Goal: Contribute content: Contribute content

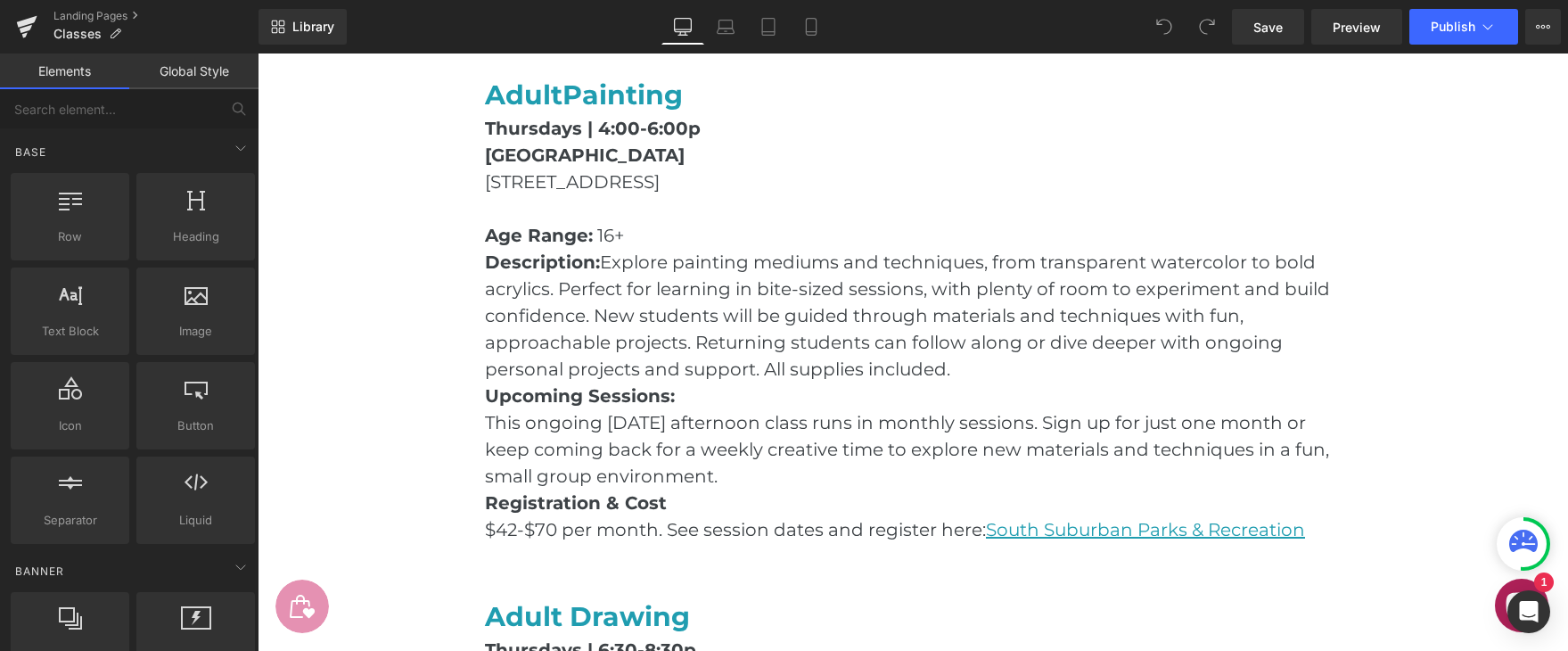
scroll to position [1015, 0]
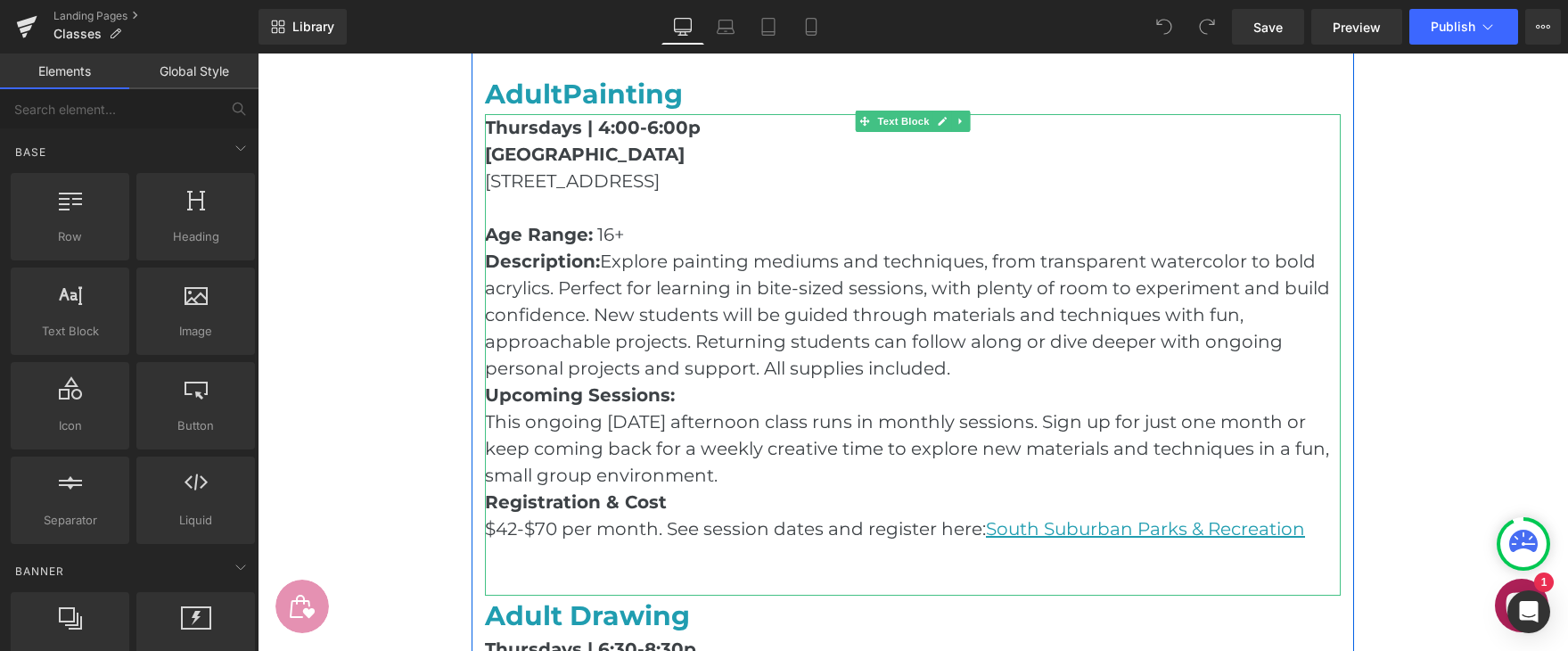
click at [1326, 512] on p "Registration & Cost" at bounding box center [913, 502] width 856 height 26
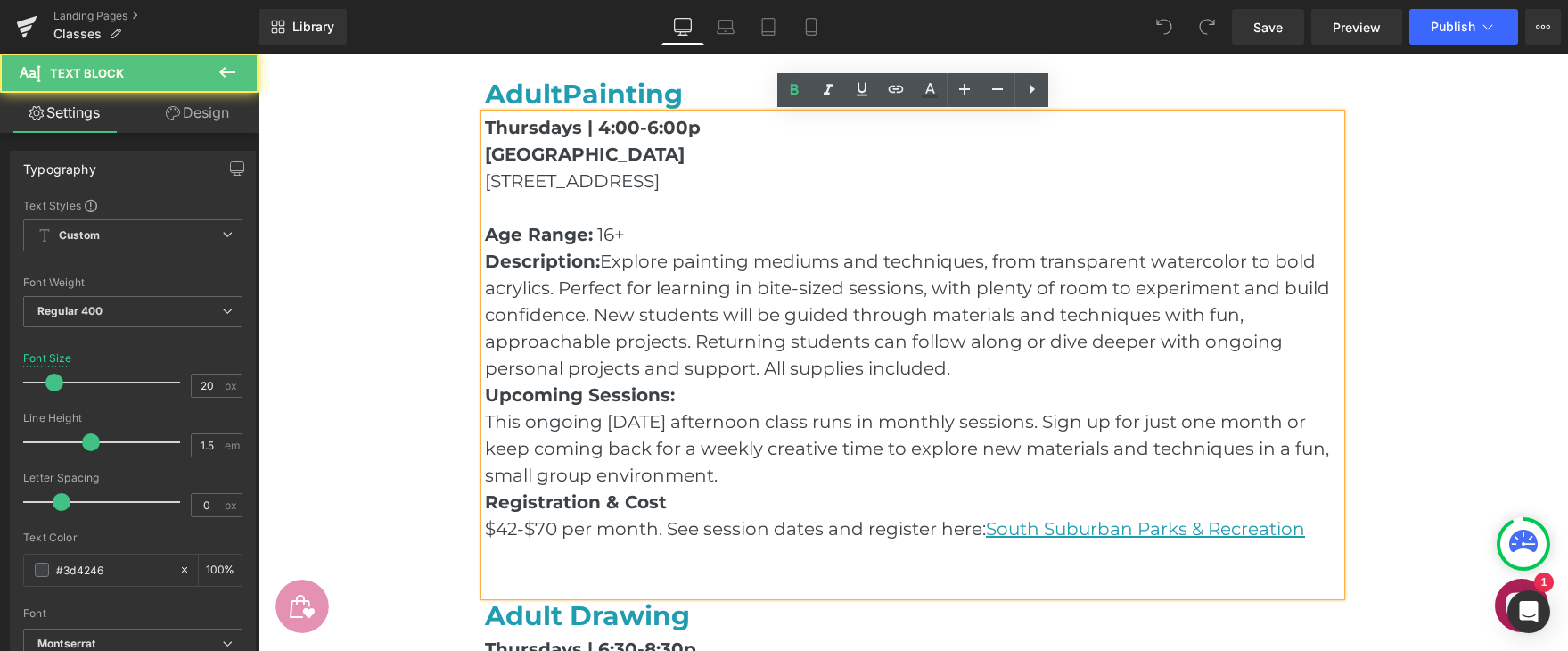
click at [1320, 536] on p "$42-$70 per month. See session dates and register here : [GEOGRAPHIC_DATA] Park…" at bounding box center [913, 528] width 856 height 26
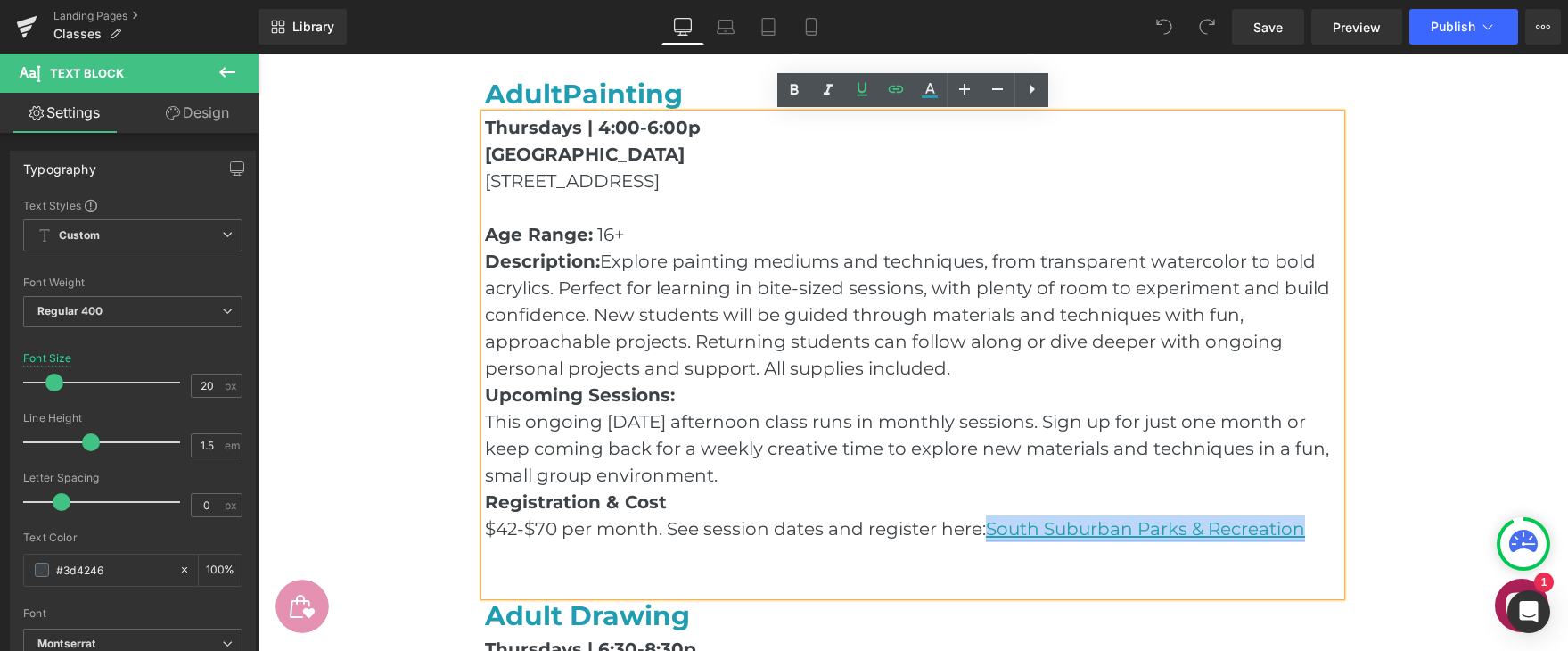
drag, startPoint x: 1319, startPoint y: 536, endPoint x: 991, endPoint y: 538, distance: 328.0
click at [991, 538] on p "$42-$70 per month. See session dates and register here : [GEOGRAPHIC_DATA] Park…" at bounding box center [913, 528] width 856 height 26
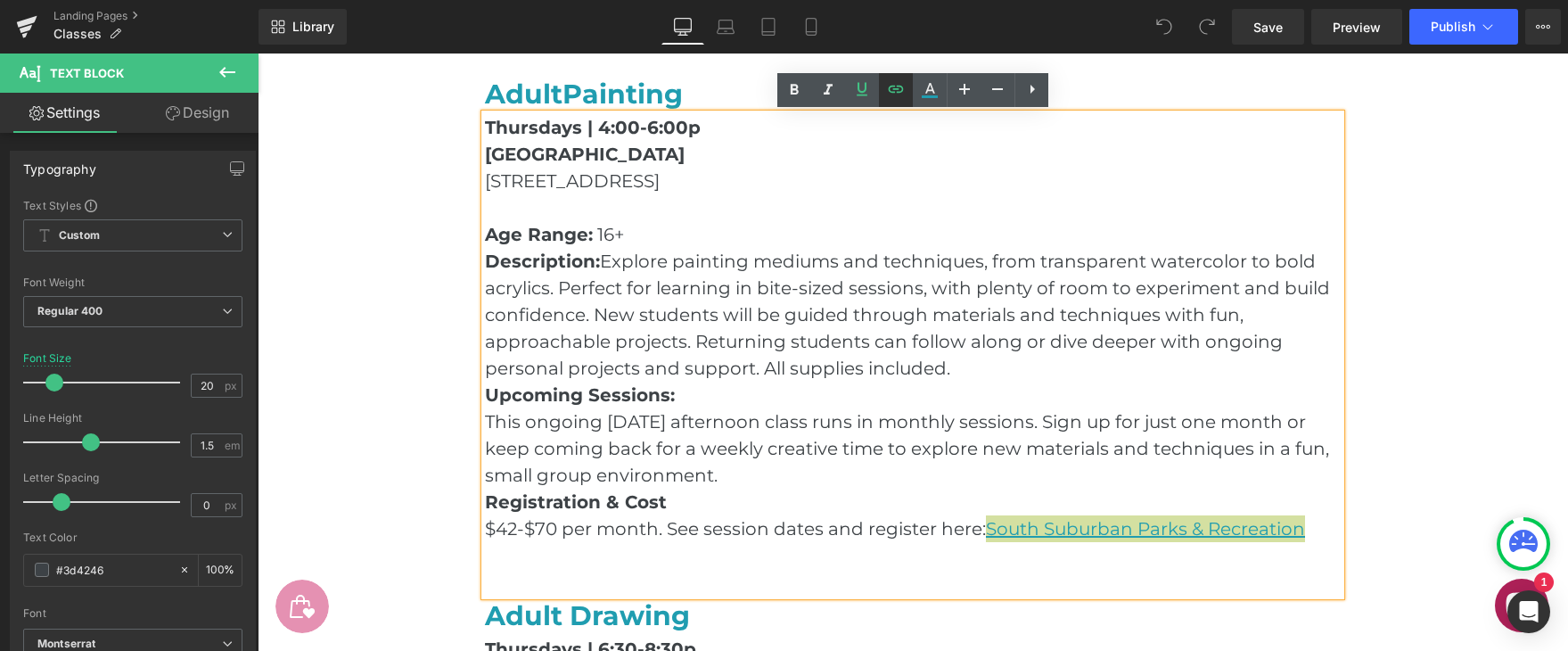
click at [890, 90] on icon at bounding box center [896, 90] width 21 height 21
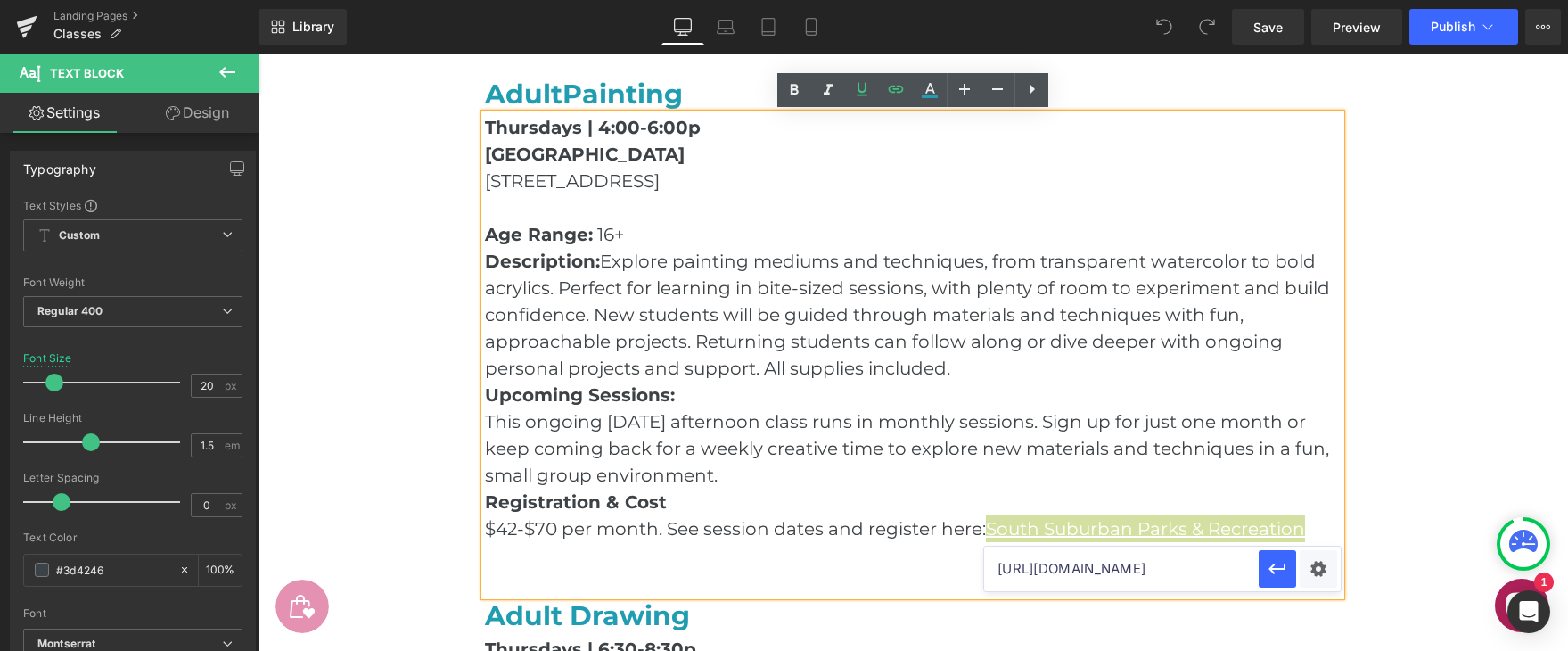
click at [1165, 576] on input "[URL][DOMAIN_NAME]" at bounding box center [1122, 569] width 275 height 45
paste input "1a429d77ccaf1be08d489c0e4212c4b0?filter=c2VhcmNoPXBhaW50aW5n"
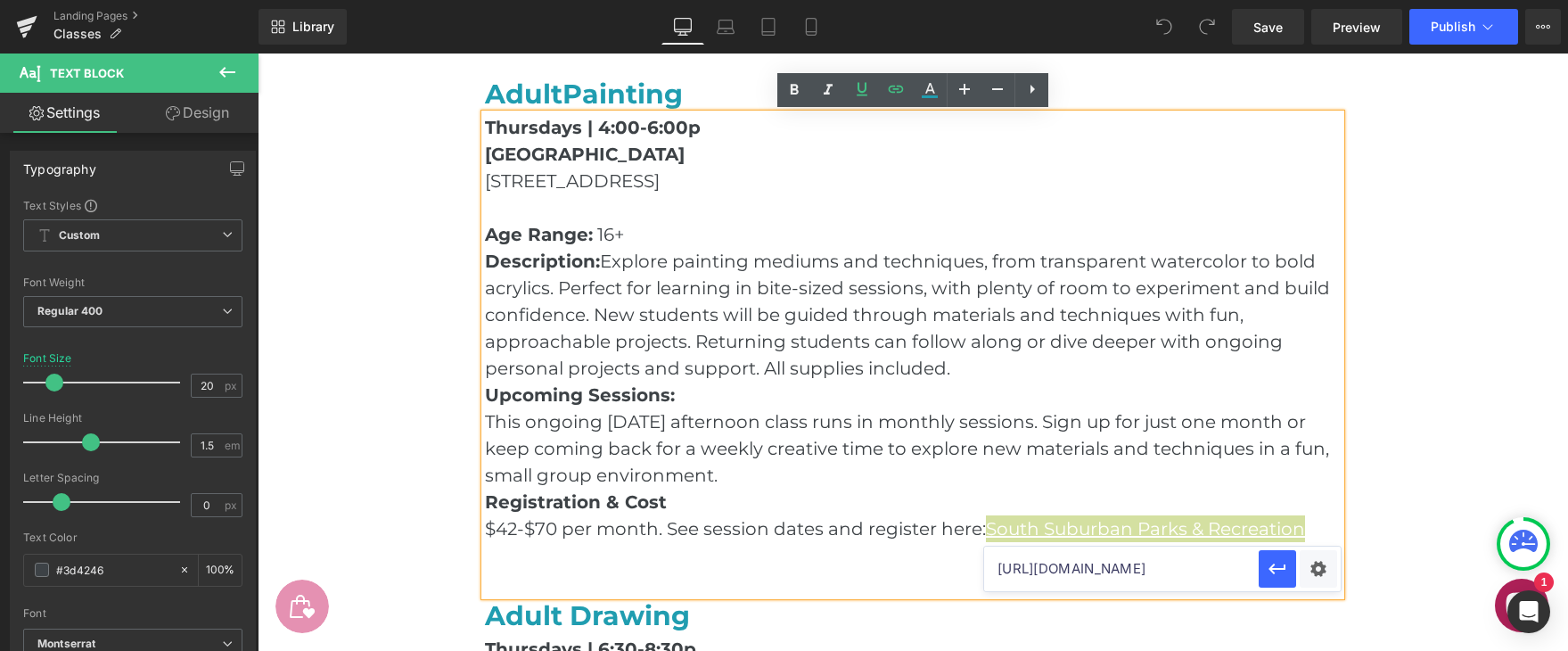
scroll to position [0, 708]
click at [1283, 566] on icon "button" at bounding box center [1278, 569] width 21 height 21
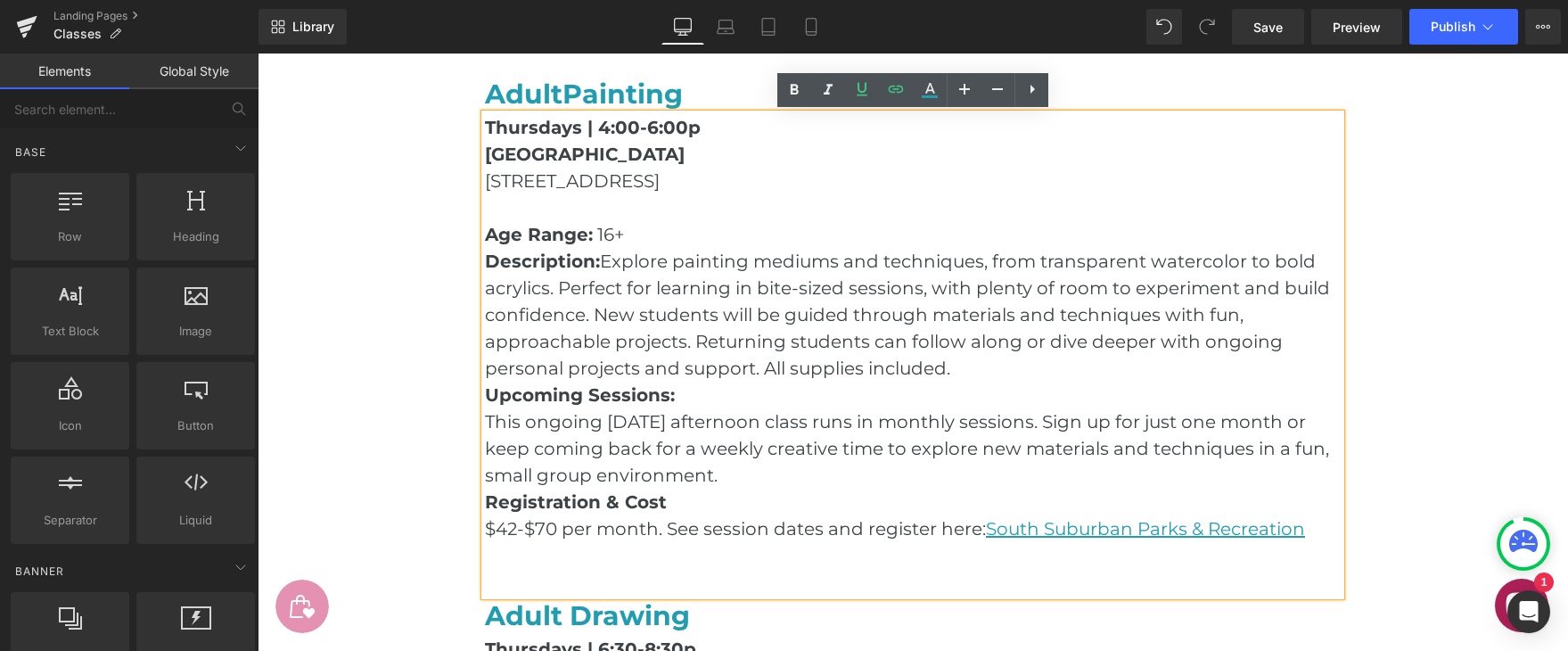
click at [1414, 510] on main "Classes & Workshops Heading Hero Banner Row Join a class with [PERSON_NAME]! [P…" at bounding box center [914, 652] width 1311 height 3077
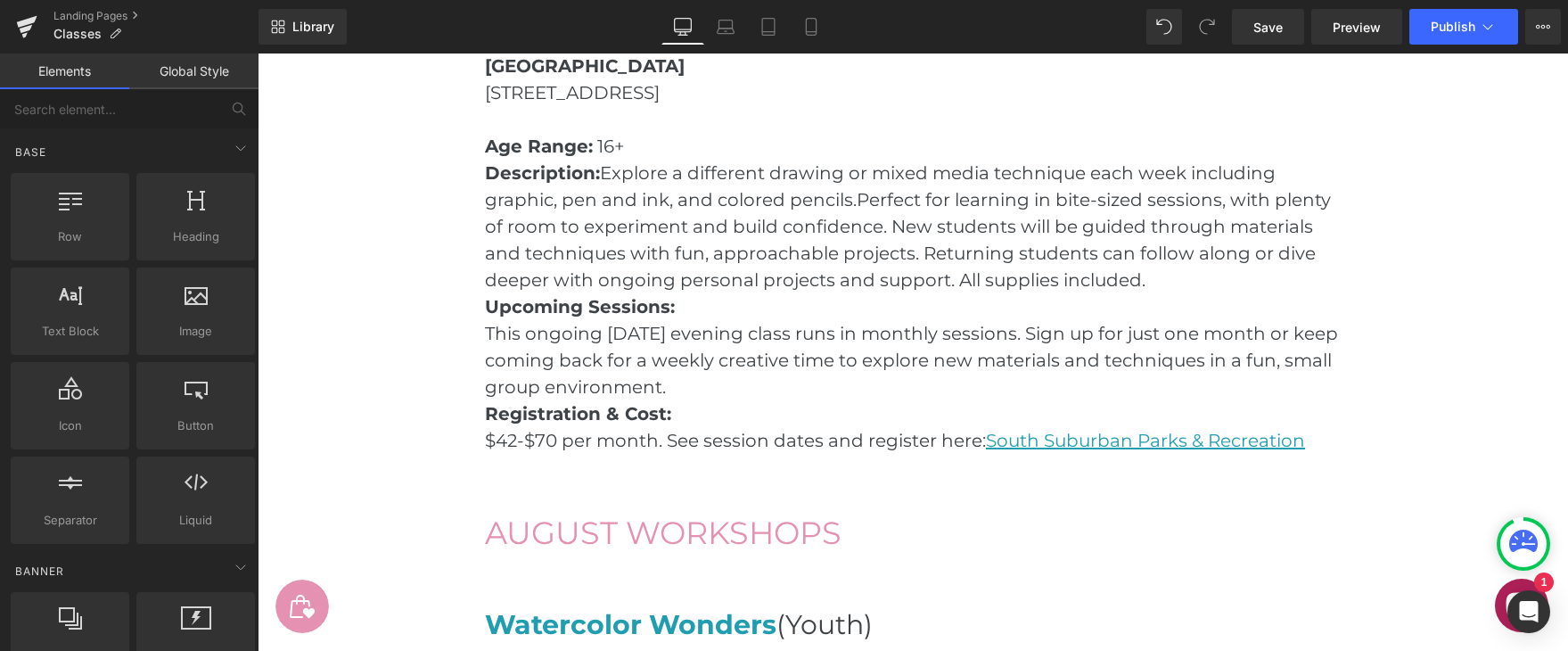
scroll to position [1619, 0]
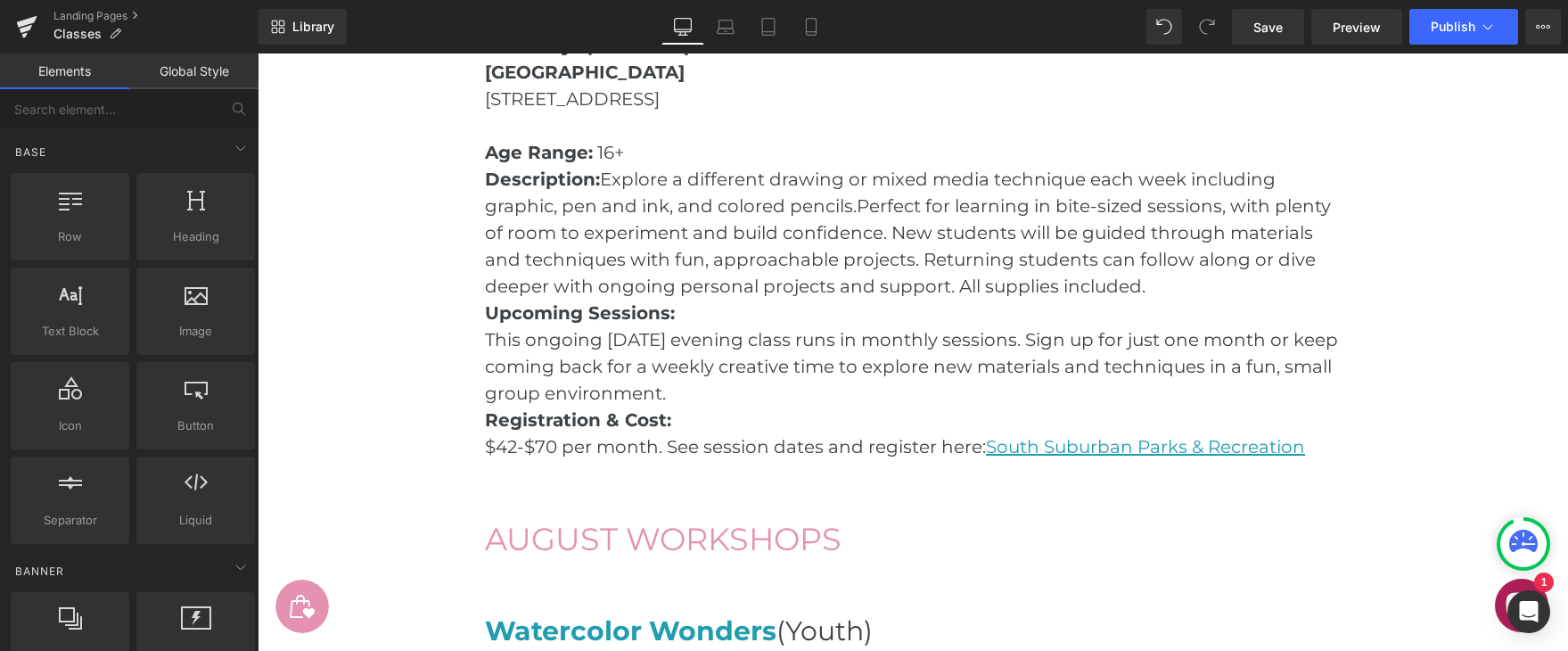
click at [258, 54] on div at bounding box center [258, 54] width 0 height 0
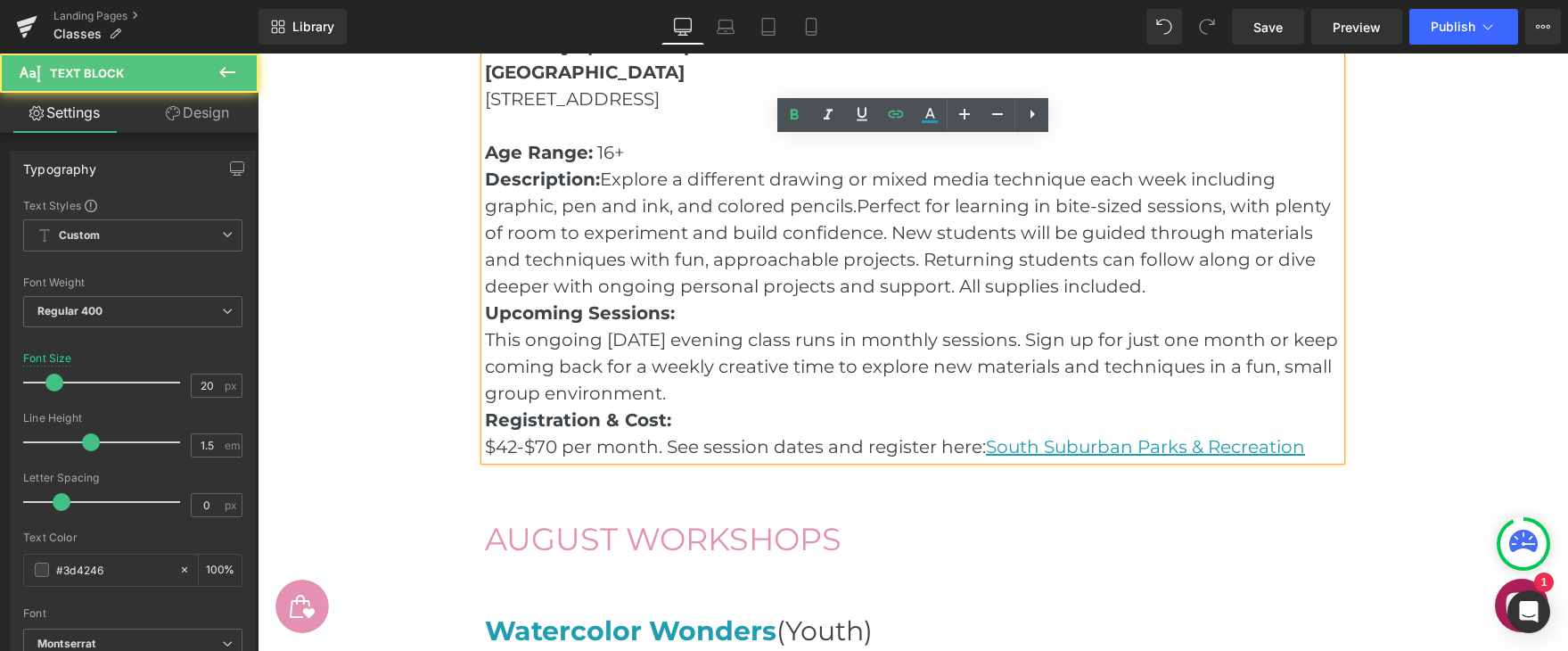
click at [1321, 447] on p "$42-$70 per month. See session dates and register here: [GEOGRAPHIC_DATA] Parks…" at bounding box center [913, 446] width 856 height 26
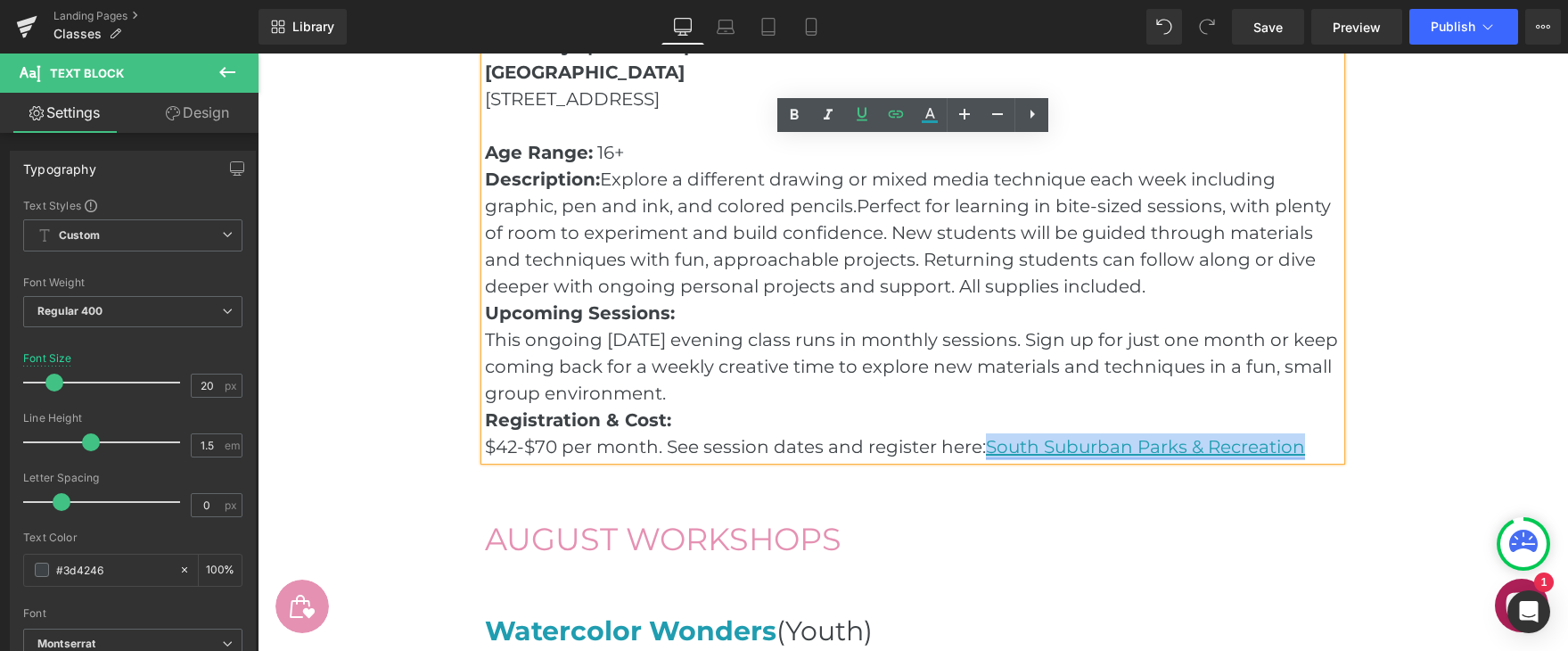
drag, startPoint x: 1321, startPoint y: 447, endPoint x: 992, endPoint y: 449, distance: 329.0
click at [991, 449] on p "$42-$70 per month. See session dates and register here: [GEOGRAPHIC_DATA] Parks…" at bounding box center [913, 446] width 856 height 26
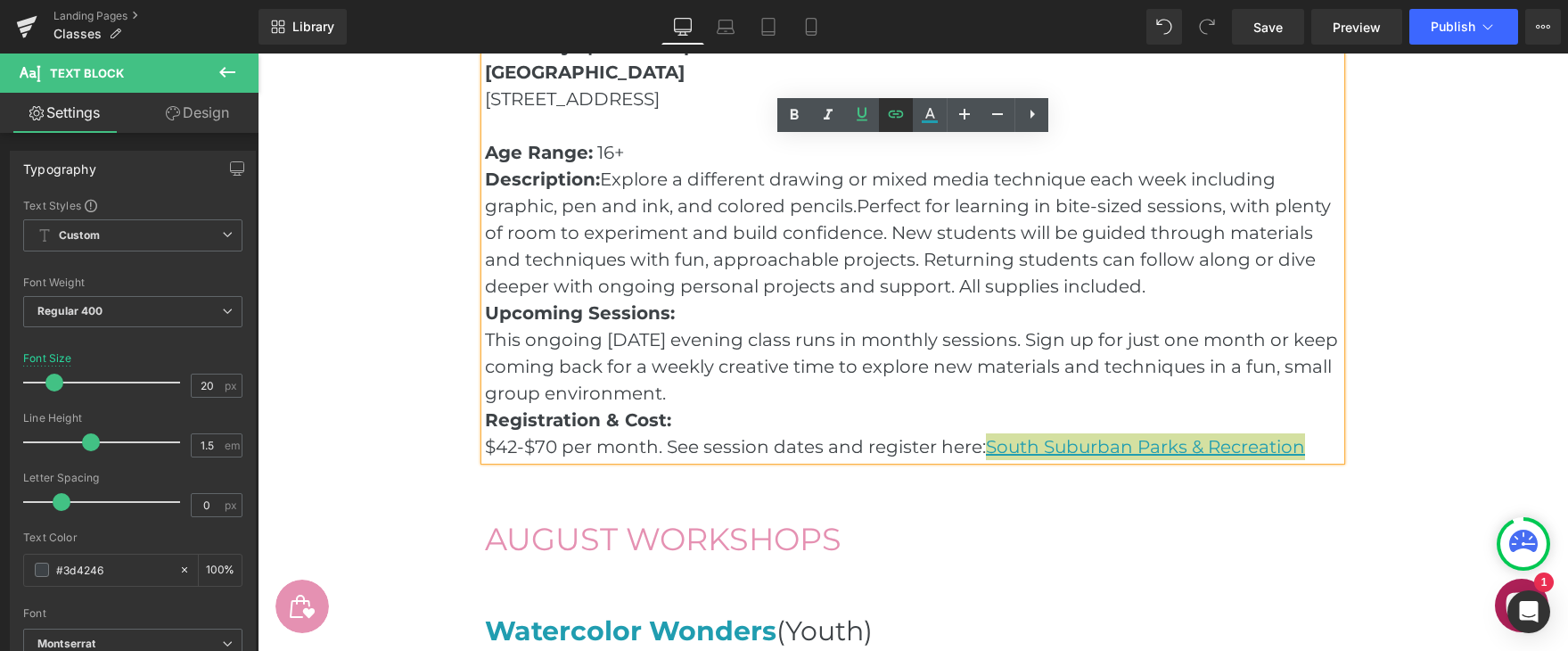
click at [900, 116] on icon at bounding box center [897, 114] width 16 height 7
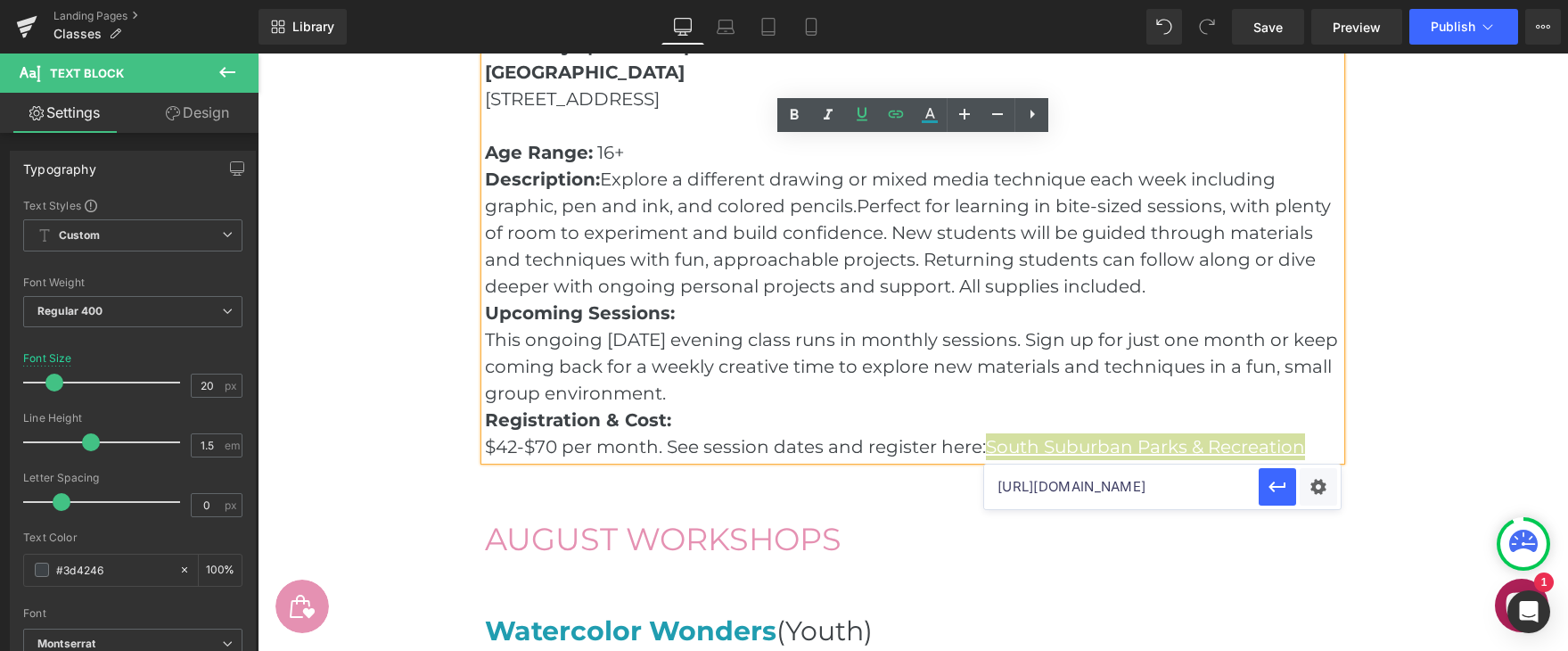
click at [1138, 490] on input "[URL][DOMAIN_NAME]" at bounding box center [1122, 487] width 275 height 45
paste input "/1a429d77ccaf1be08d489c0e4212c4b0?filter=c2VhcmNoPWRyYXdpbmc"
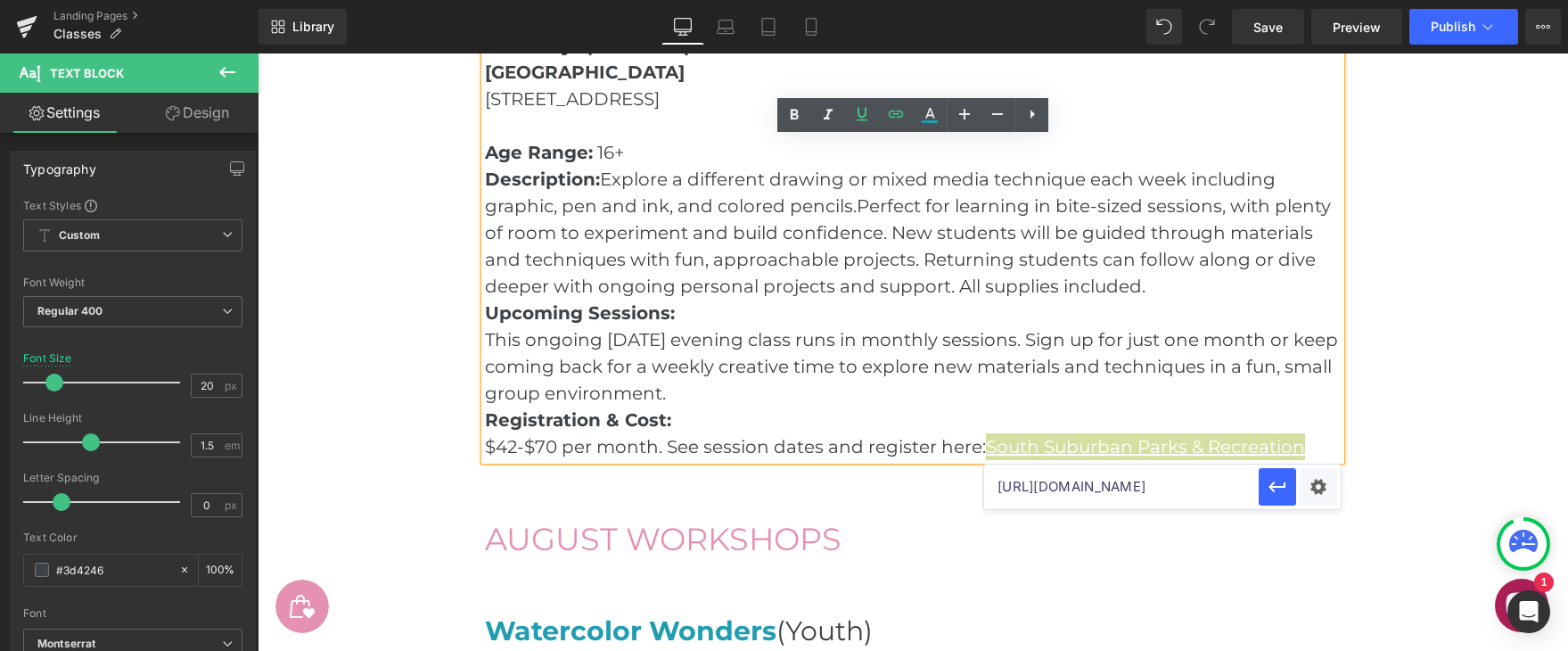
scroll to position [0, 711]
click at [1287, 486] on icon "button" at bounding box center [1278, 487] width 21 height 21
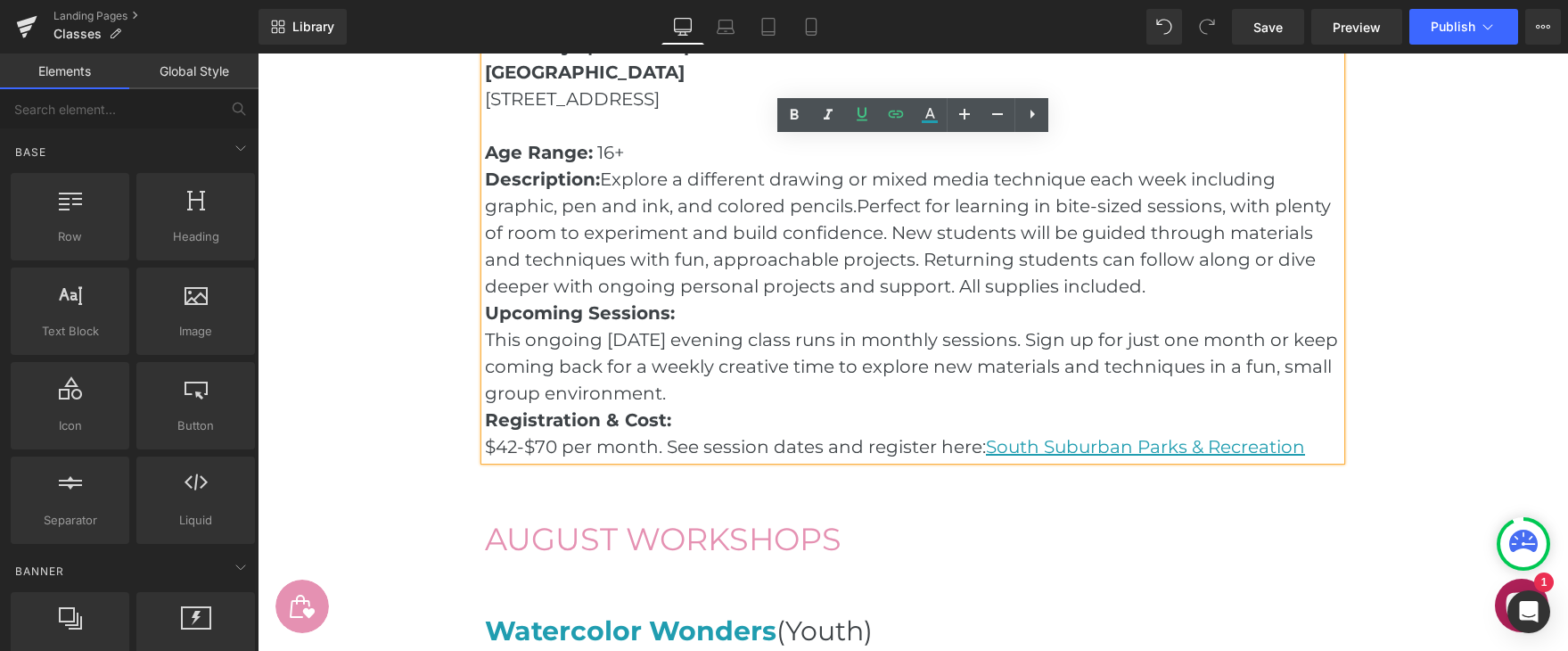
click at [1461, 435] on main "Classes & Workshops Heading Hero Banner Row Join a class with [PERSON_NAME]! [P…" at bounding box center [914, 48] width 1311 height 3077
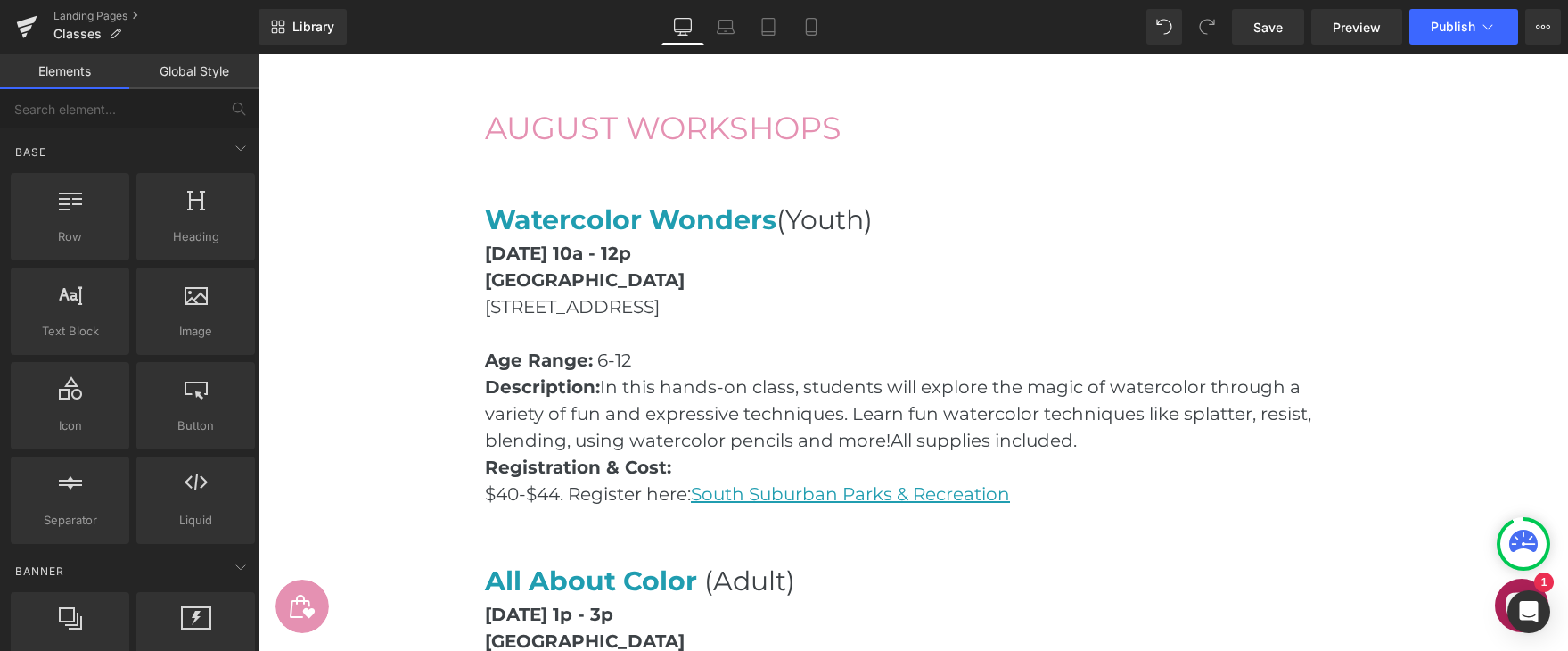
scroll to position [2031, 0]
click at [1270, 31] on span "Save" at bounding box center [1268, 26] width 29 height 19
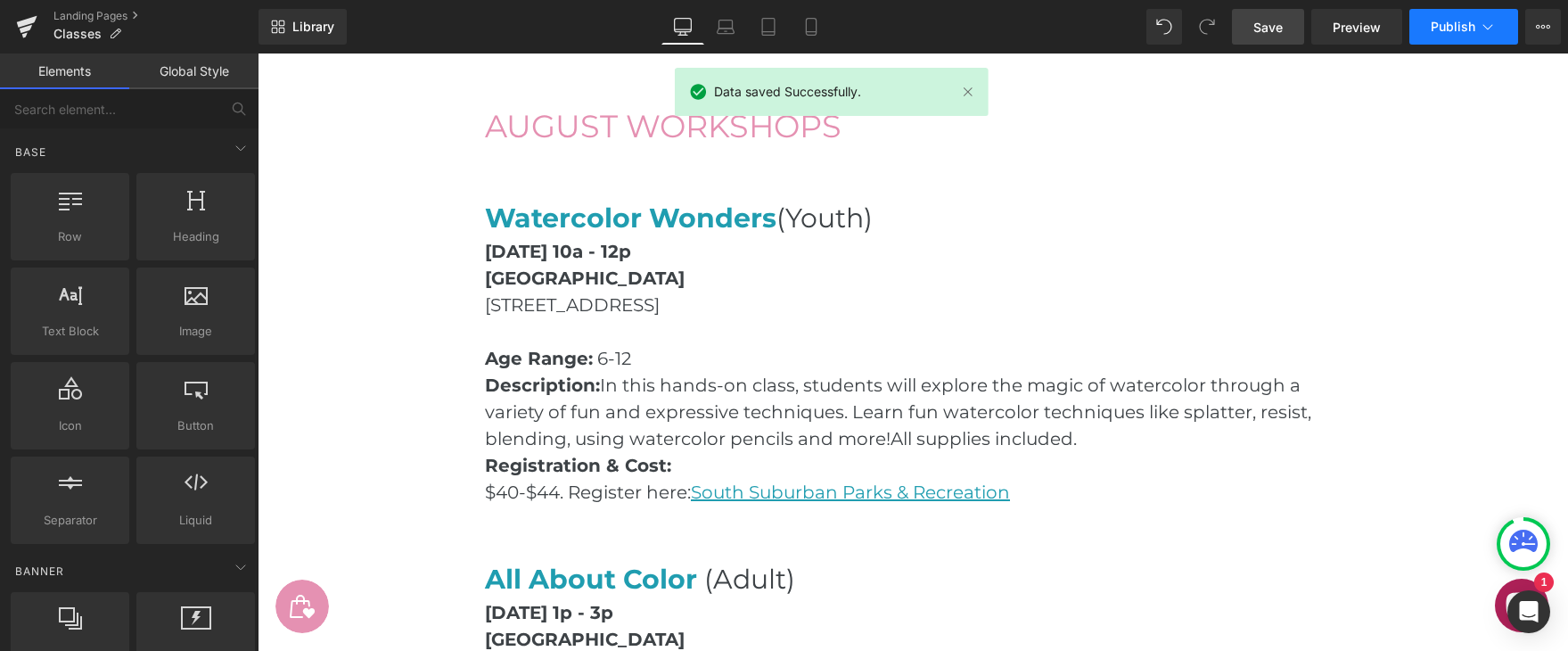
click at [1466, 25] on span "Publish" at bounding box center [1453, 26] width 45 height 15
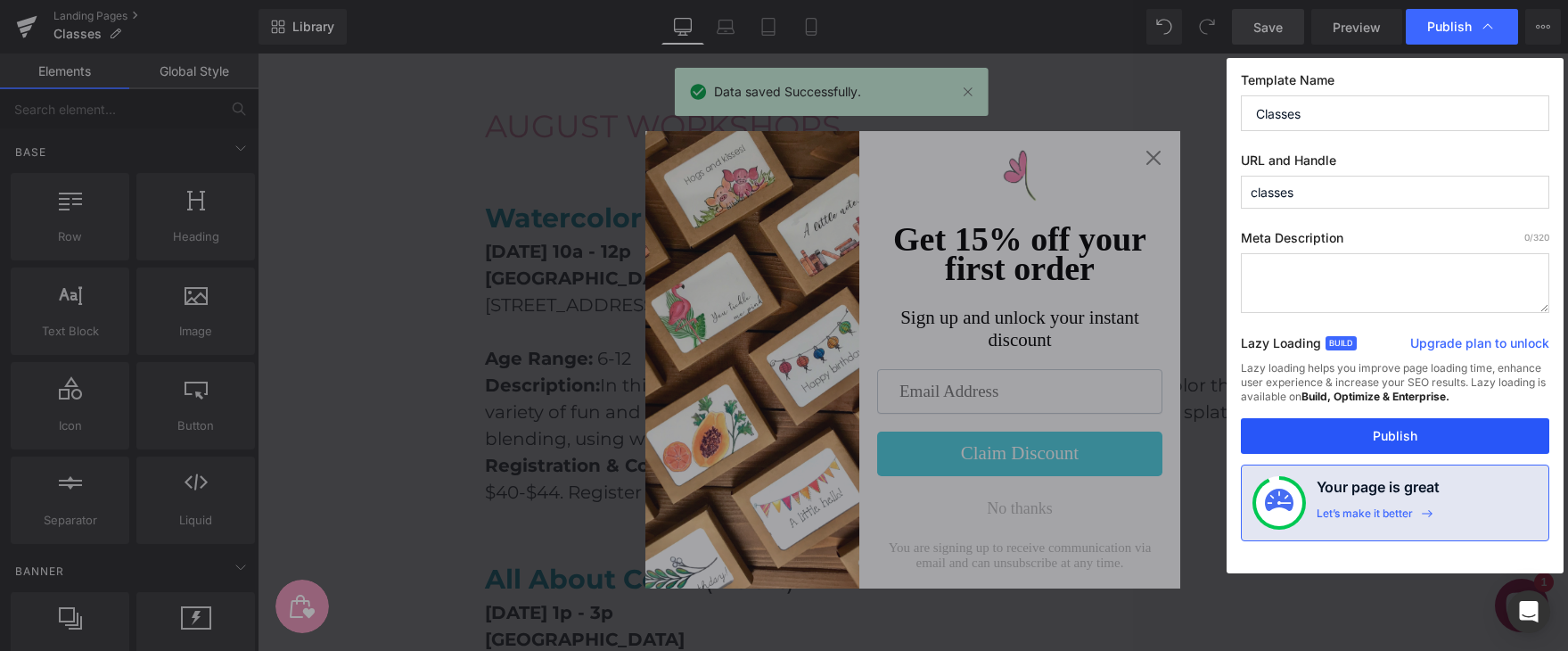
click at [1445, 425] on button "Publish" at bounding box center [1395, 436] width 309 height 36
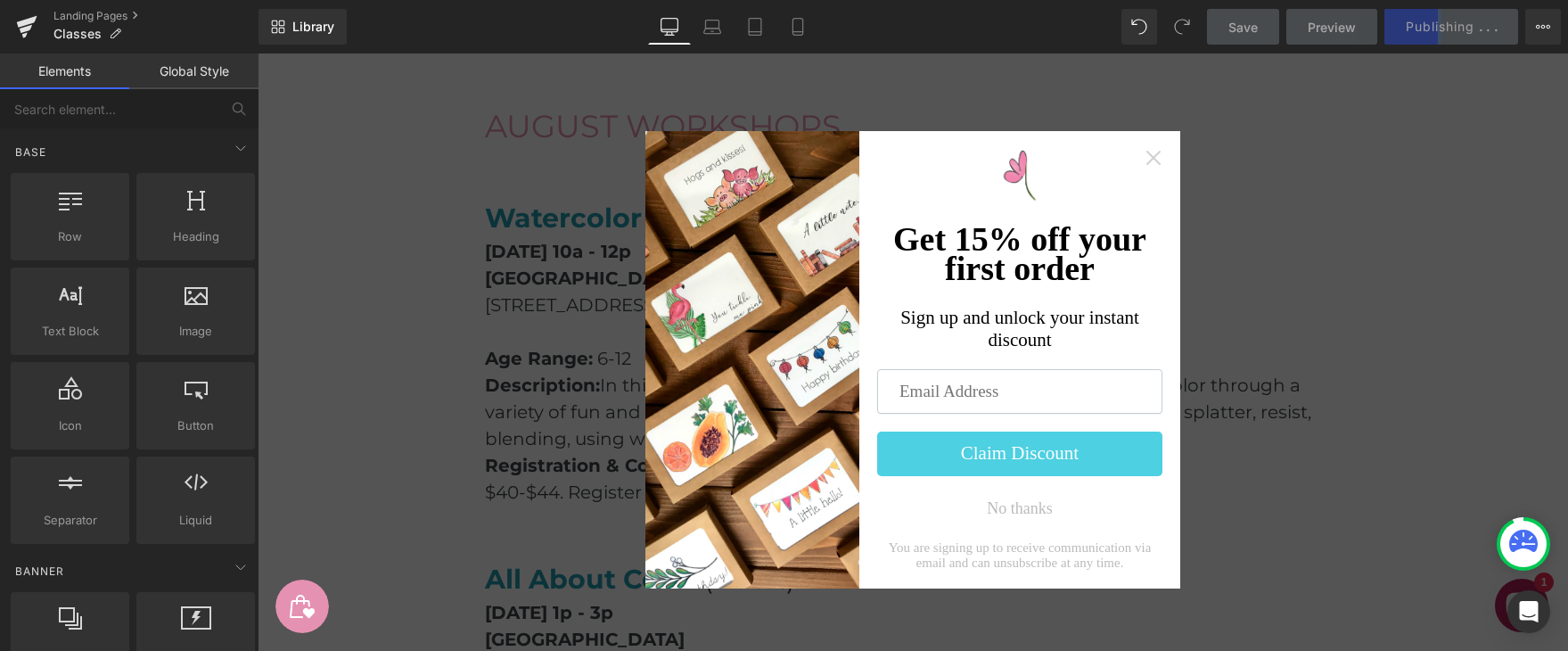
click at [1153, 162] on icon "Close widget" at bounding box center [1153, 158] width 18 height 18
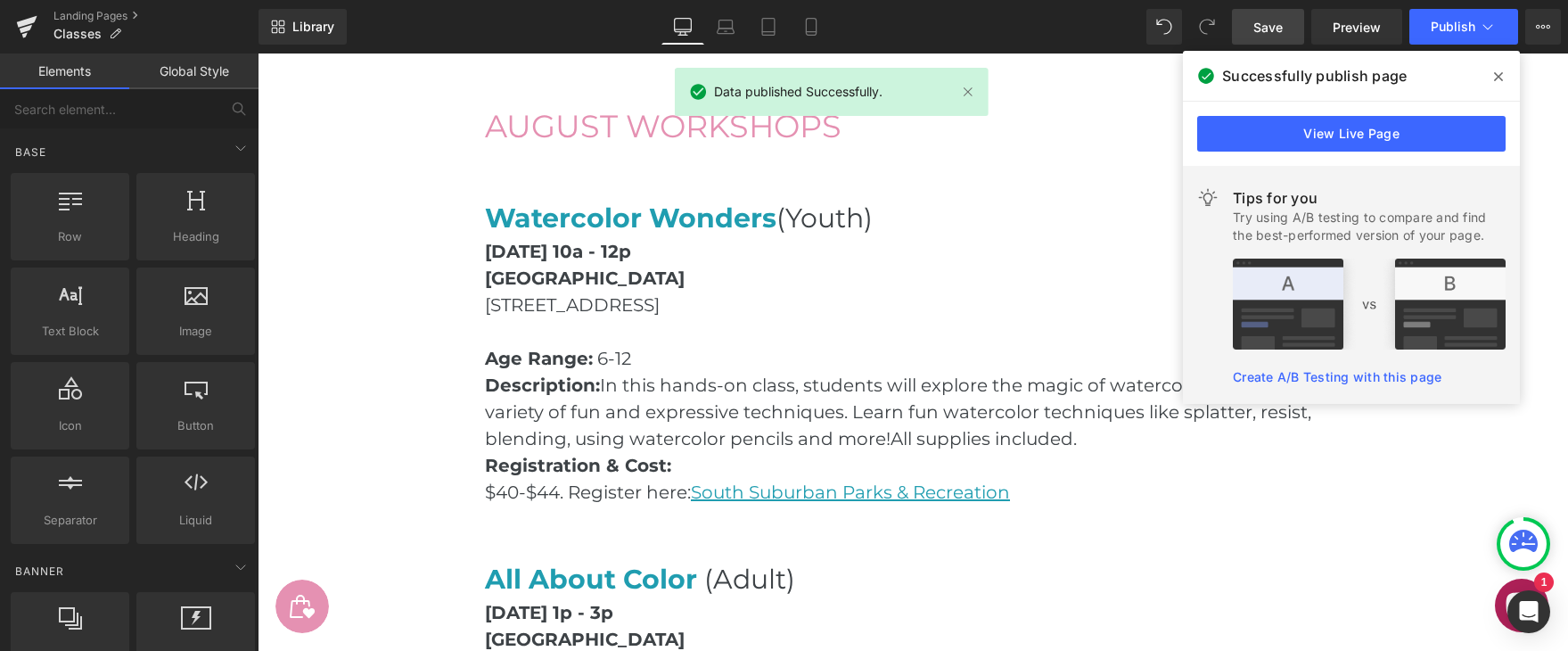
drag, startPoint x: 1496, startPoint y: 76, endPoint x: 1238, endPoint y: 22, distance: 263.6
click at [1496, 76] on icon at bounding box center [1498, 76] width 9 height 15
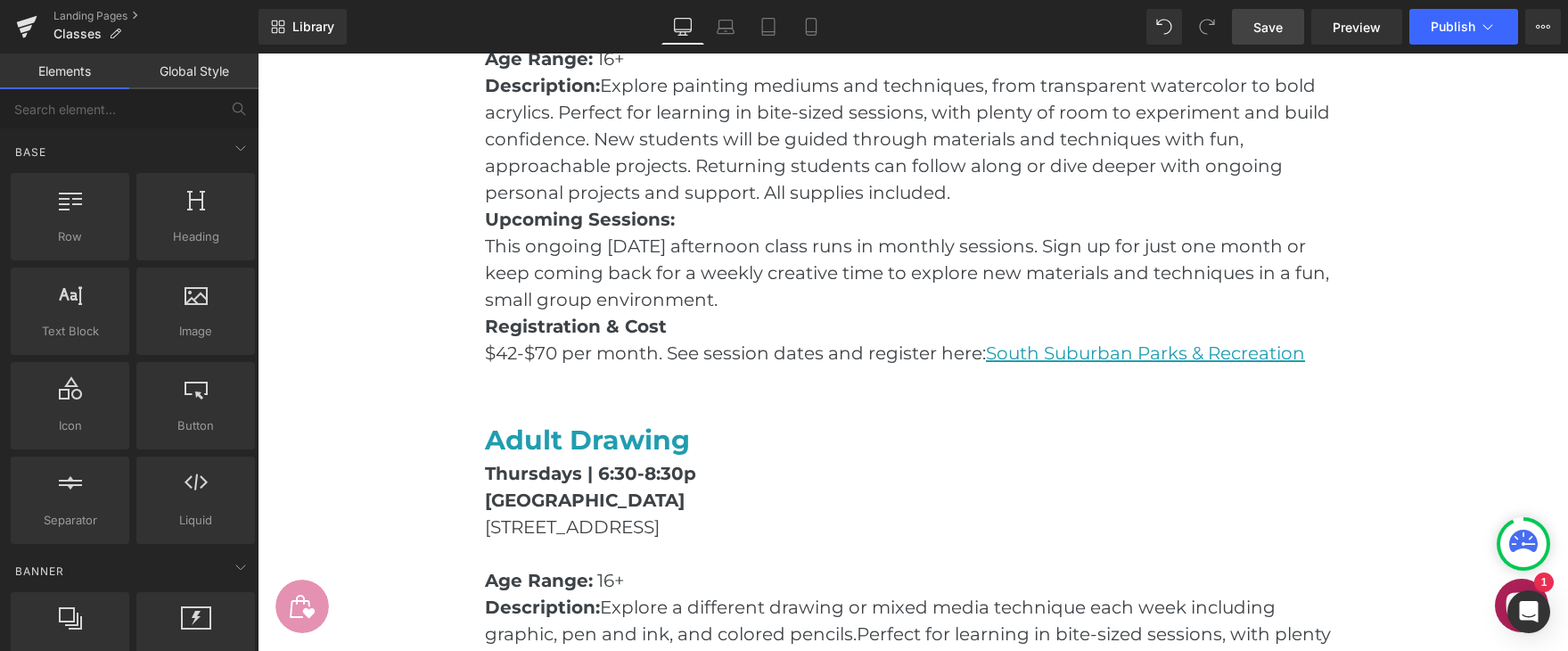
scroll to position [1194, 0]
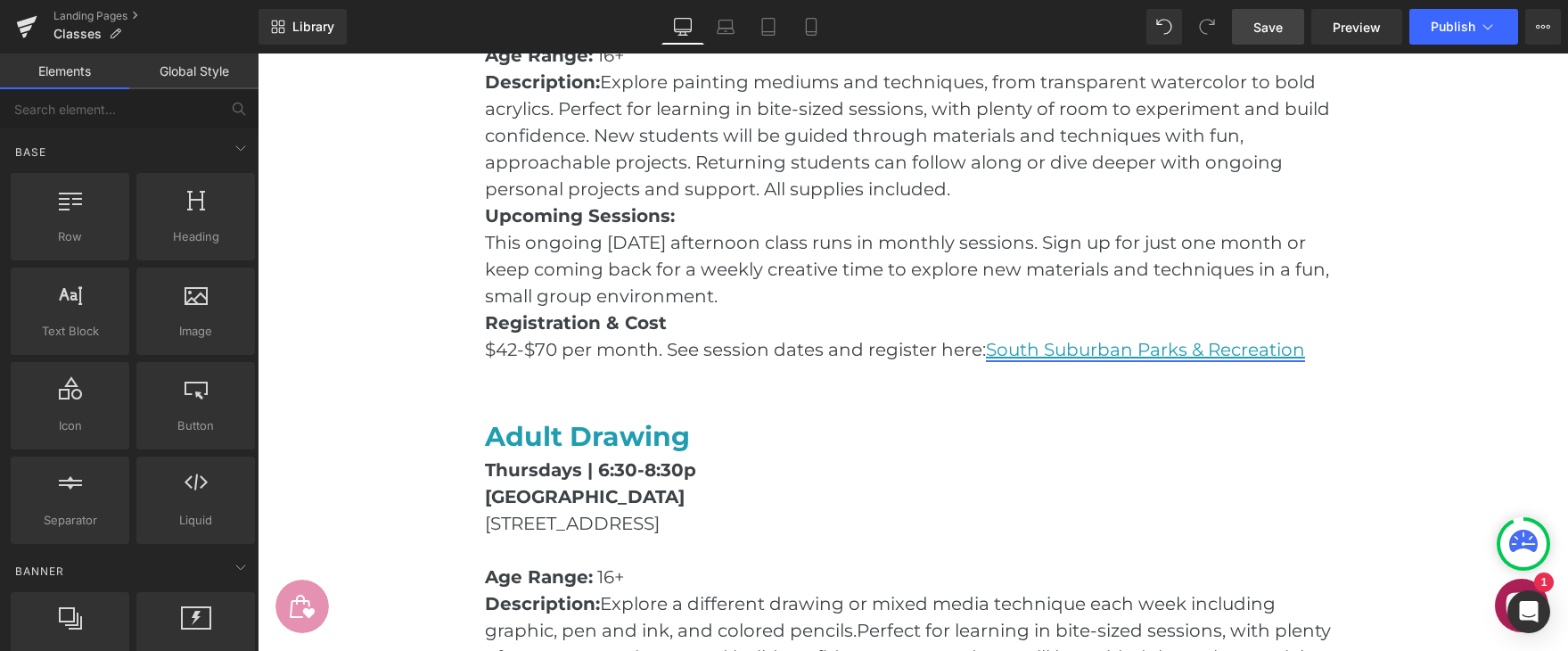
click at [1018, 351] on link "South Suburban Parks & Recreation" at bounding box center [1145, 350] width 319 height 21
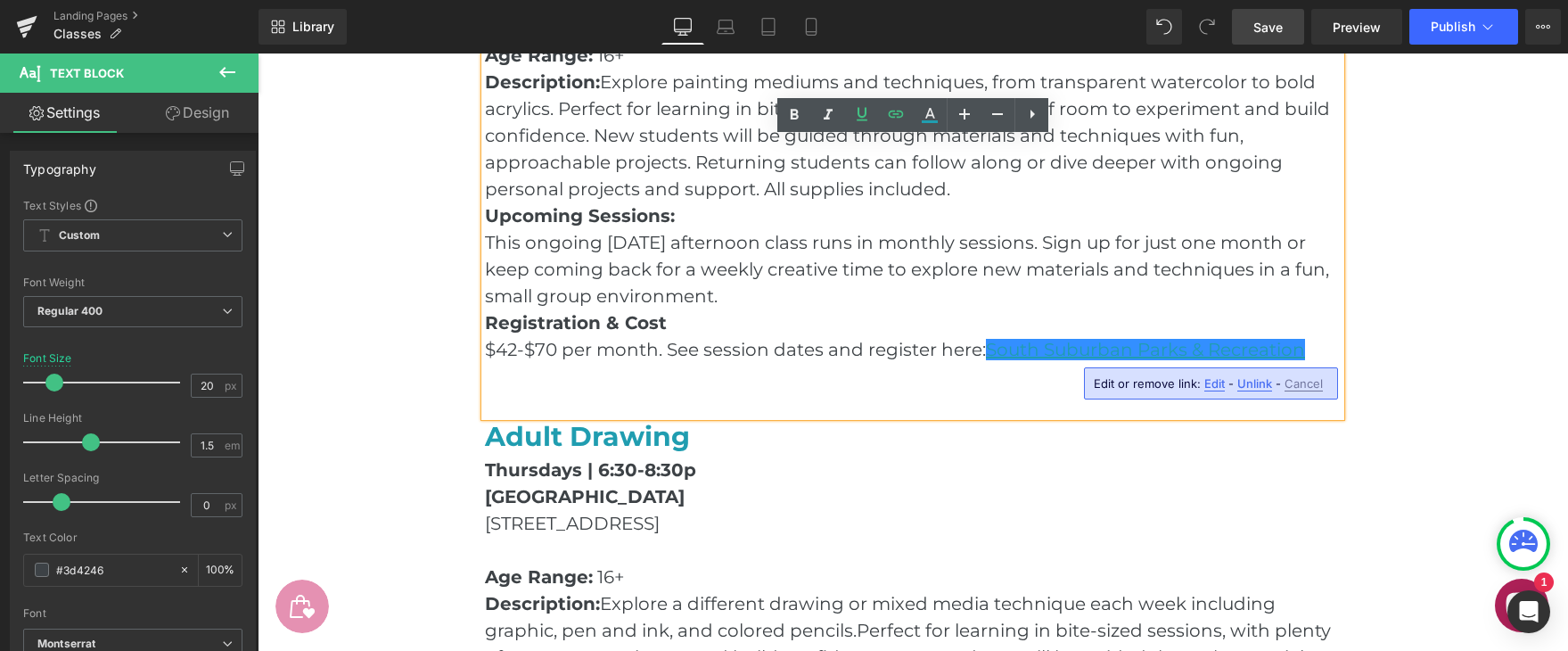
click at [1217, 383] on span "Edit" at bounding box center [1214, 384] width 20 height 16
type input "[URL][DOMAIN_NAME]"
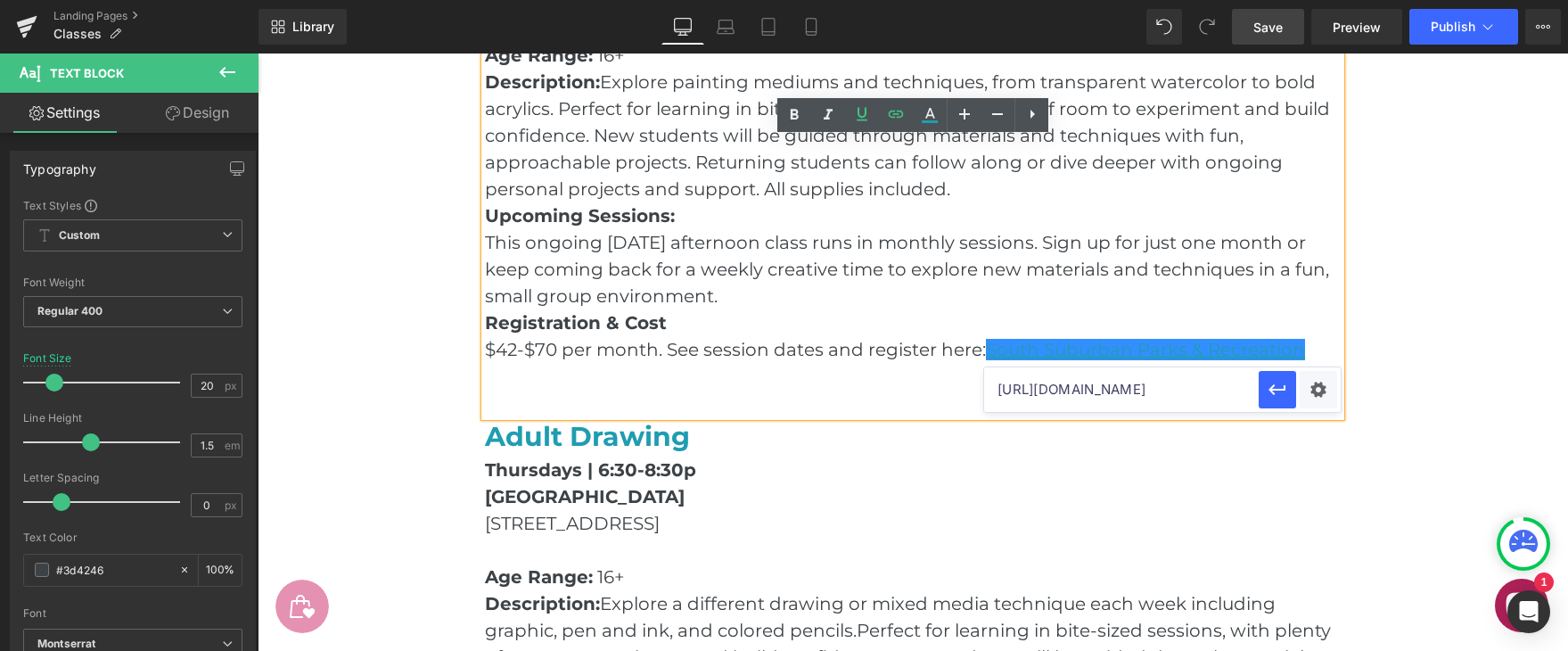
click at [1166, 387] on input "[URL][DOMAIN_NAME]" at bounding box center [1122, 390] width 275 height 45
click at [1166, 388] on input "[URL][DOMAIN_NAME]" at bounding box center [1122, 390] width 275 height 45
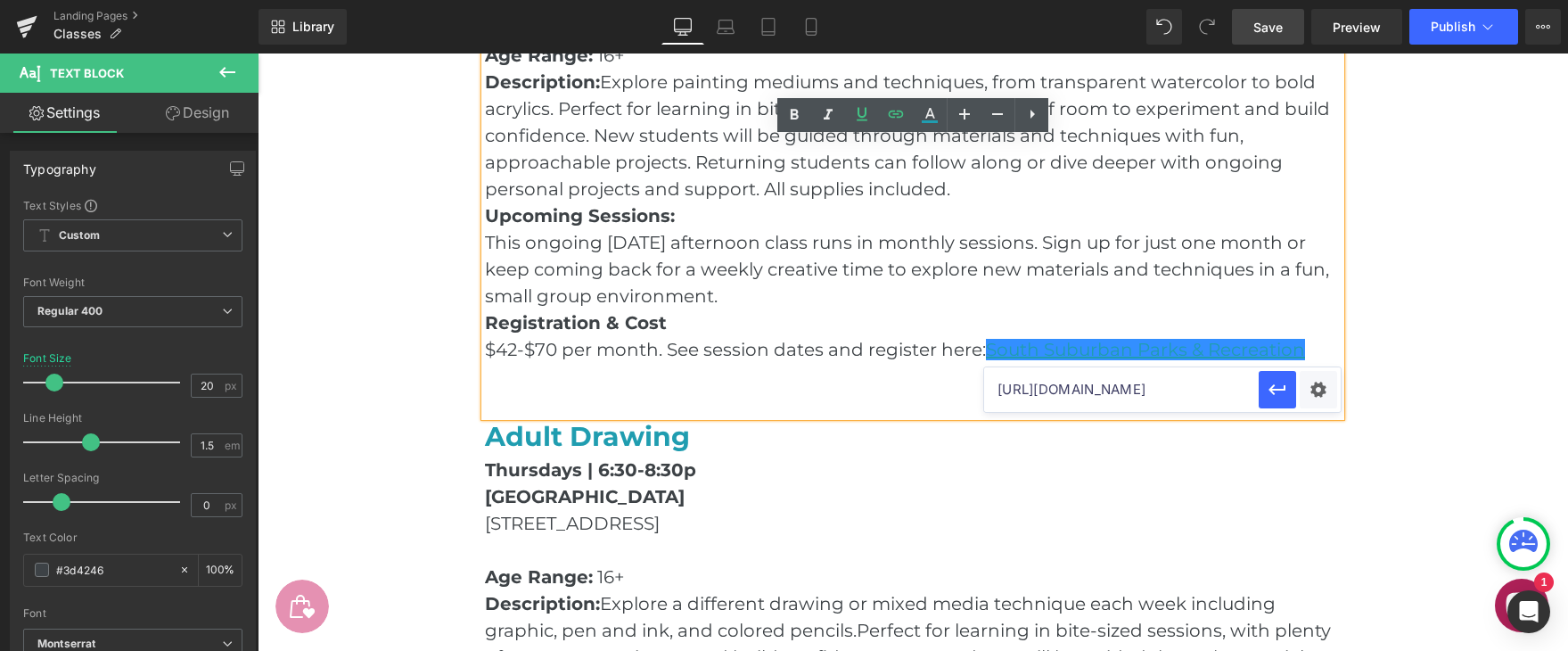
click at [1493, 289] on main "Classes & Workshops Heading Hero Banner Row Join a class with [PERSON_NAME]! [P…" at bounding box center [914, 473] width 1311 height 3077
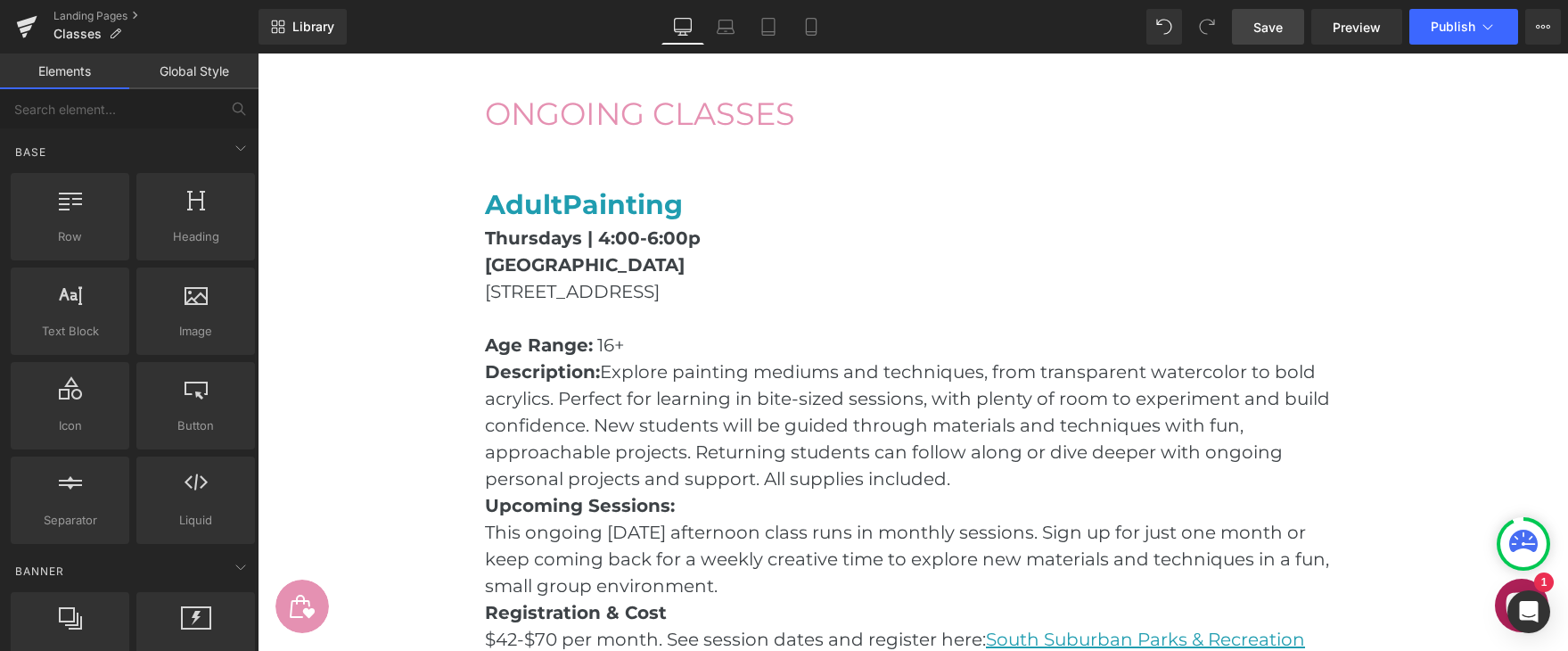
scroll to position [902, 0]
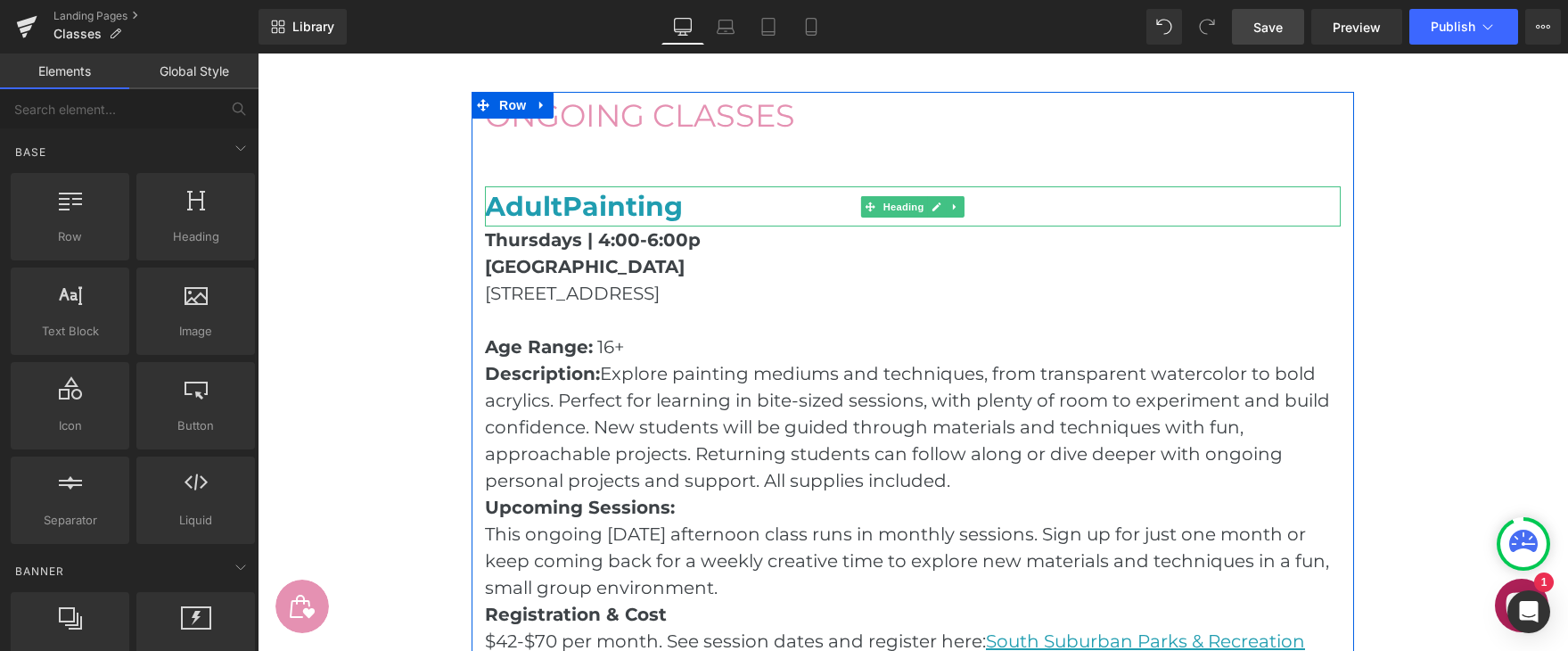
click at [701, 218] on h1 "Adult Painting" at bounding box center [913, 206] width 856 height 40
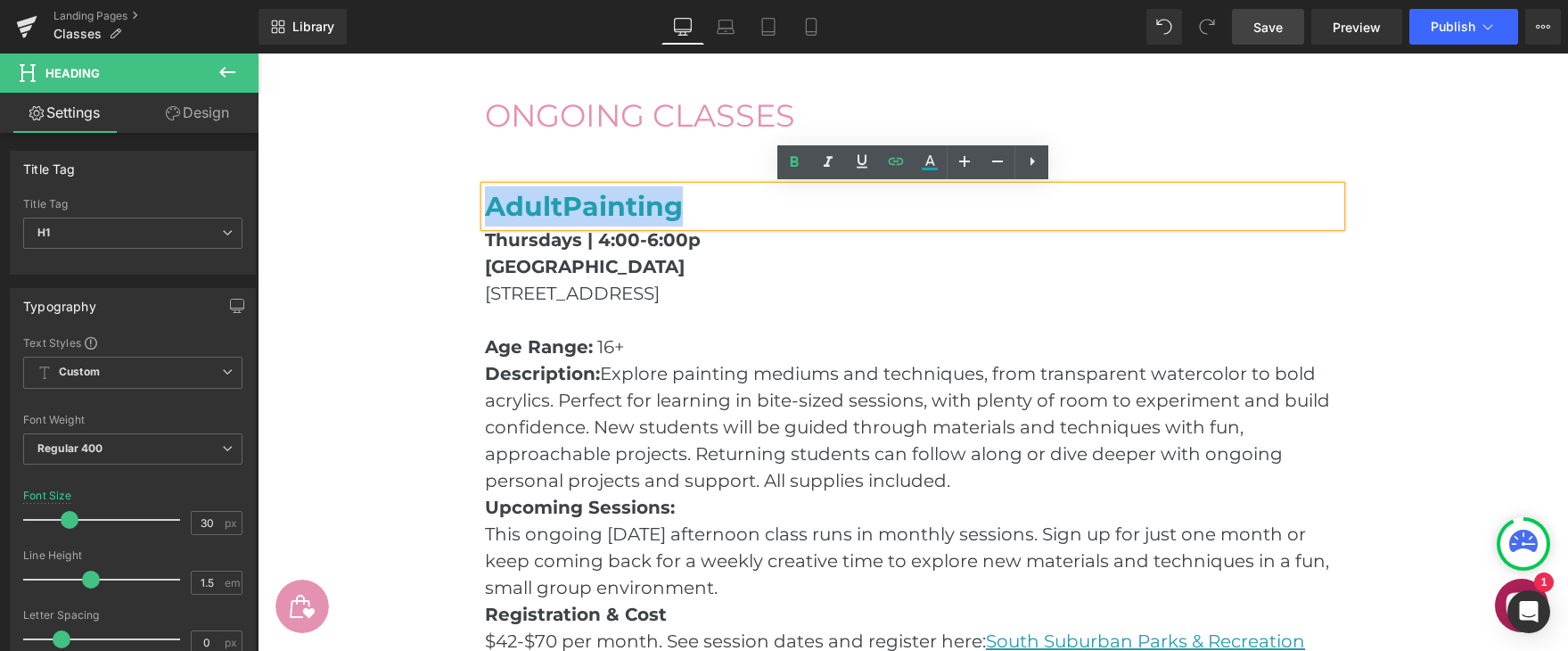
drag, startPoint x: 701, startPoint y: 217, endPoint x: 453, endPoint y: 218, distance: 248.0
click at [898, 150] on link at bounding box center [896, 162] width 34 height 34
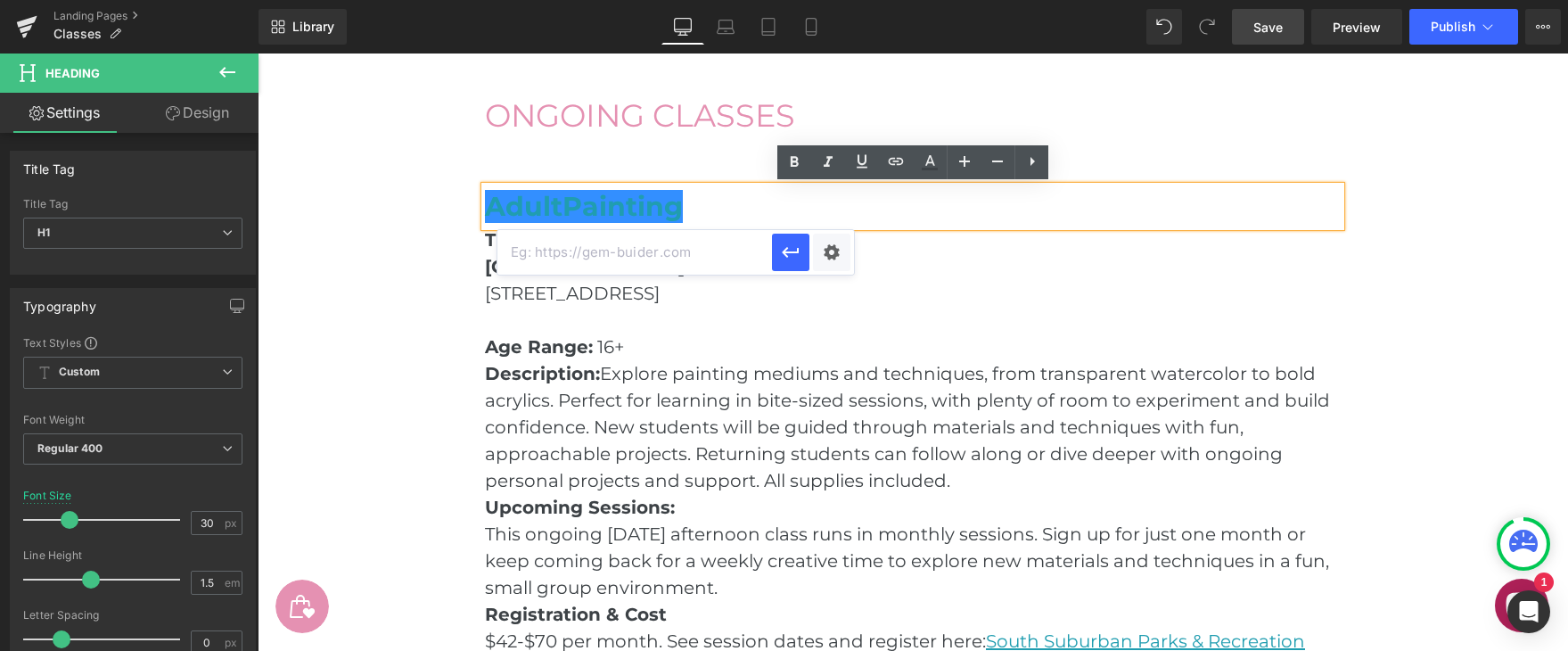
click at [667, 258] on input "text" at bounding box center [635, 252] width 275 height 45
paste input "[URL][DOMAIN_NAME]"
click at [796, 252] on icon "button" at bounding box center [790, 252] width 17 height 11
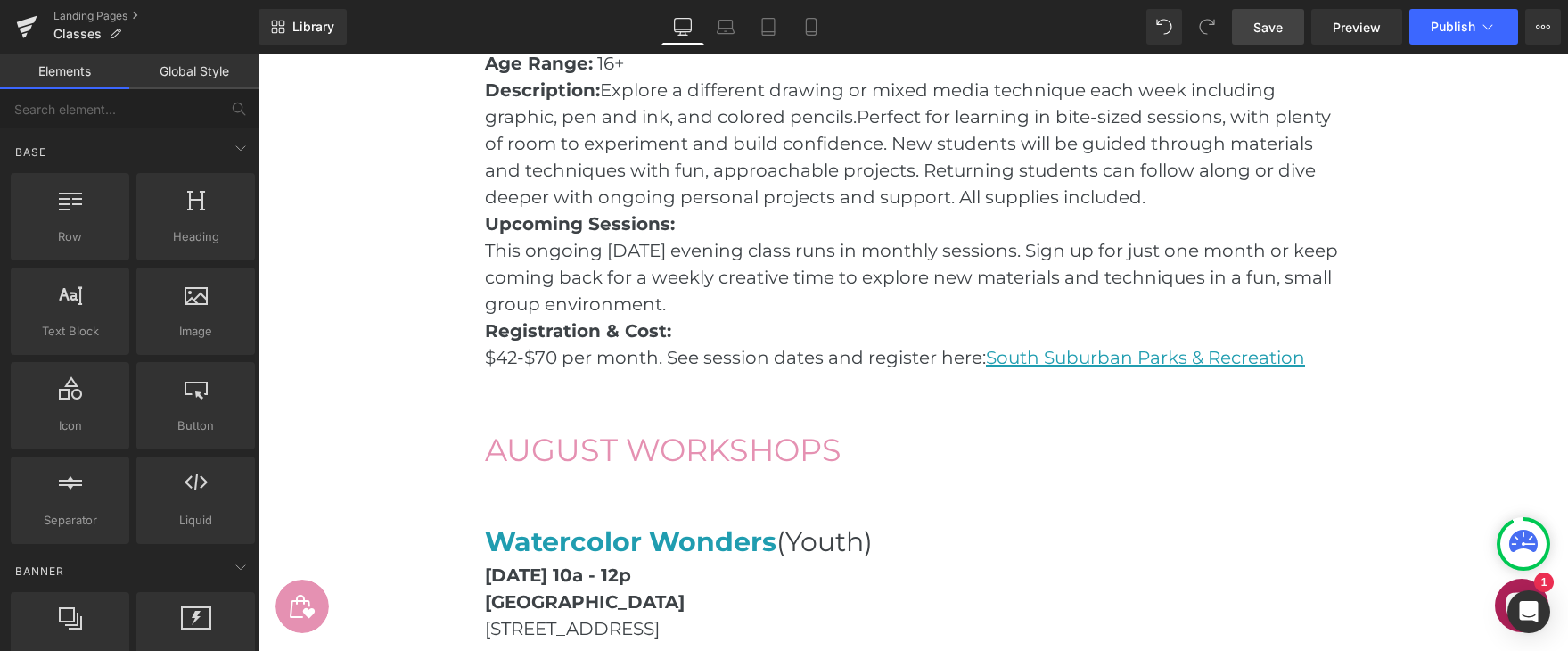
scroll to position [1736, 0]
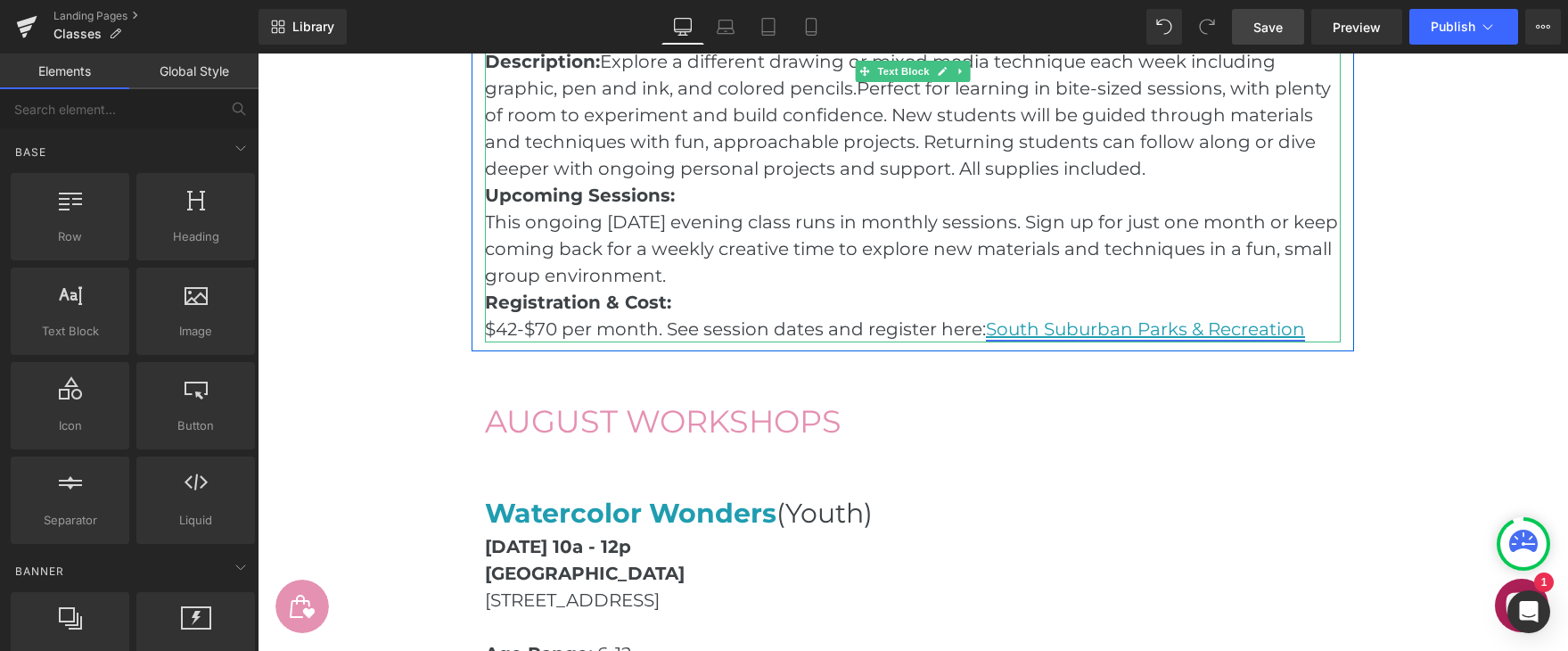
click at [1131, 331] on link "South Suburban Parks & Recreation" at bounding box center [1145, 329] width 319 height 21
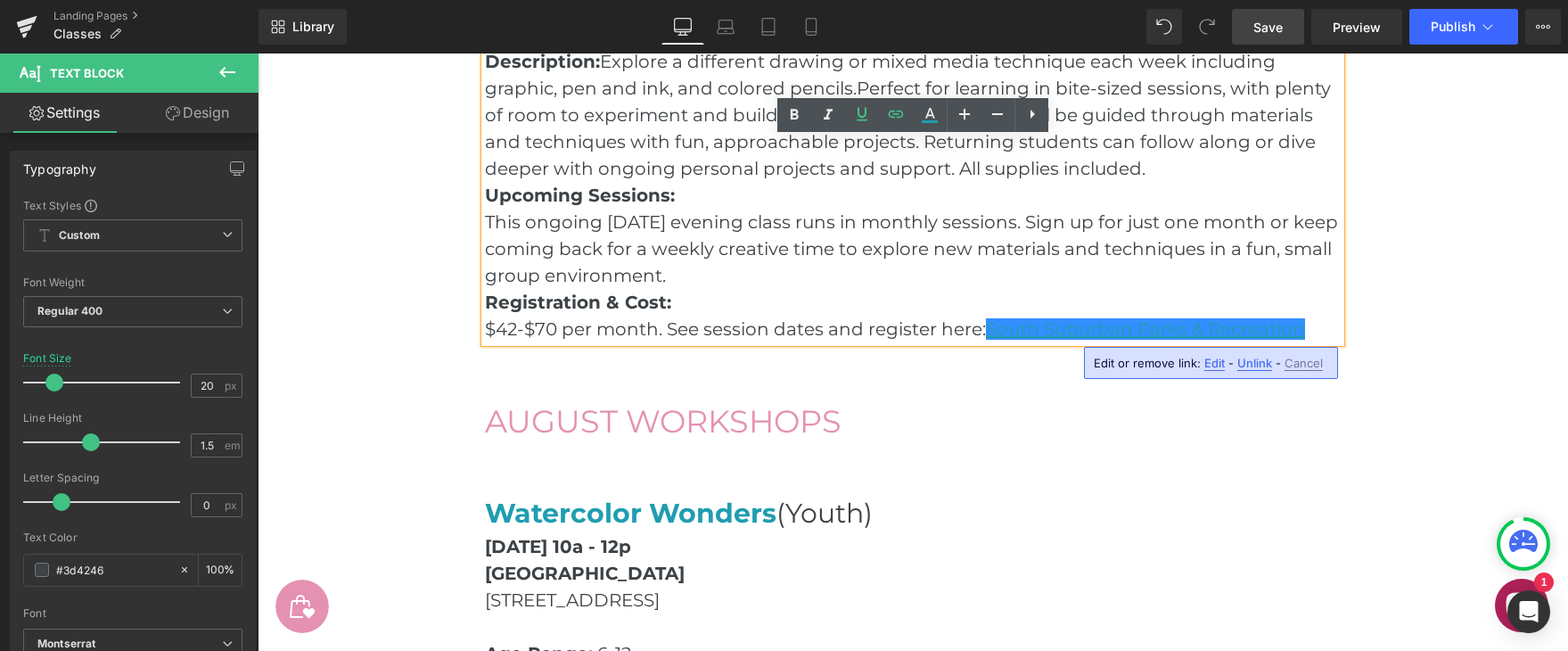
click at [1214, 364] on span "Edit" at bounding box center [1214, 364] width 20 height 16
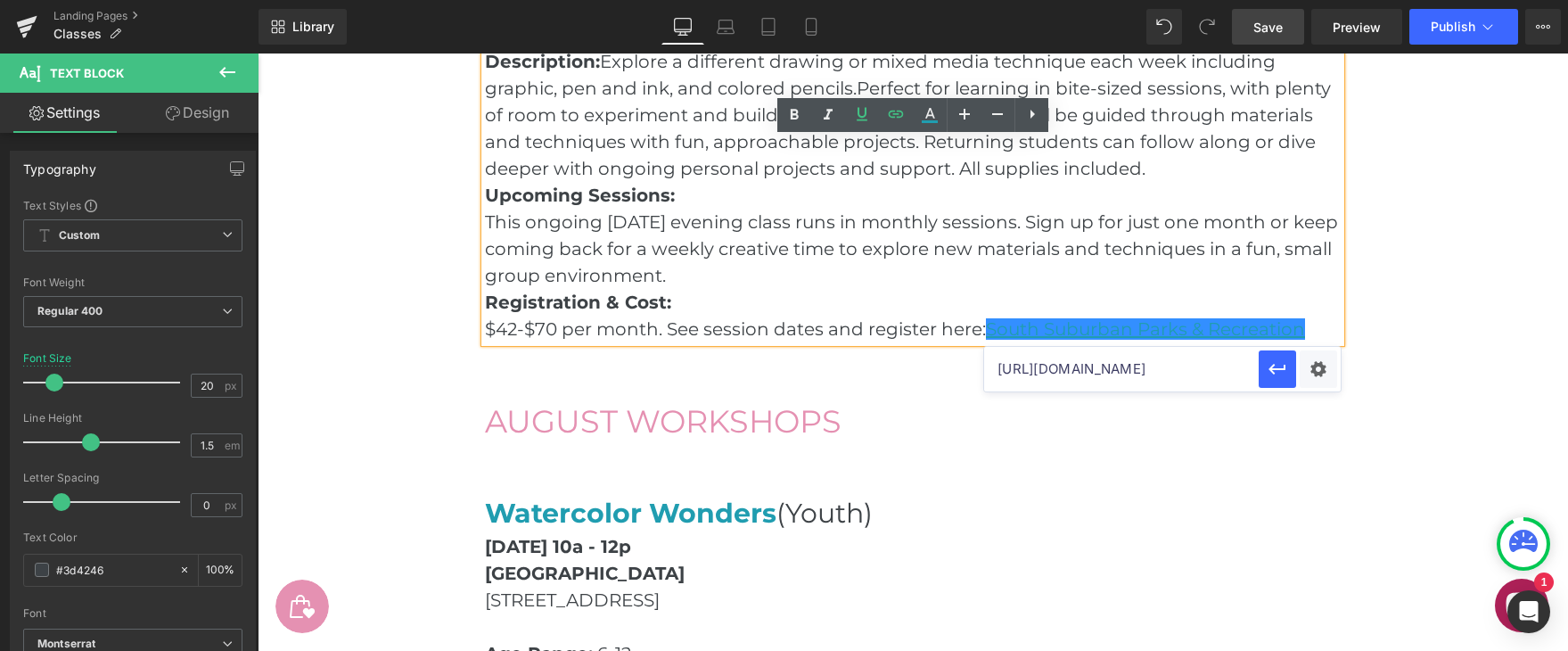
click at [1137, 365] on input "[URL][DOMAIN_NAME]" at bounding box center [1122, 369] width 275 height 45
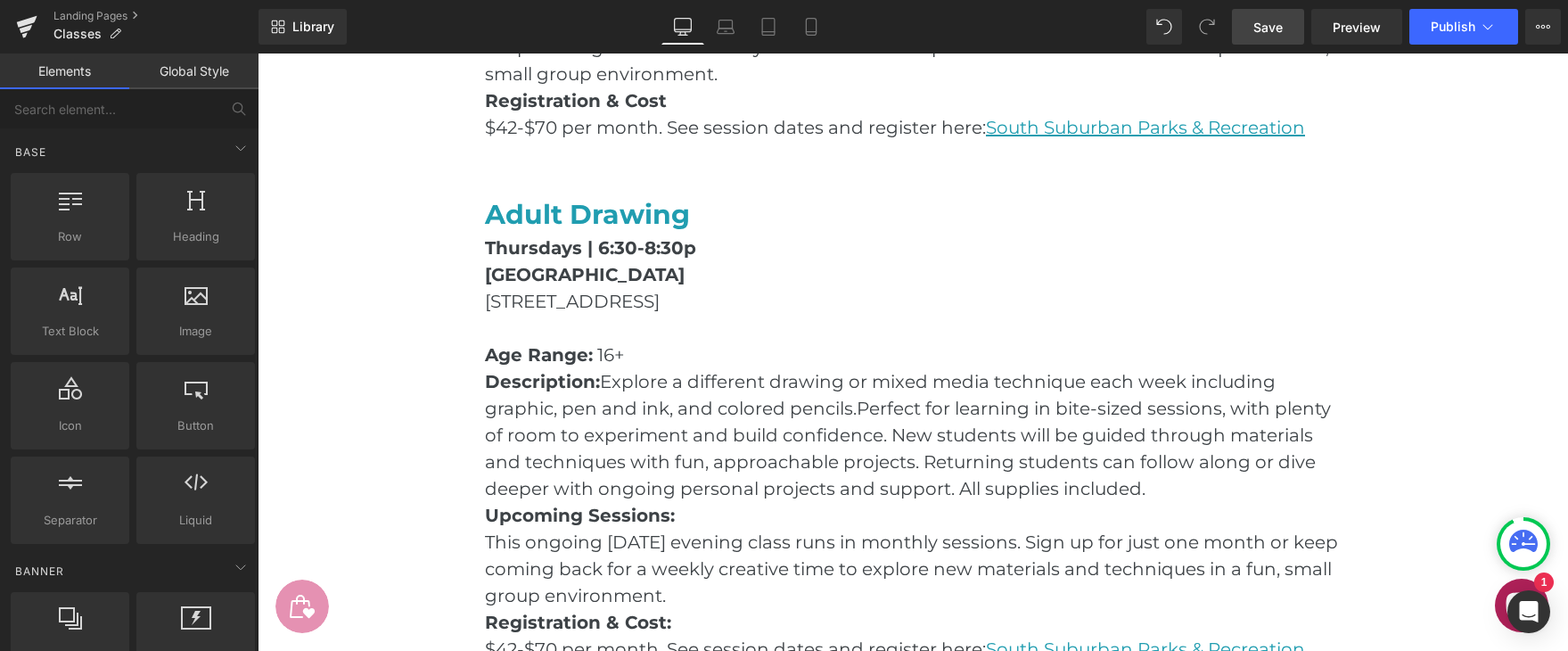
scroll to position [1419, 0]
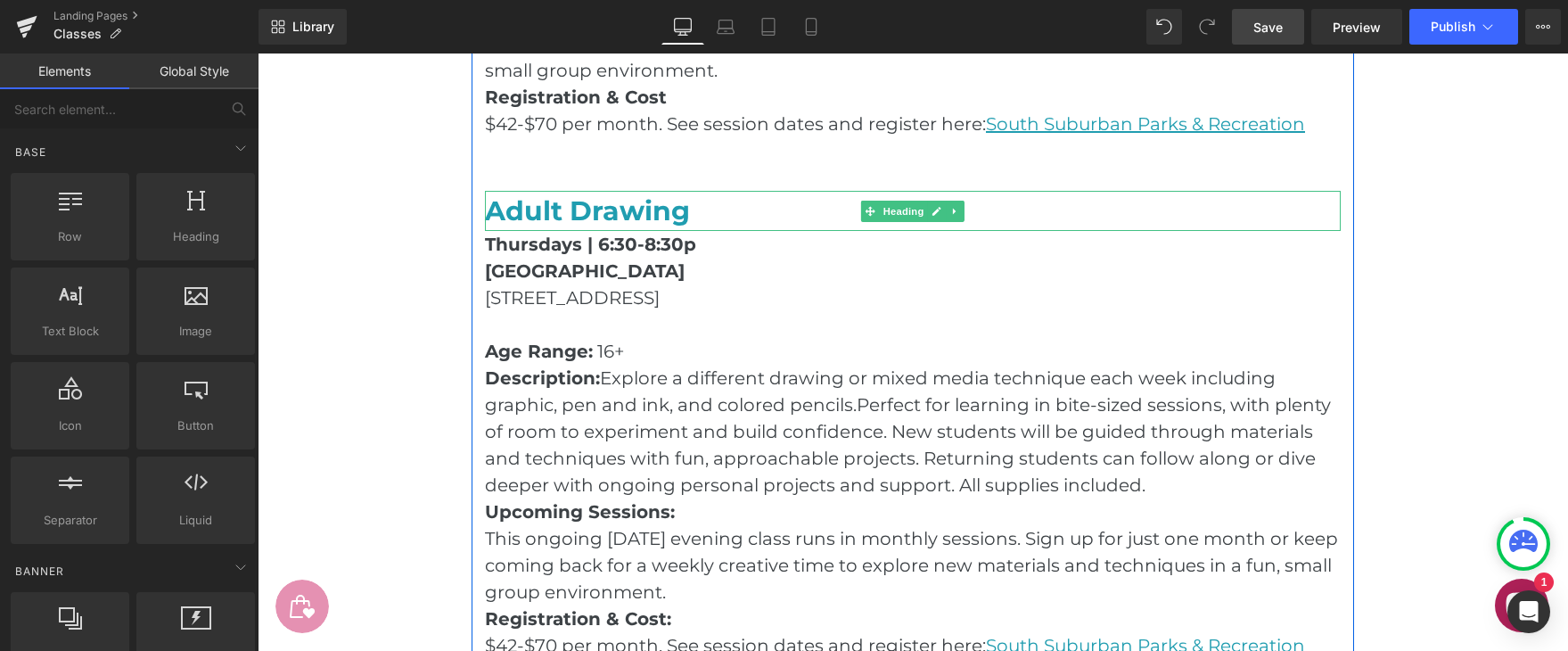
click at [698, 215] on h1 "Adult Drawing" at bounding box center [913, 211] width 856 height 40
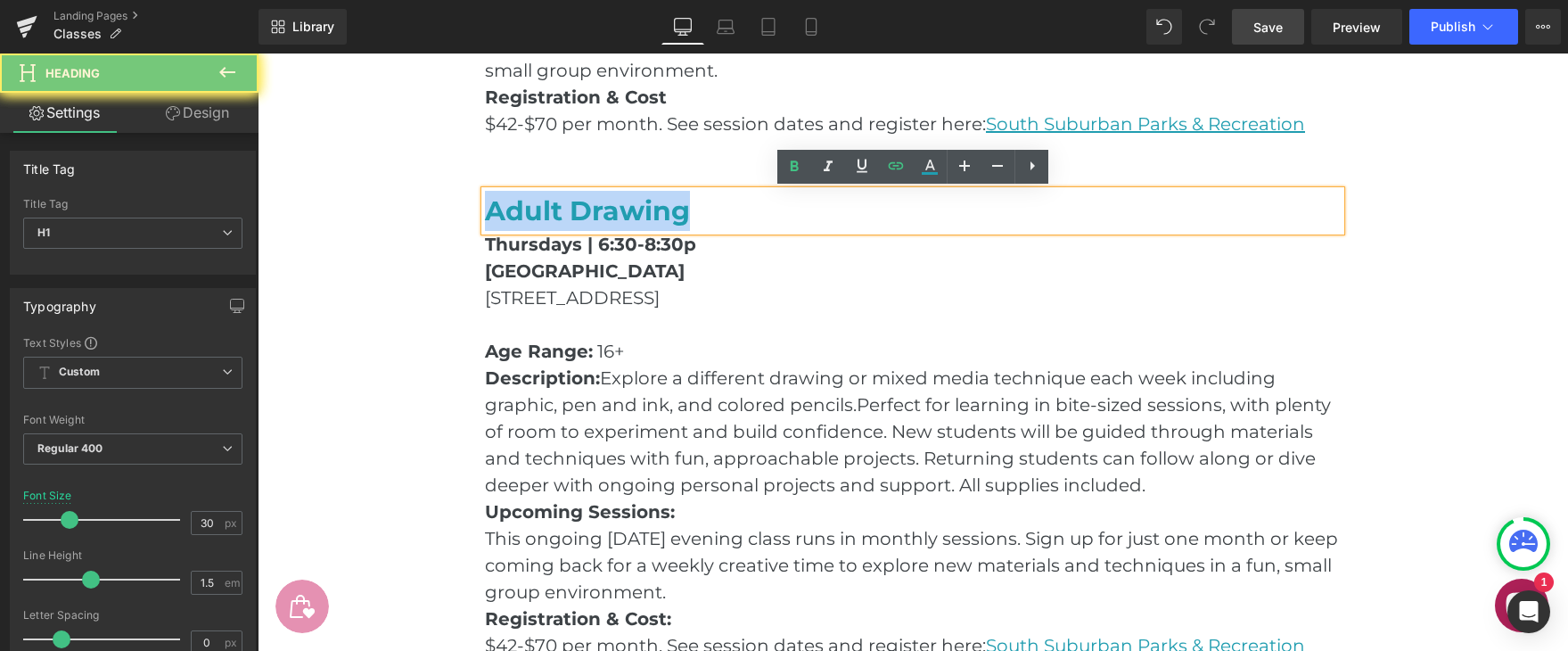
click at [698, 215] on h1 "Adult Drawing" at bounding box center [913, 211] width 856 height 40
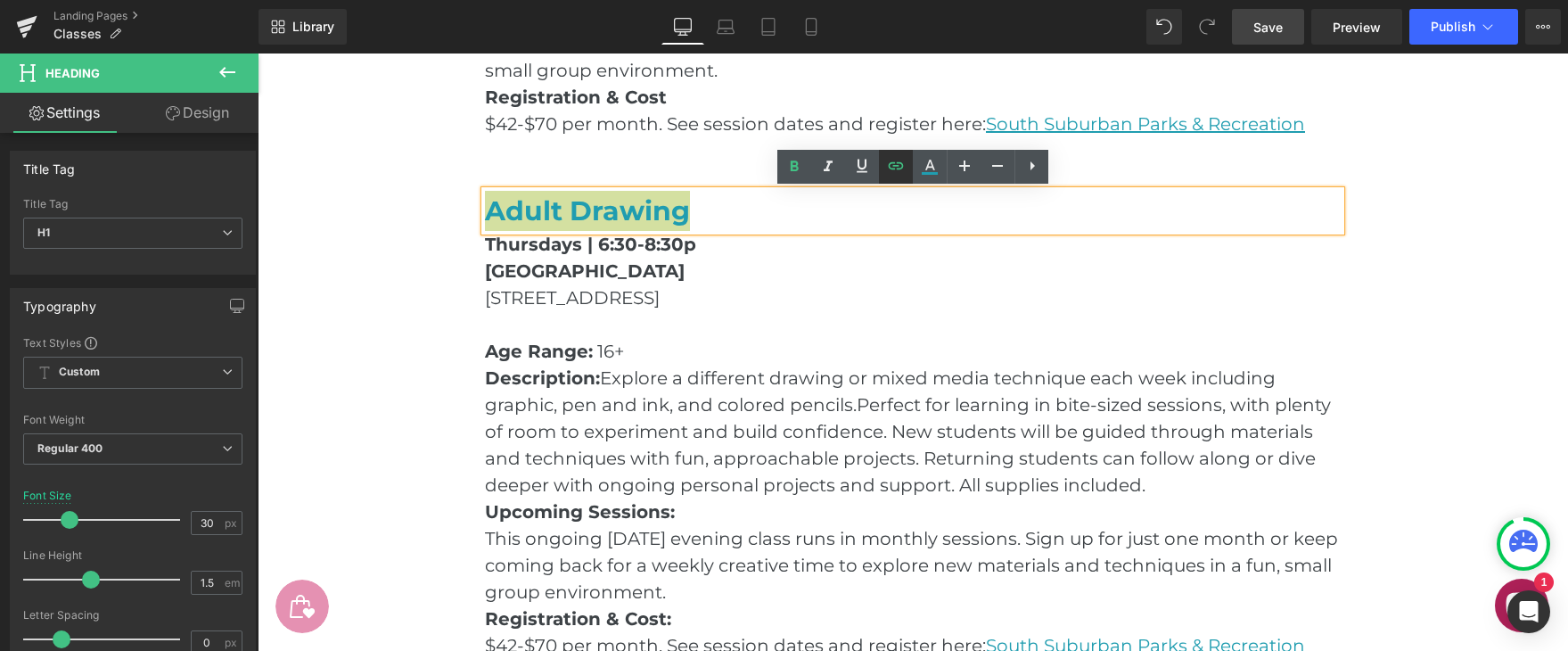
click at [899, 165] on icon at bounding box center [896, 166] width 21 height 21
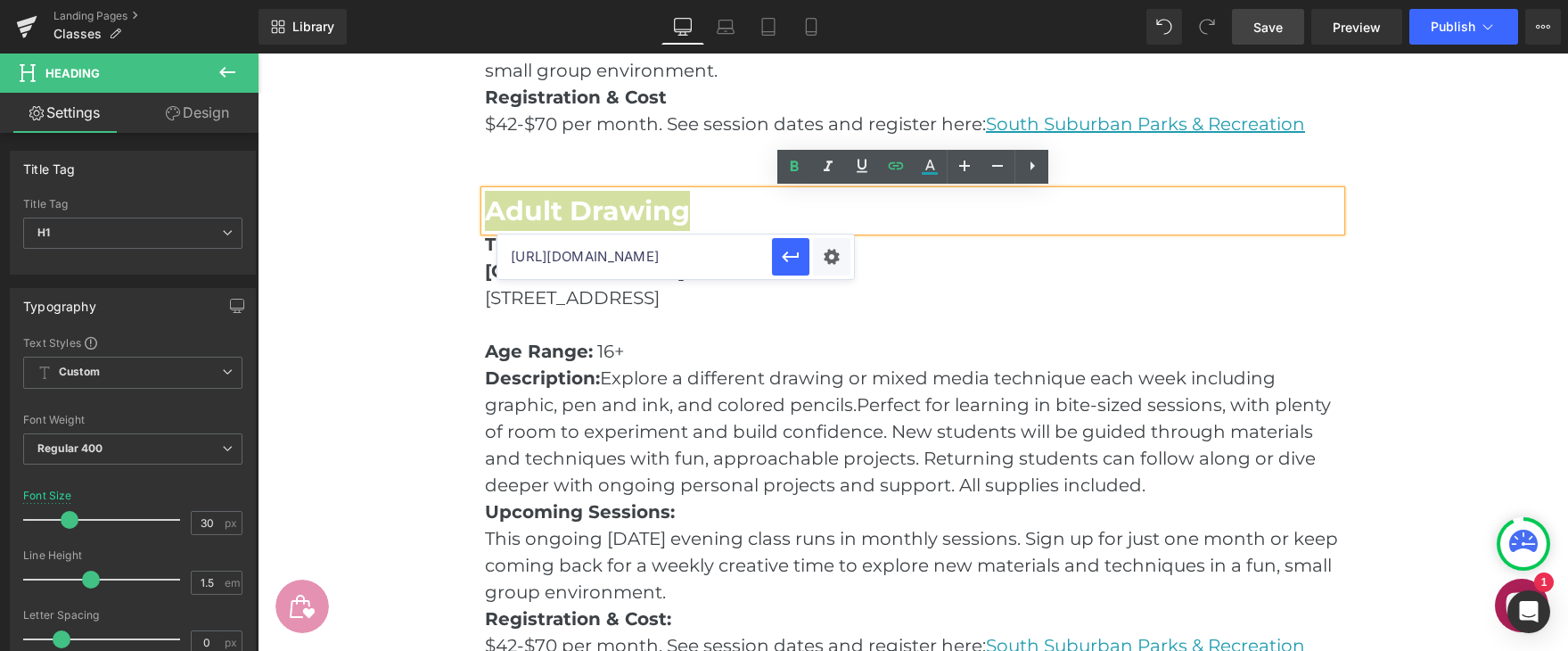
click at [705, 257] on input "[URL][DOMAIN_NAME]" at bounding box center [635, 257] width 275 height 45
click at [705, 256] on input "[URL][DOMAIN_NAME]" at bounding box center [635, 257] width 275 height 45
paste input "/1a429d77ccaf1be08d489c0e4212c4b0?filter=c2VhcmNoPWRyYXdpbmc"
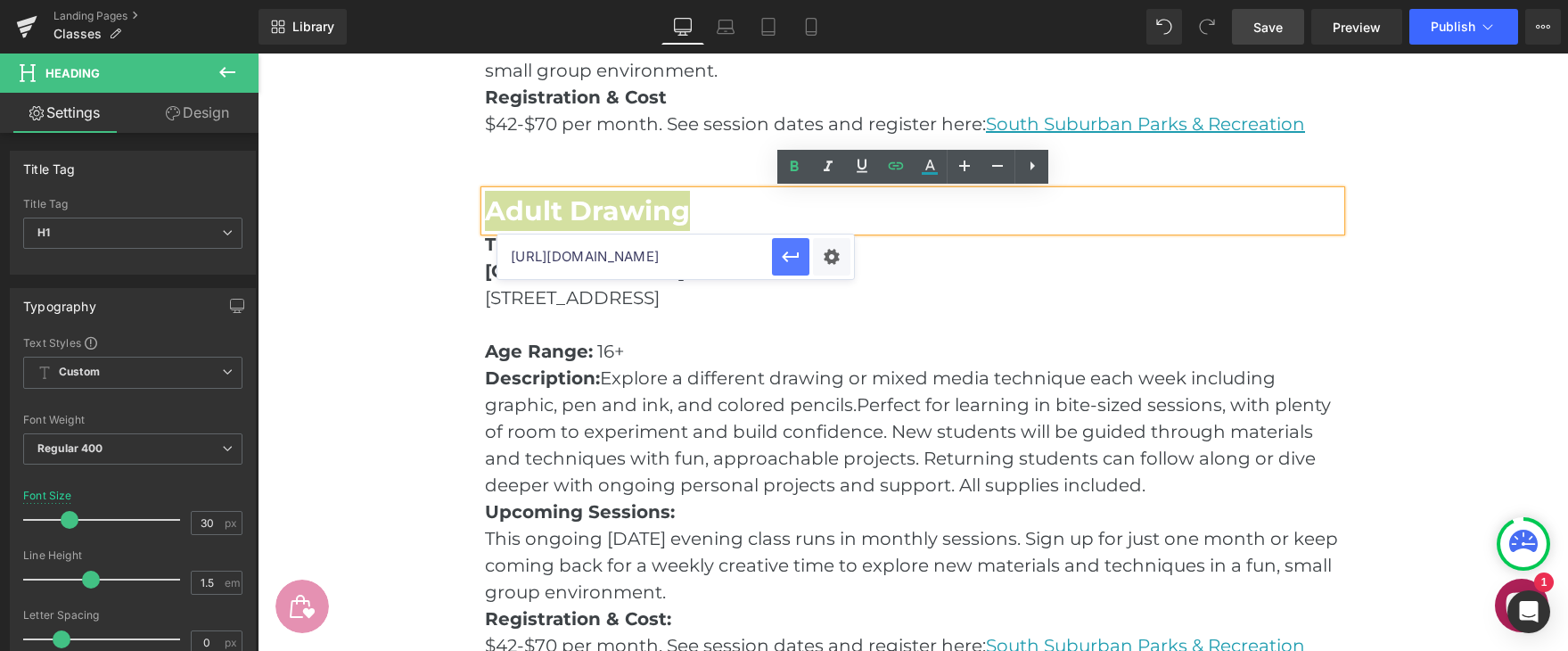
scroll to position [0, 0]
click at [784, 251] on icon "button" at bounding box center [791, 257] width 21 height 21
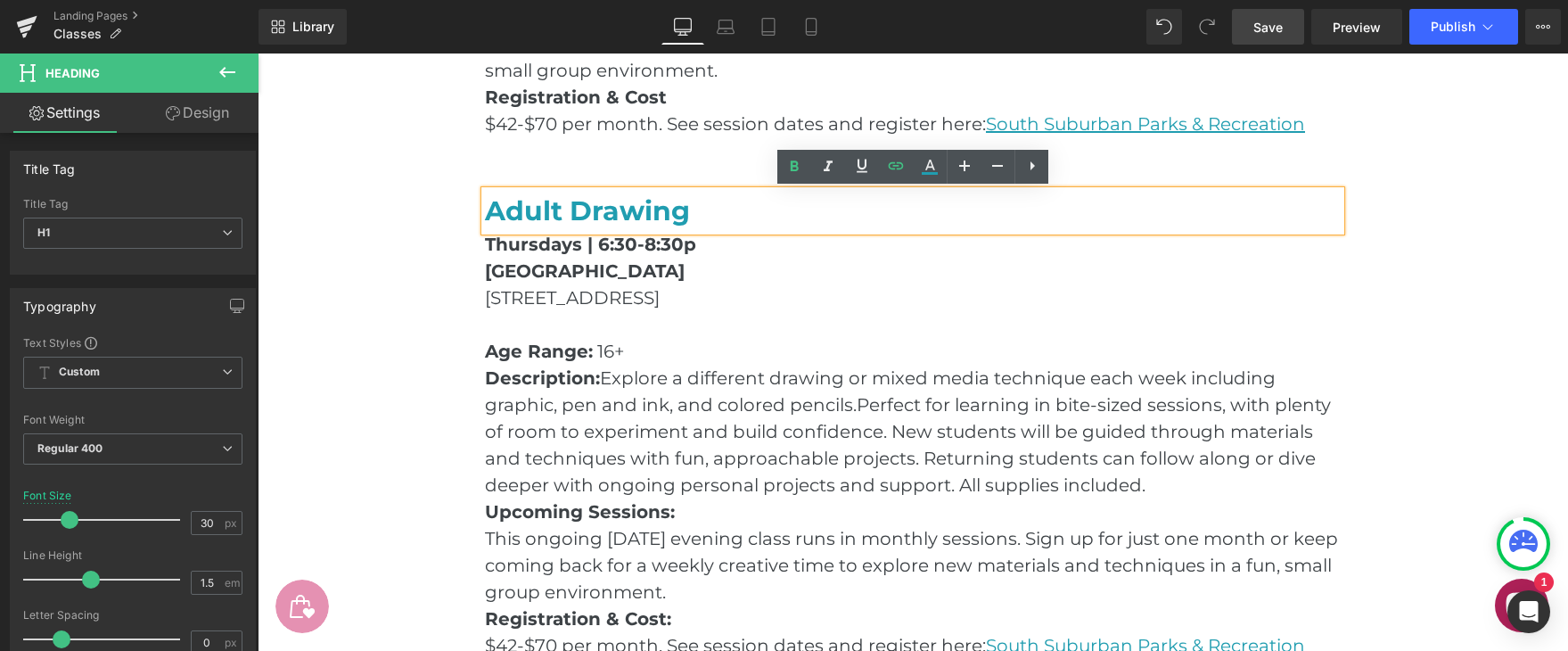
click at [1475, 219] on main "Classes & Workshops Heading Hero Banner Row Join a class with [PERSON_NAME]! [P…" at bounding box center [914, 247] width 1311 height 3077
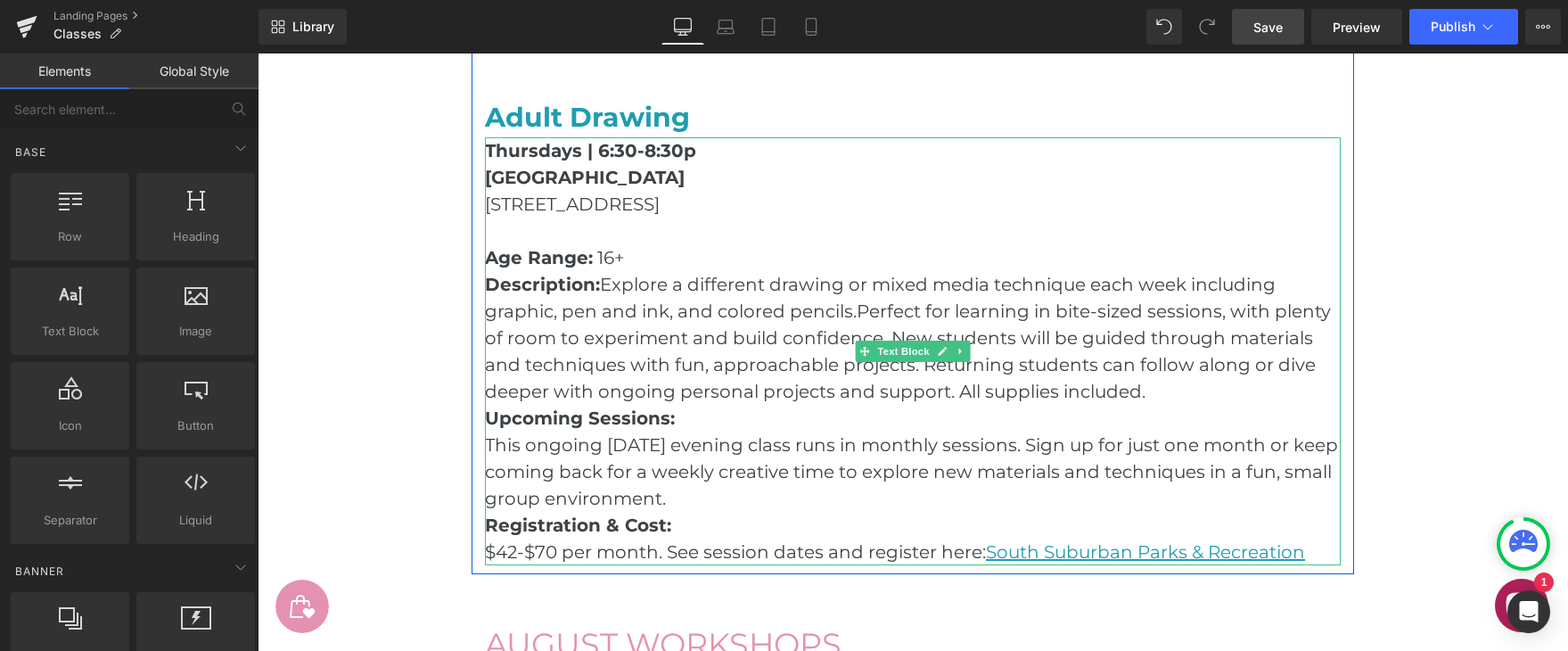
scroll to position [1545, 0]
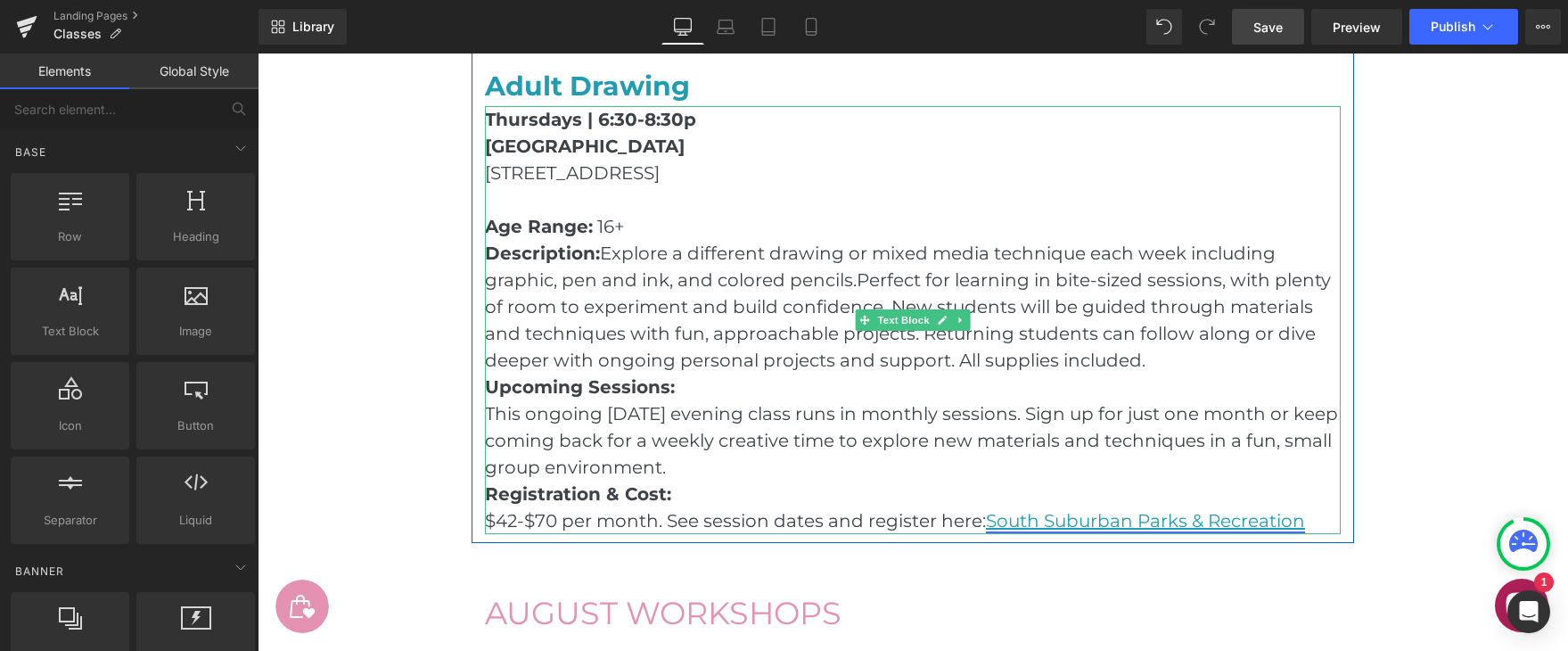
click at [1184, 525] on link "South Suburban Parks & Recreation" at bounding box center [1145, 521] width 319 height 21
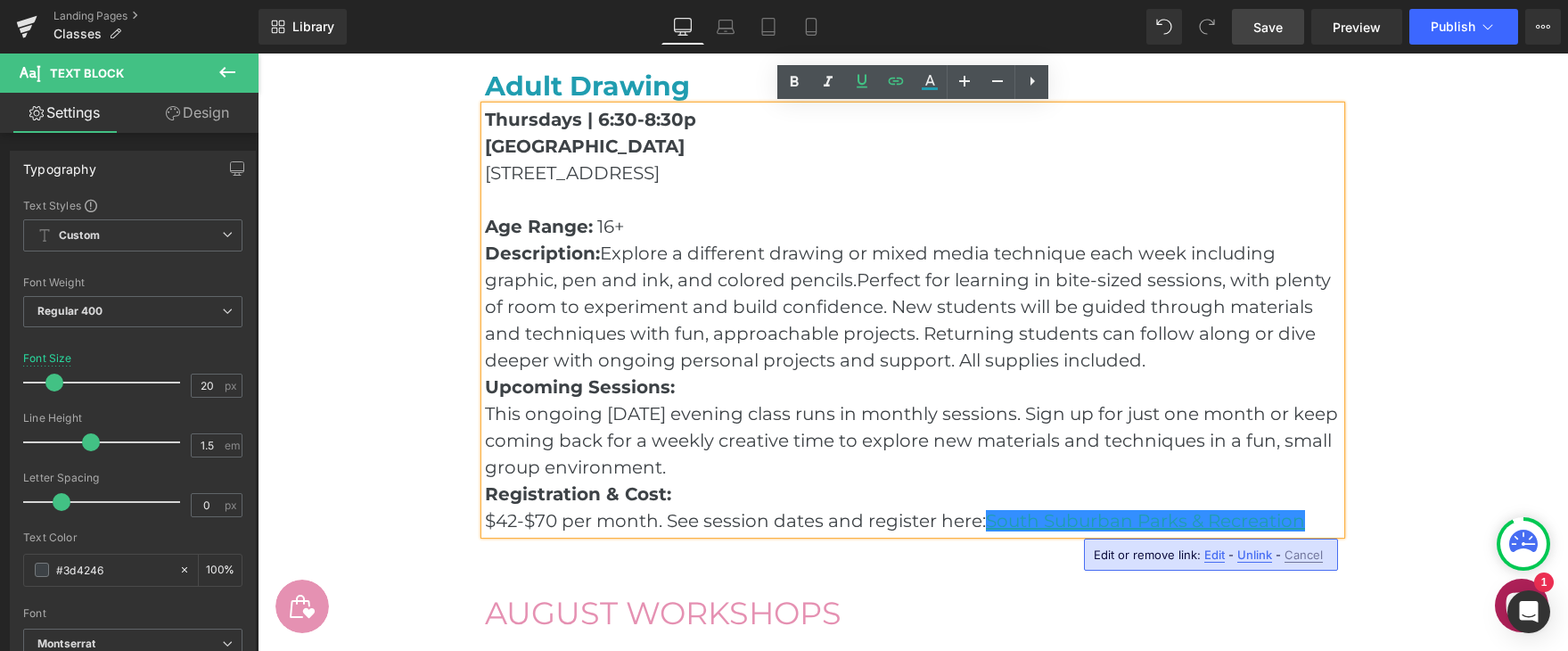
click at [1209, 557] on span "Edit" at bounding box center [1214, 555] width 20 height 16
click at [1099, 568] on input "[URL][DOMAIN_NAME]" at bounding box center [1122, 561] width 275 height 45
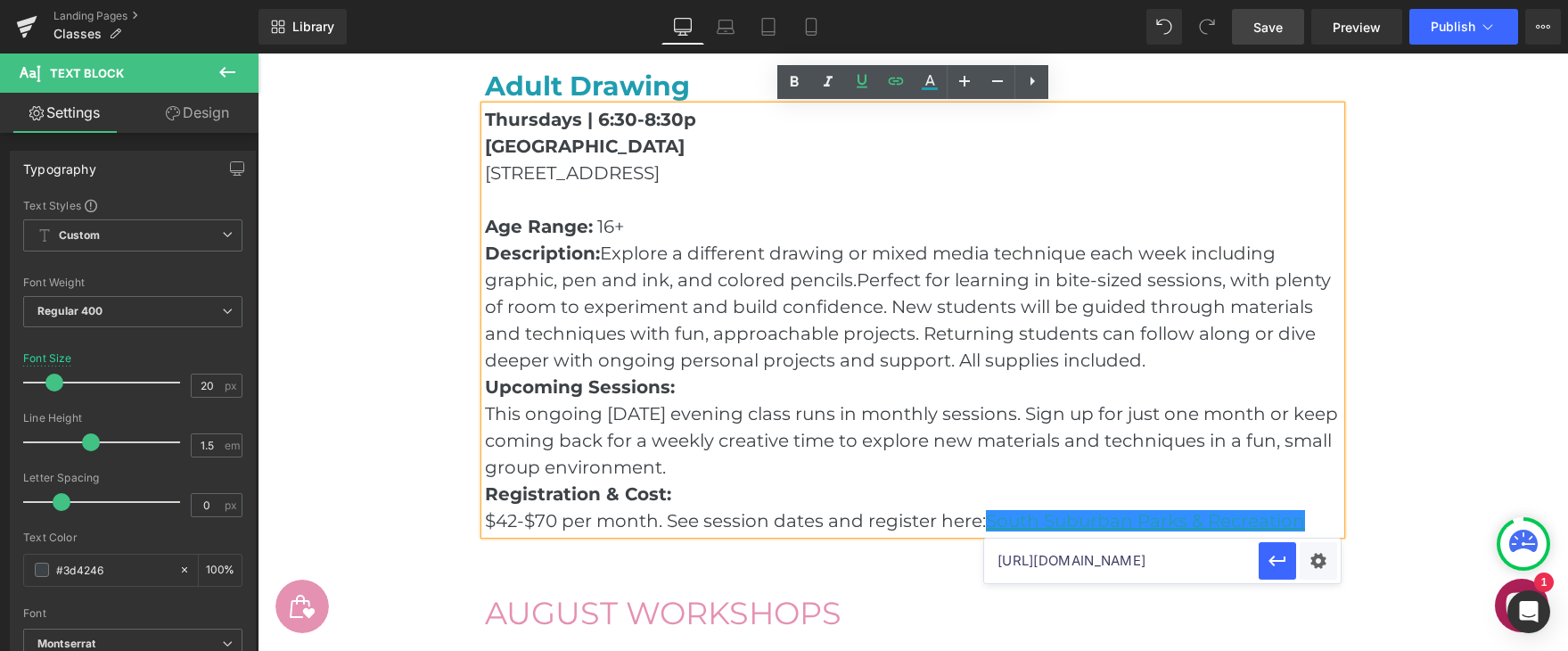
click at [1099, 568] on input "[URL][DOMAIN_NAME]" at bounding box center [1122, 561] width 275 height 45
click at [1377, 497] on div "Classes & Workshops Heading Hero Banner Row Join a class with [PERSON_NAME]! [P…" at bounding box center [913, 127] width 936 height 2943
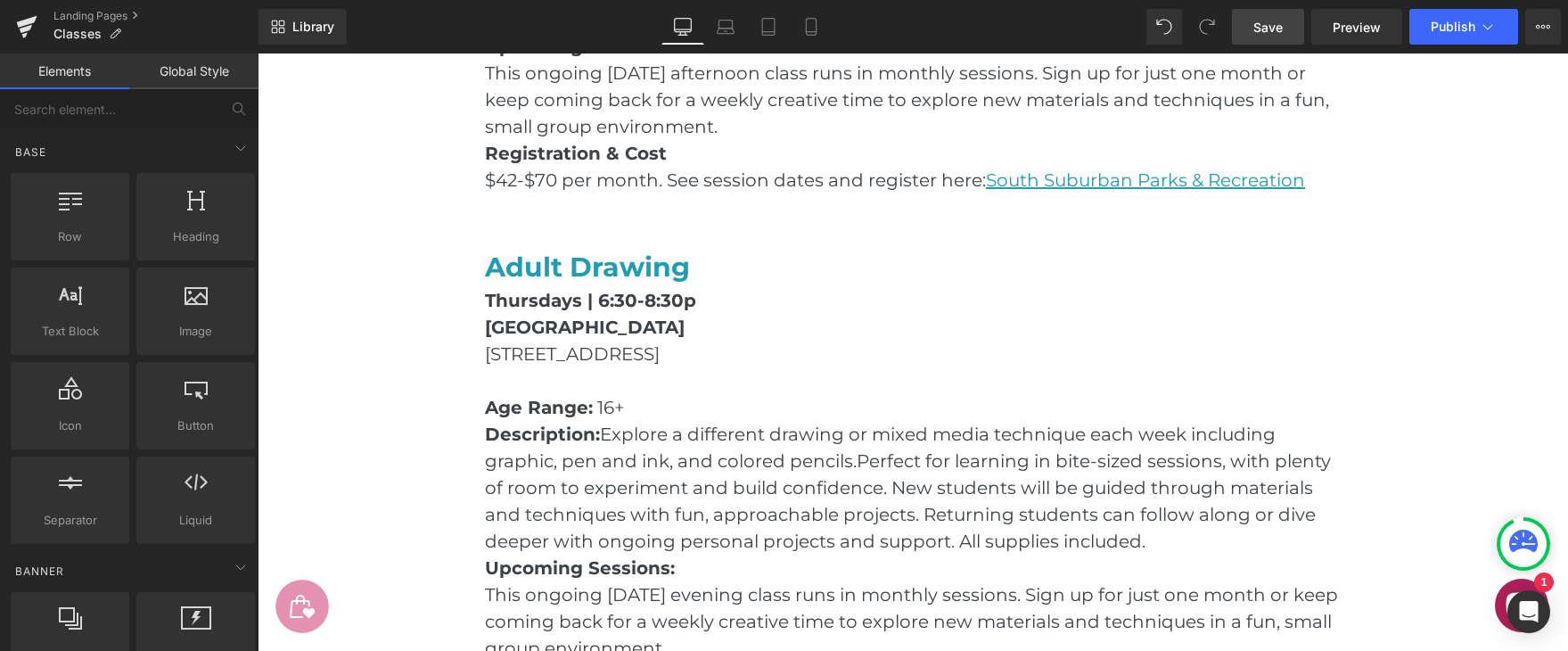
scroll to position [1362, 0]
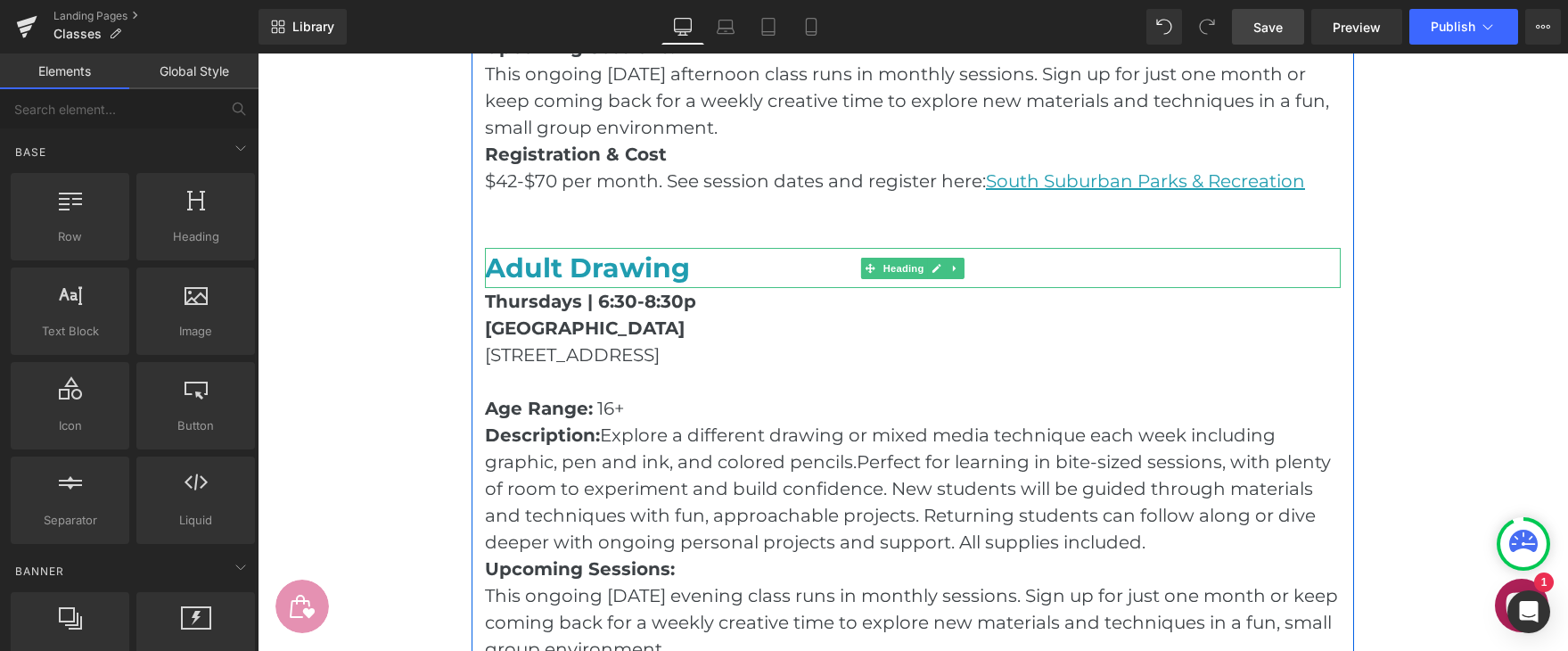
click at [679, 269] on link "Adult Drawing" at bounding box center [587, 268] width 205 height 33
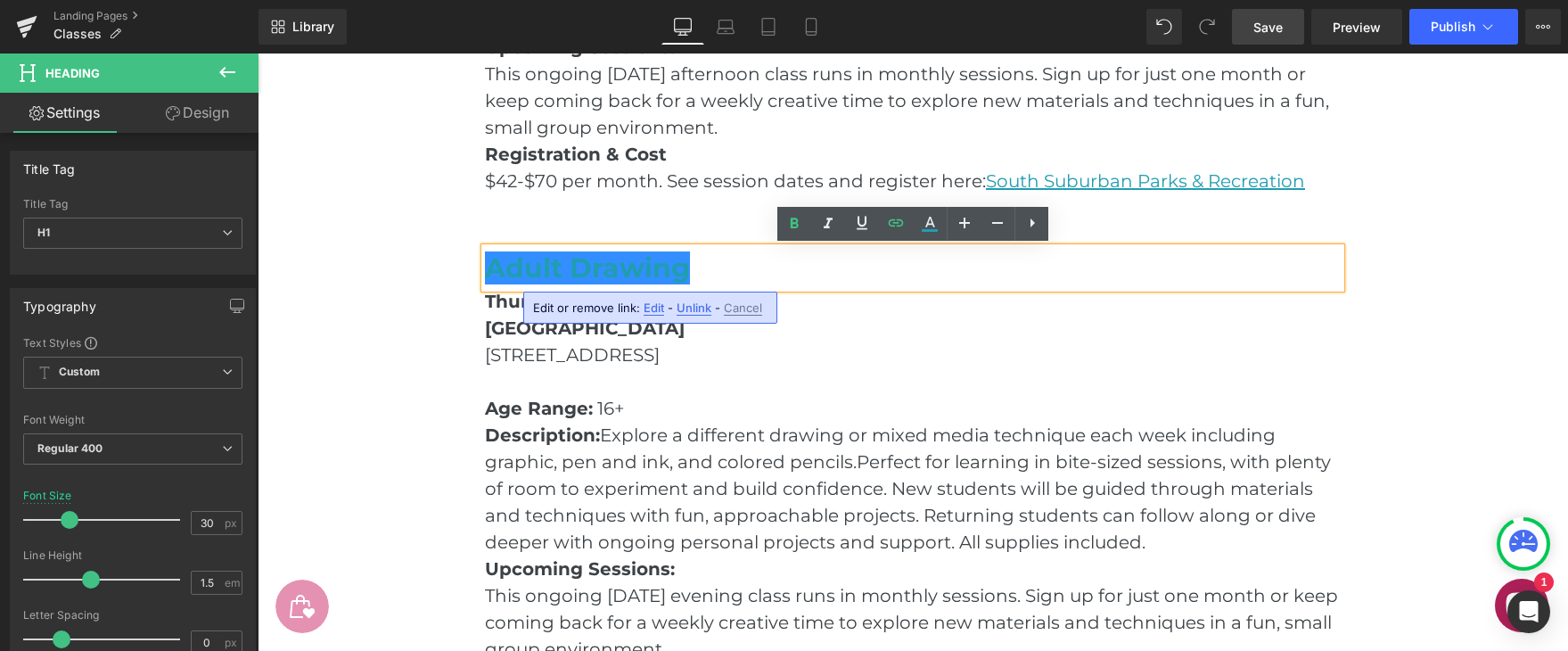
click at [657, 304] on span "Edit" at bounding box center [653, 309] width 20 height 16
click at [657, 304] on strong "Thursdays | 6:30-8:30p" at bounding box center [590, 301] width 211 height 21
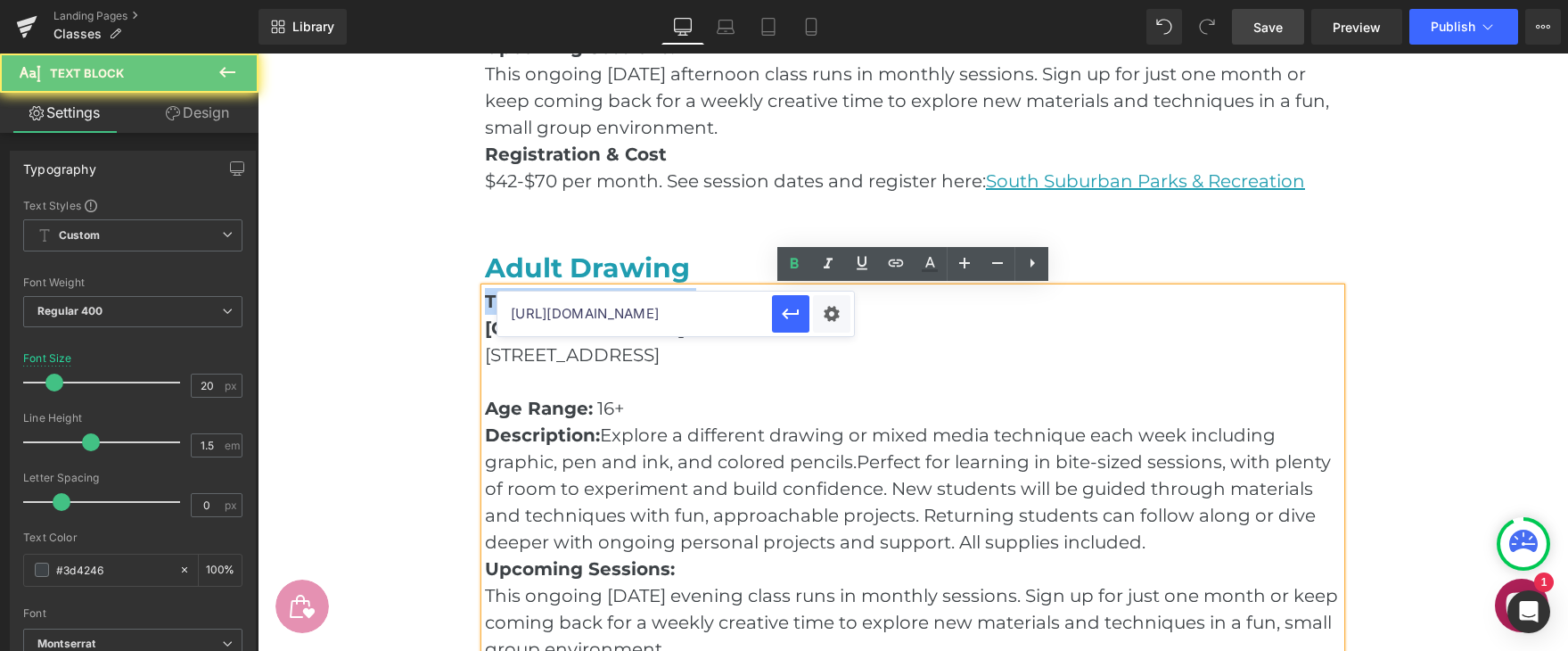
click at [657, 304] on strong "Thursdays | 6:30-8:30p" at bounding box center [590, 301] width 211 height 21
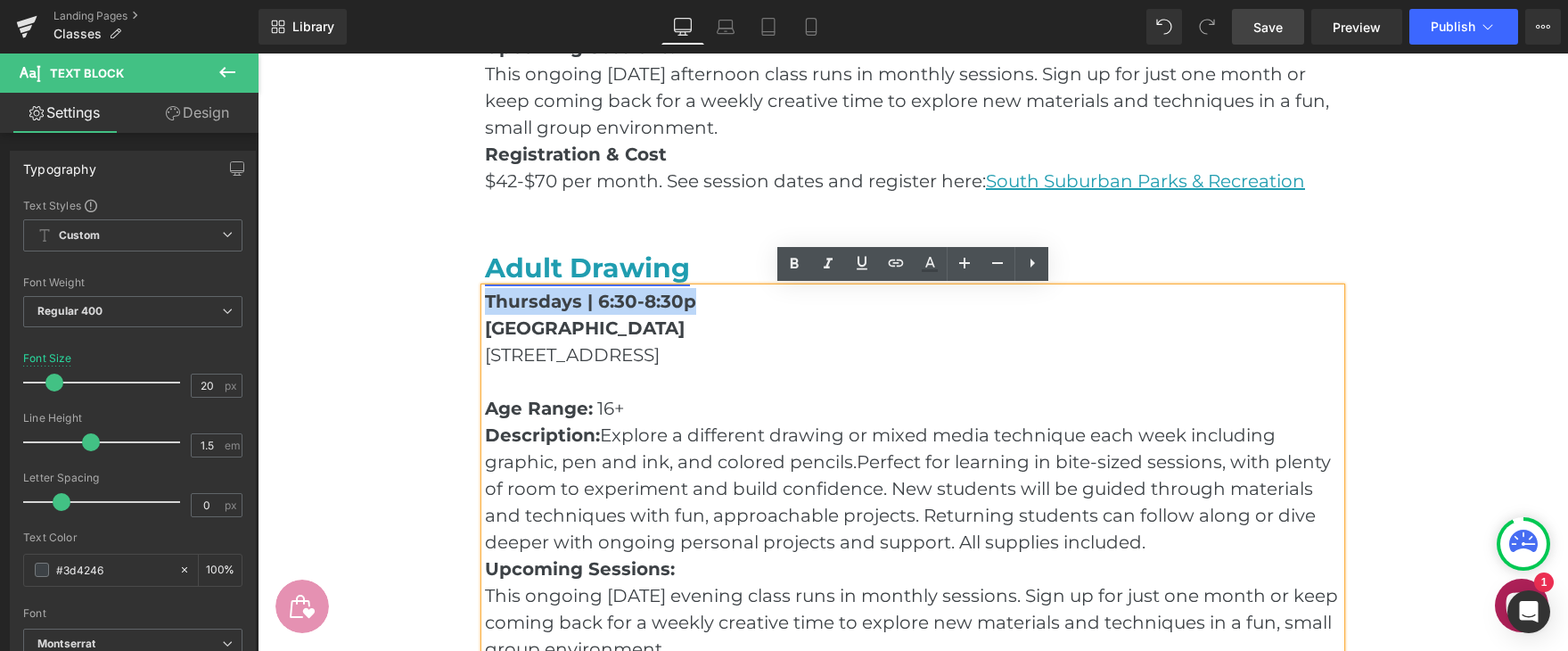
click at [659, 272] on link "Adult Drawing" at bounding box center [587, 268] width 205 height 33
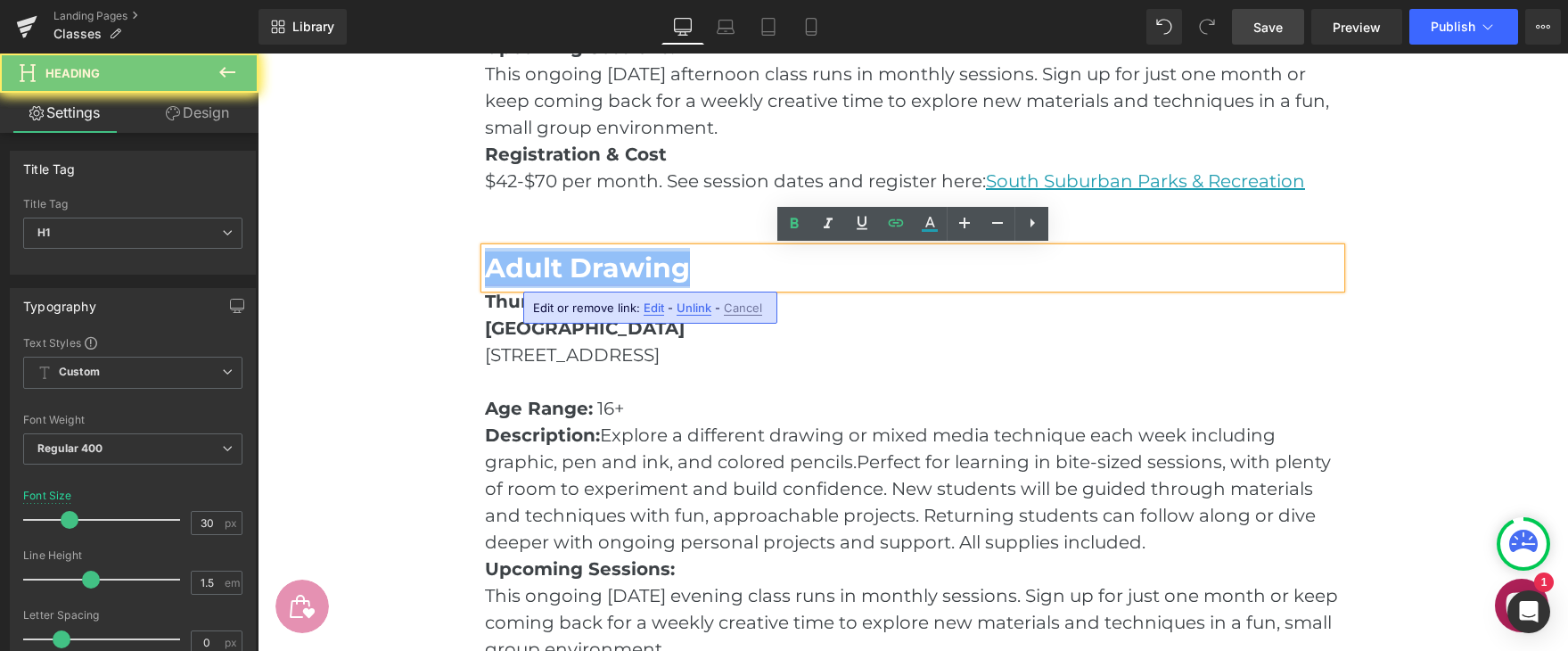
click at [659, 272] on link "Adult Drawing" at bounding box center [587, 268] width 205 height 33
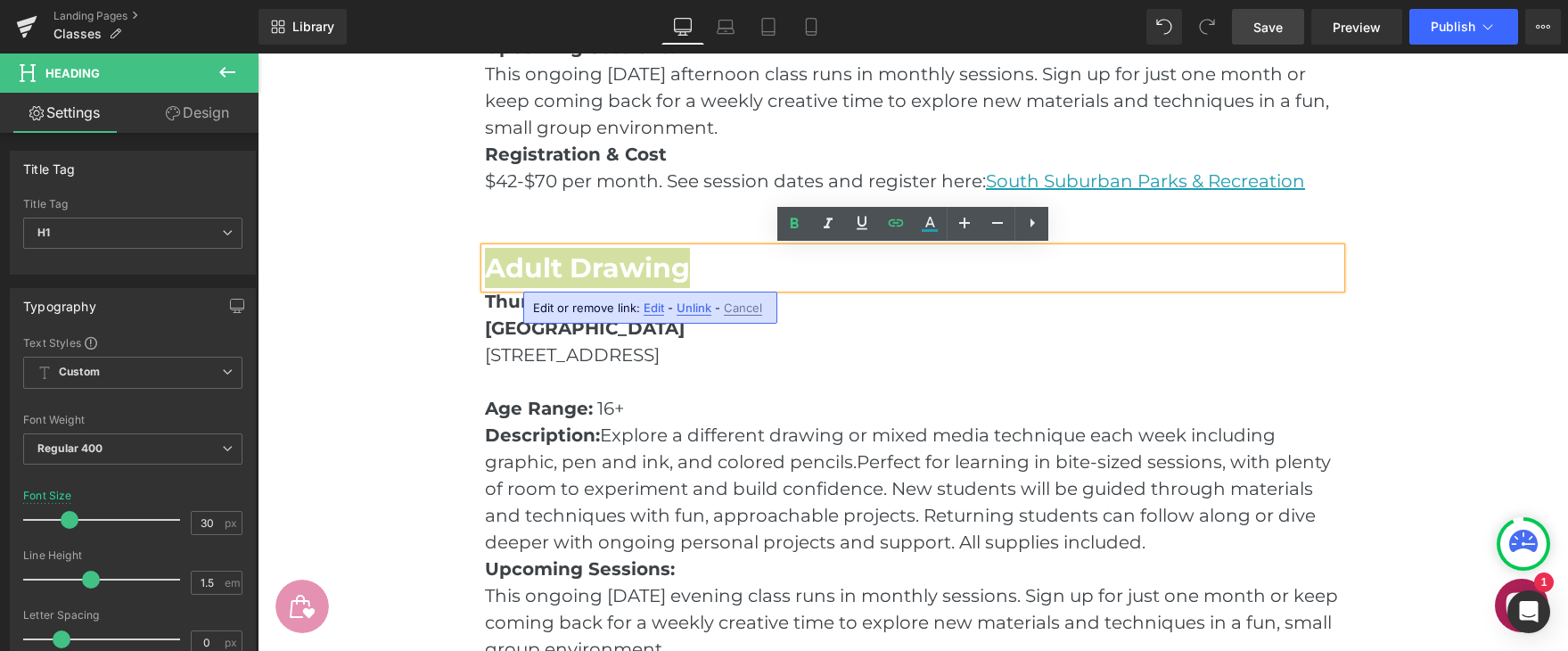
click at [647, 309] on span "Edit" at bounding box center [653, 309] width 20 height 16
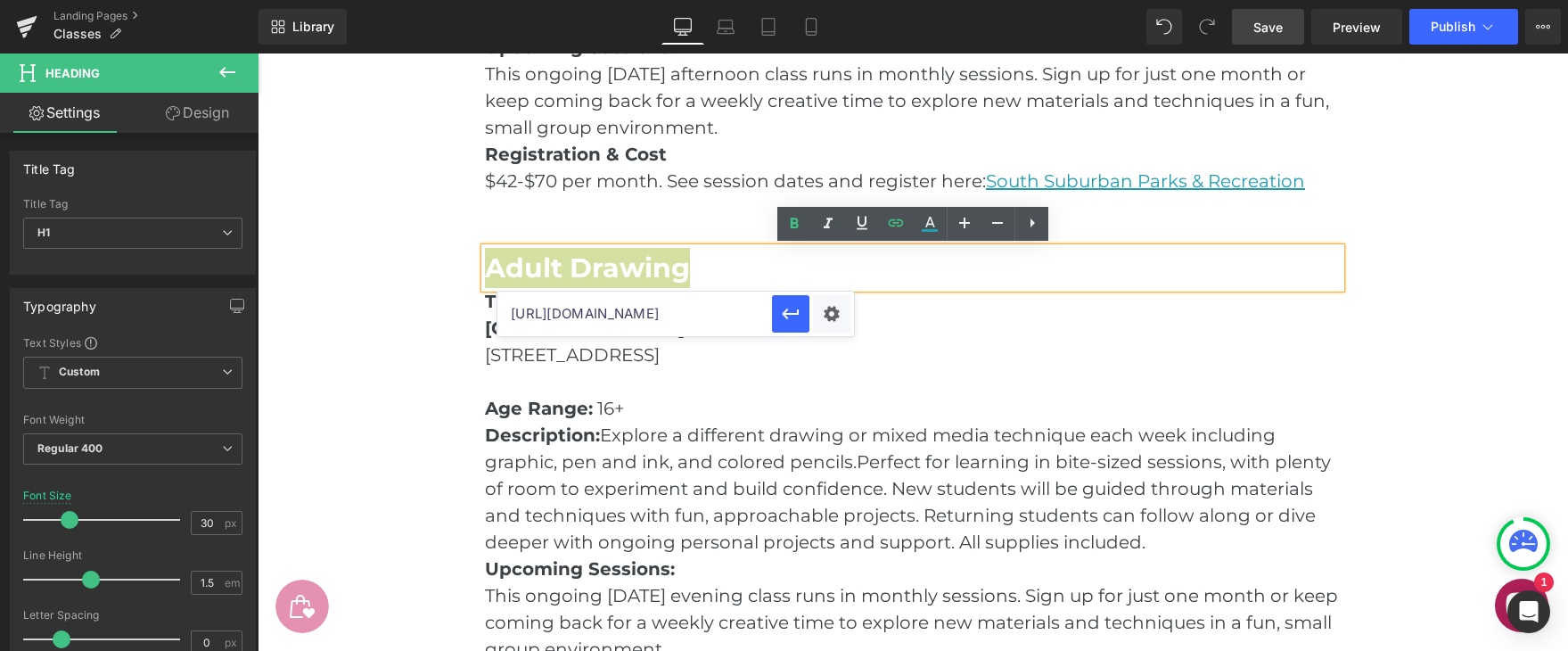
click at [649, 318] on input "[URL][DOMAIN_NAME]" at bounding box center [635, 314] width 275 height 45
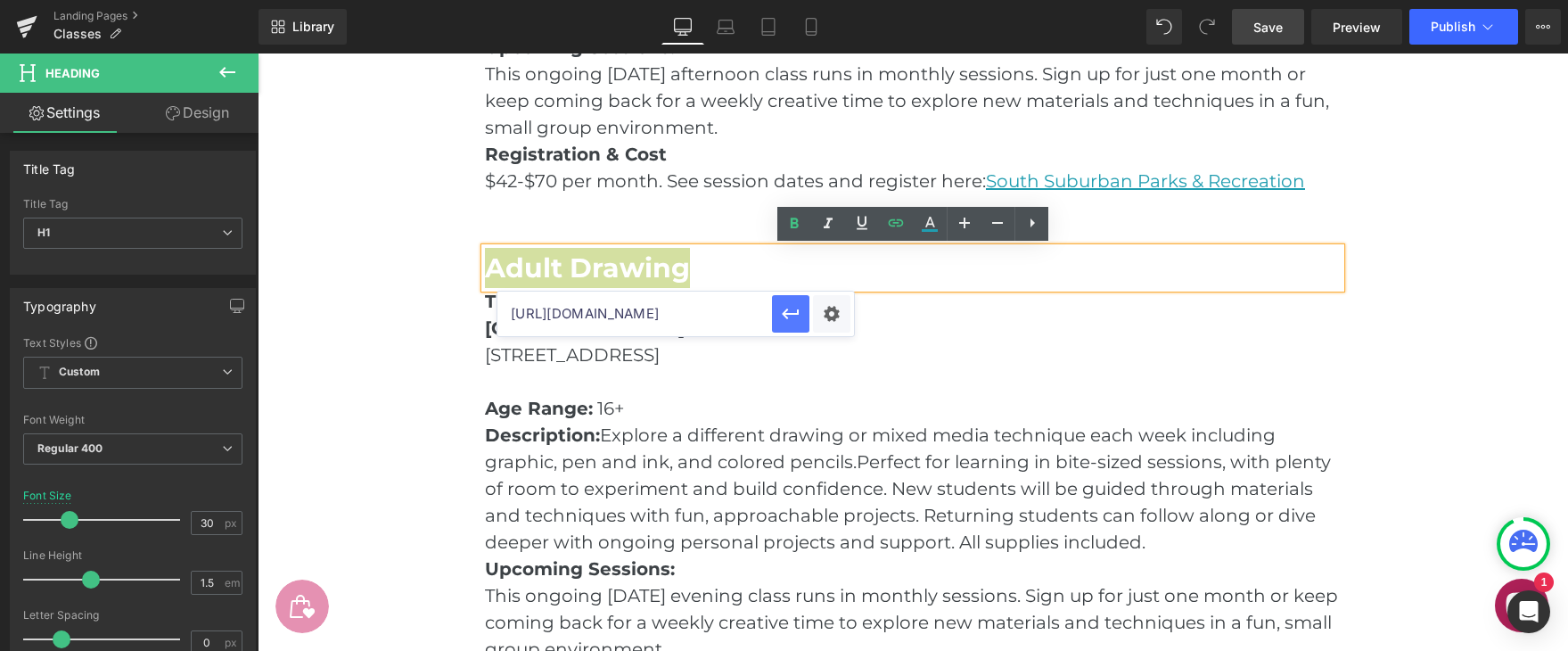
click at [798, 312] on icon "button" at bounding box center [790, 315] width 17 height 11
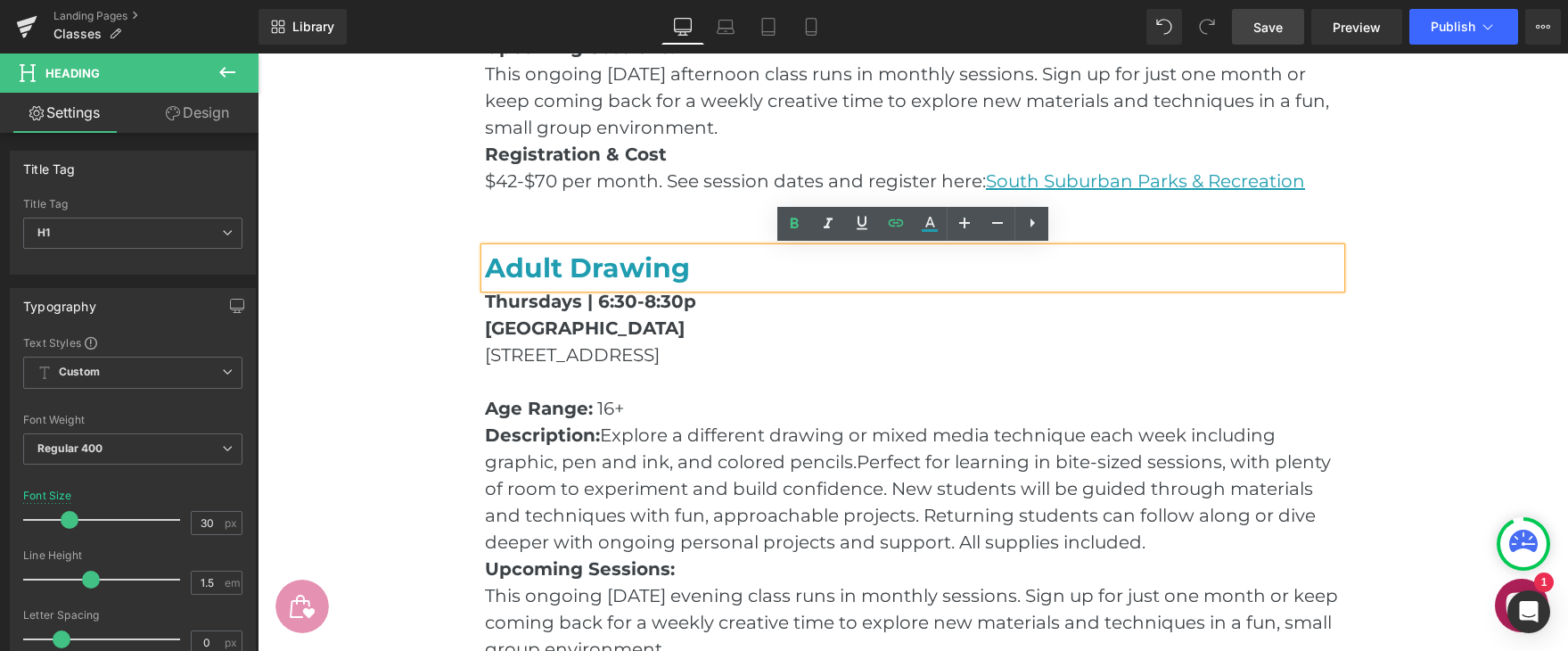
click at [1415, 330] on main "Classes & Workshops Heading Hero Banner Row Join a class with [PERSON_NAME]! [P…" at bounding box center [914, 304] width 1311 height 3077
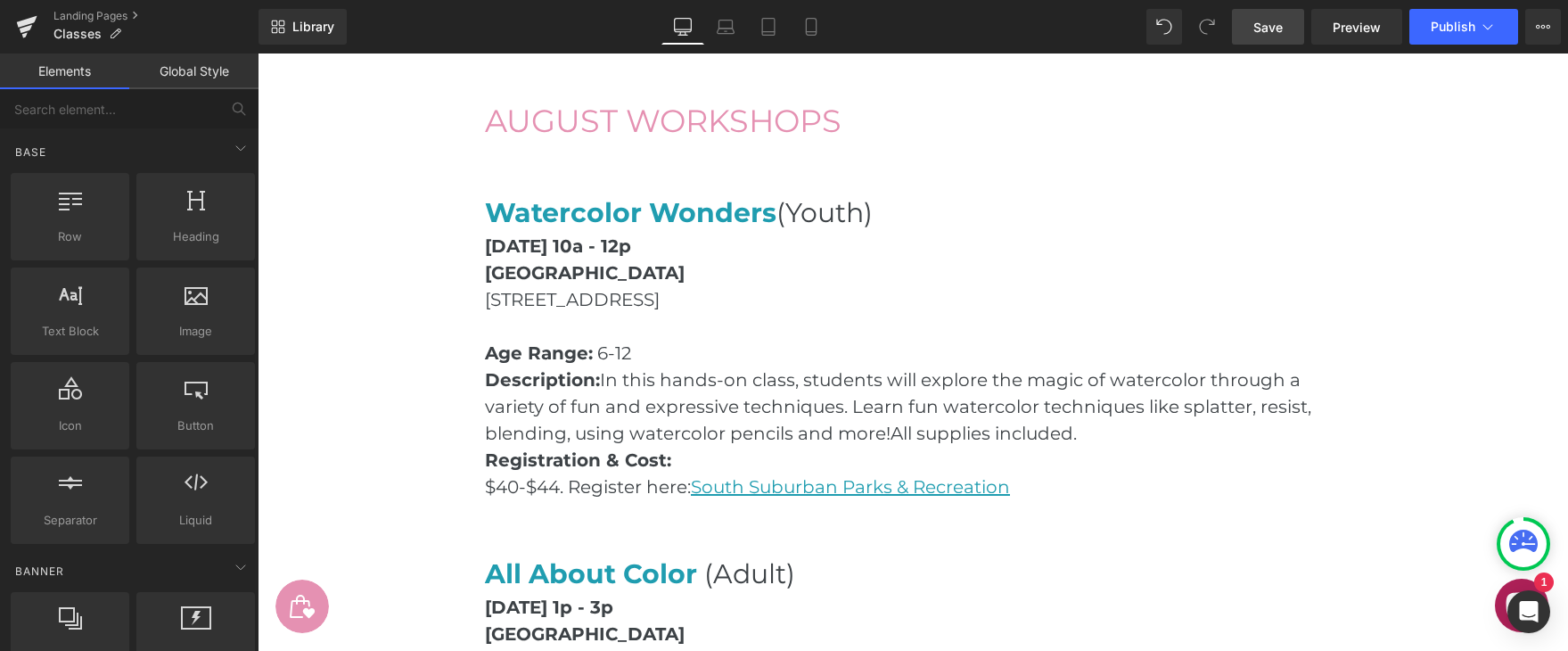
scroll to position [2049, 0]
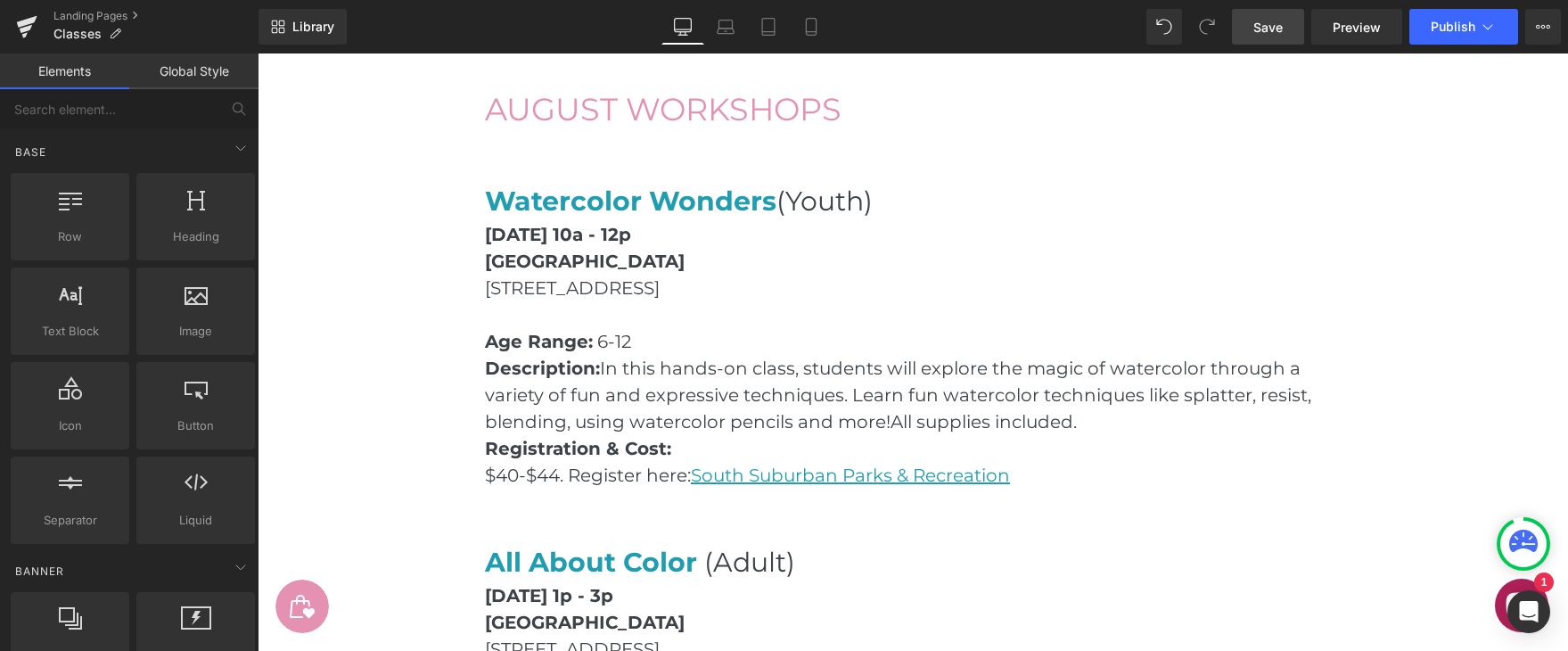
click at [1264, 28] on span "Save" at bounding box center [1268, 26] width 29 height 19
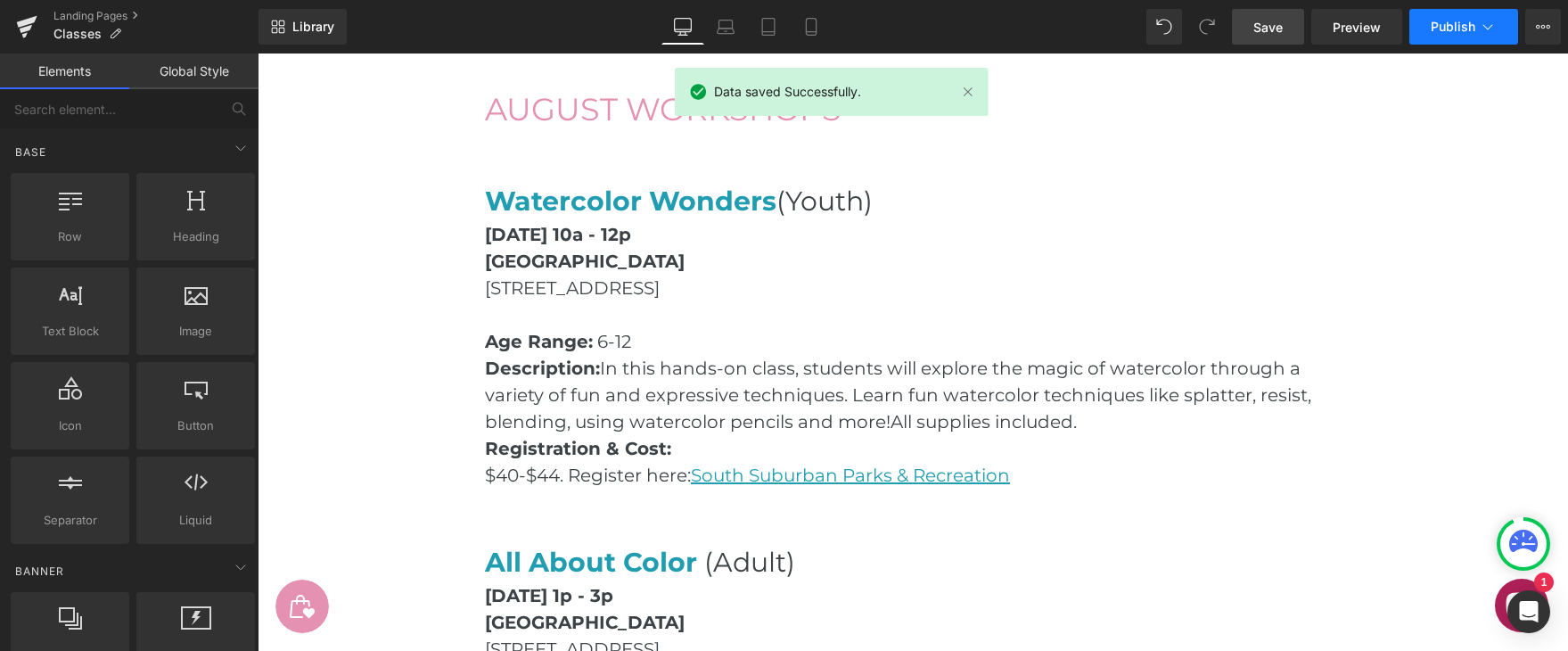
click at [1437, 24] on span "Publish" at bounding box center [1453, 26] width 45 height 15
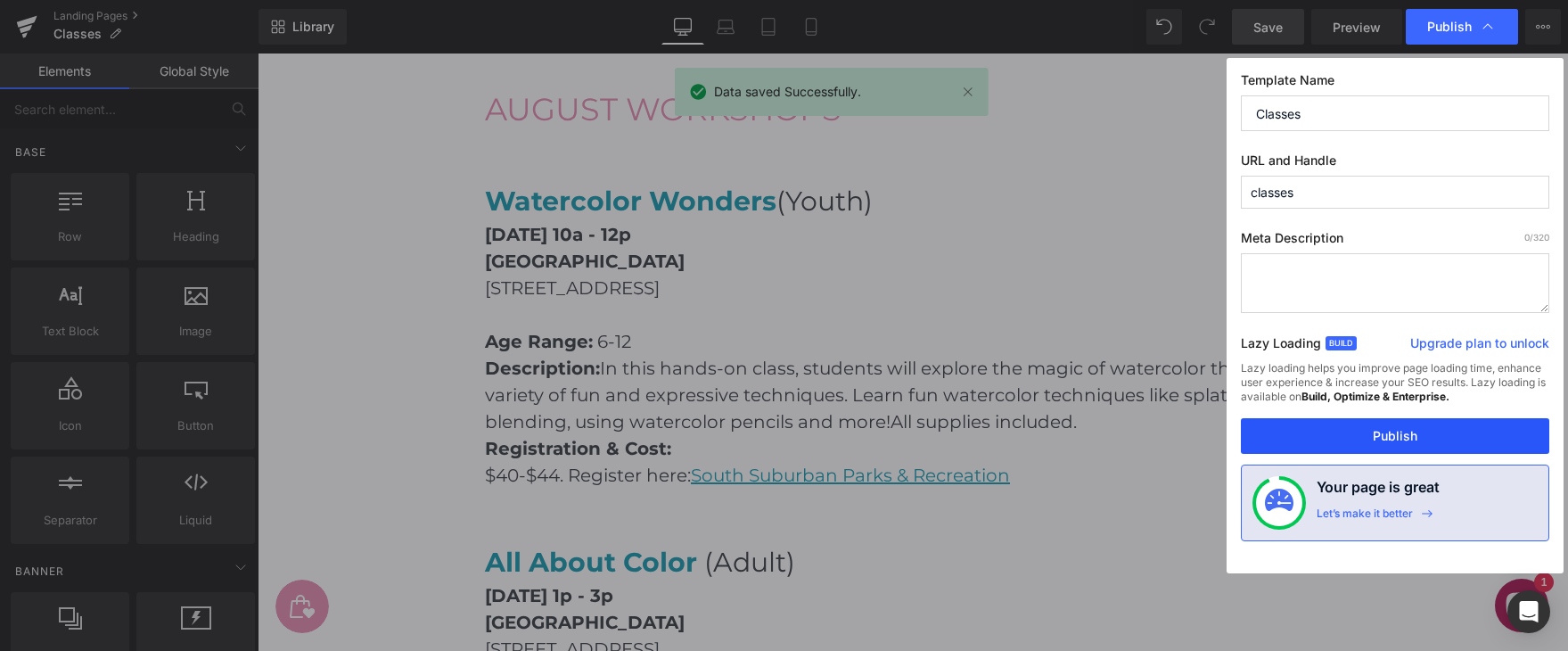
click at [1348, 437] on button "Publish" at bounding box center [1395, 436] width 309 height 36
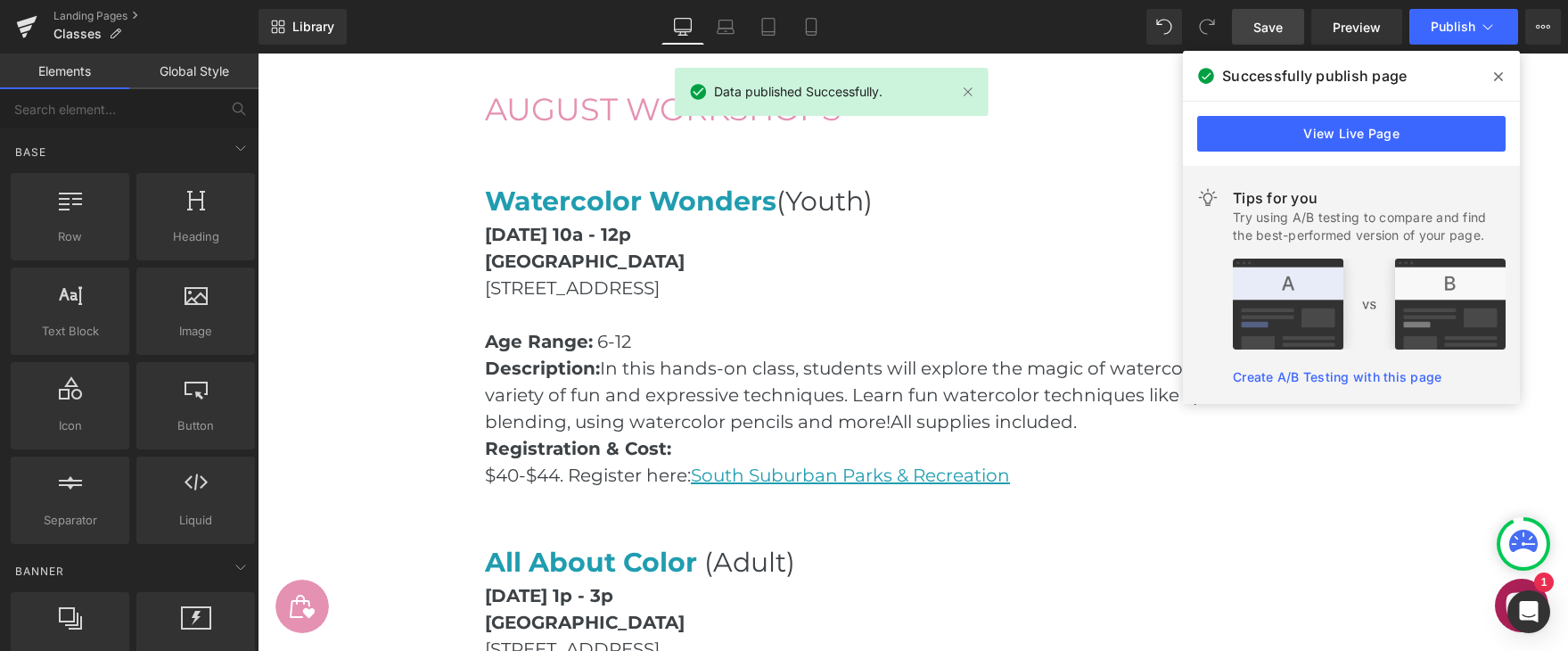
click at [1497, 69] on icon at bounding box center [1498, 76] width 9 height 15
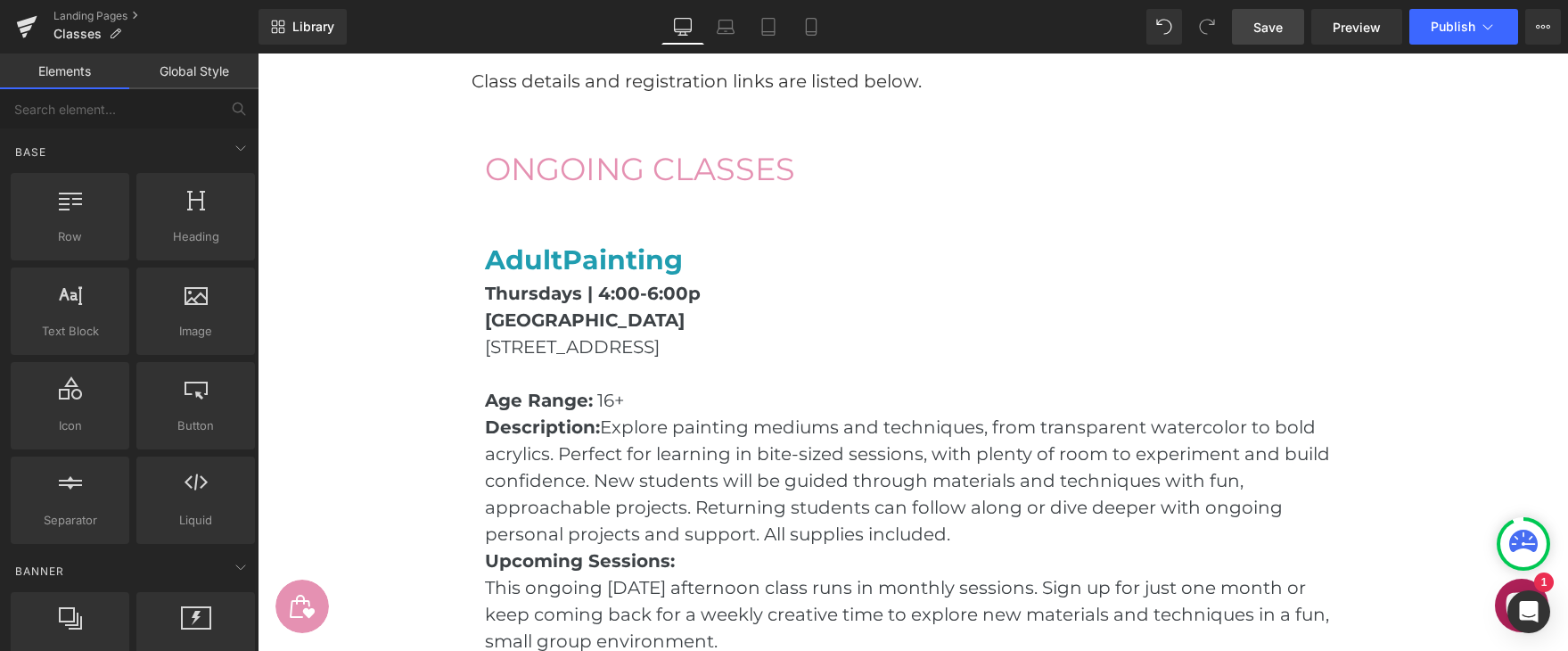
scroll to position [850, 0]
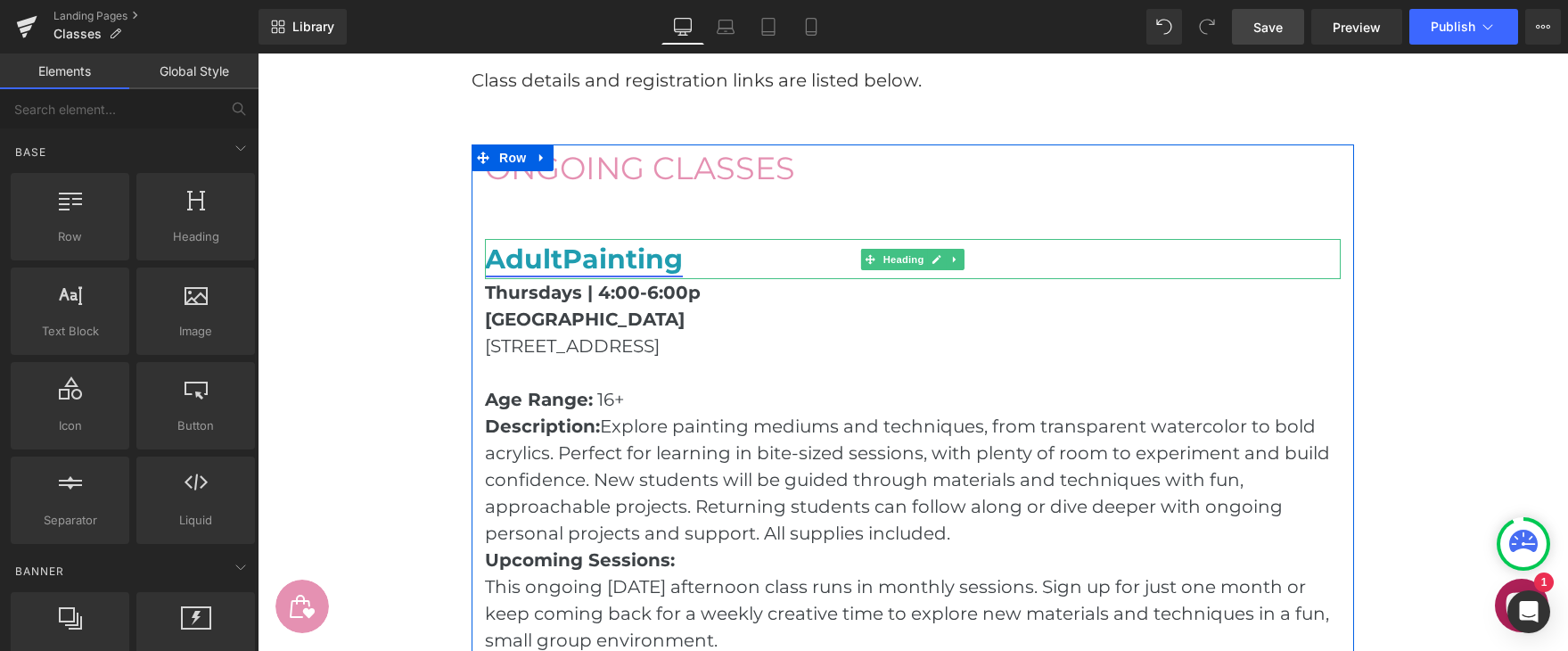
click at [670, 254] on b "Painting" at bounding box center [623, 259] width 121 height 33
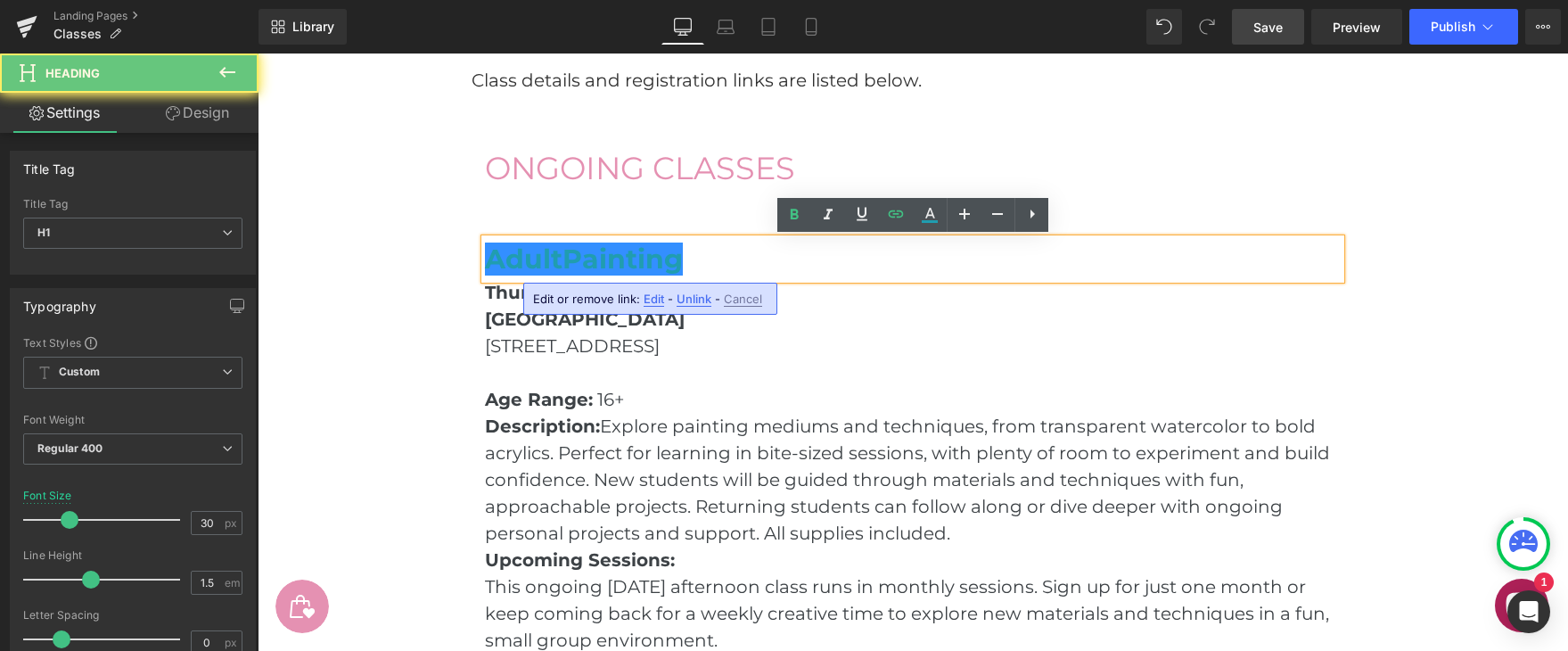
click at [733, 261] on h1 "Adult Painting" at bounding box center [913, 258] width 856 height 40
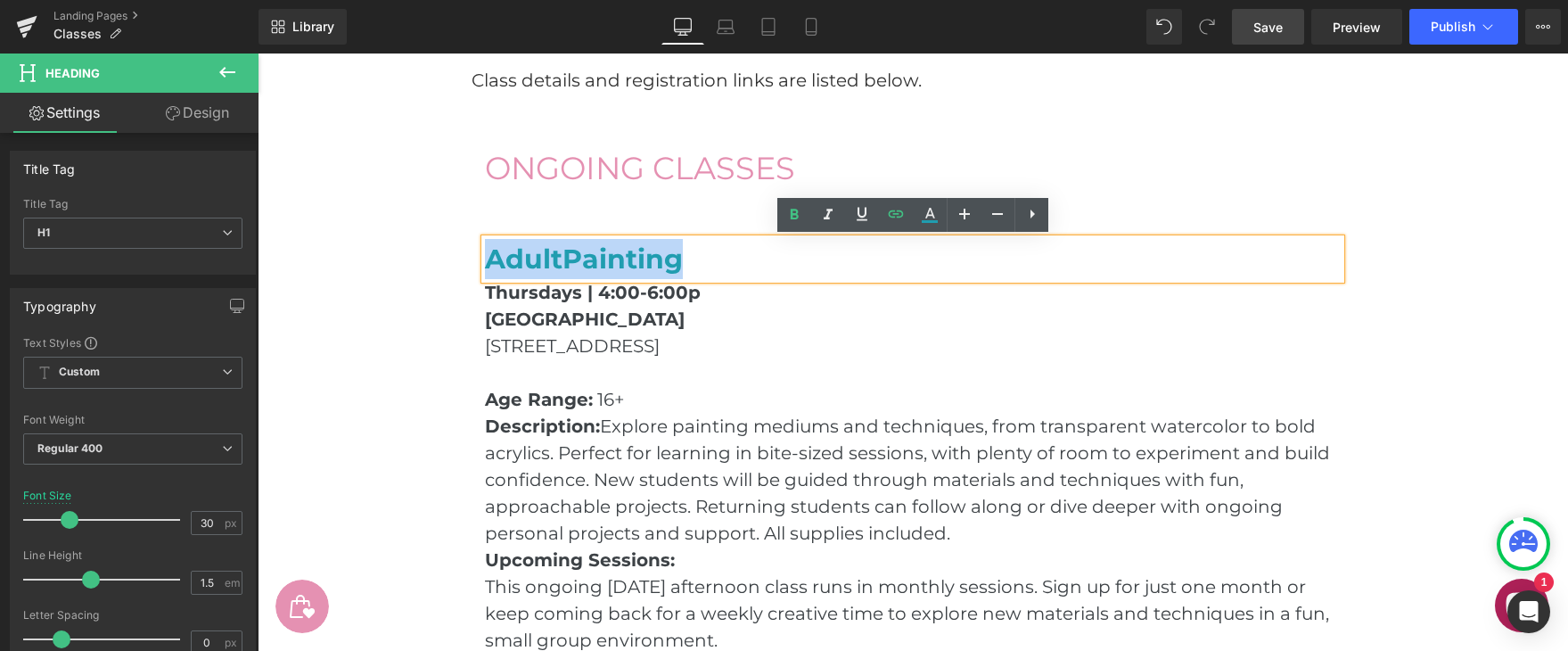
drag, startPoint x: 733, startPoint y: 261, endPoint x: 462, endPoint y: 261, distance: 271.0
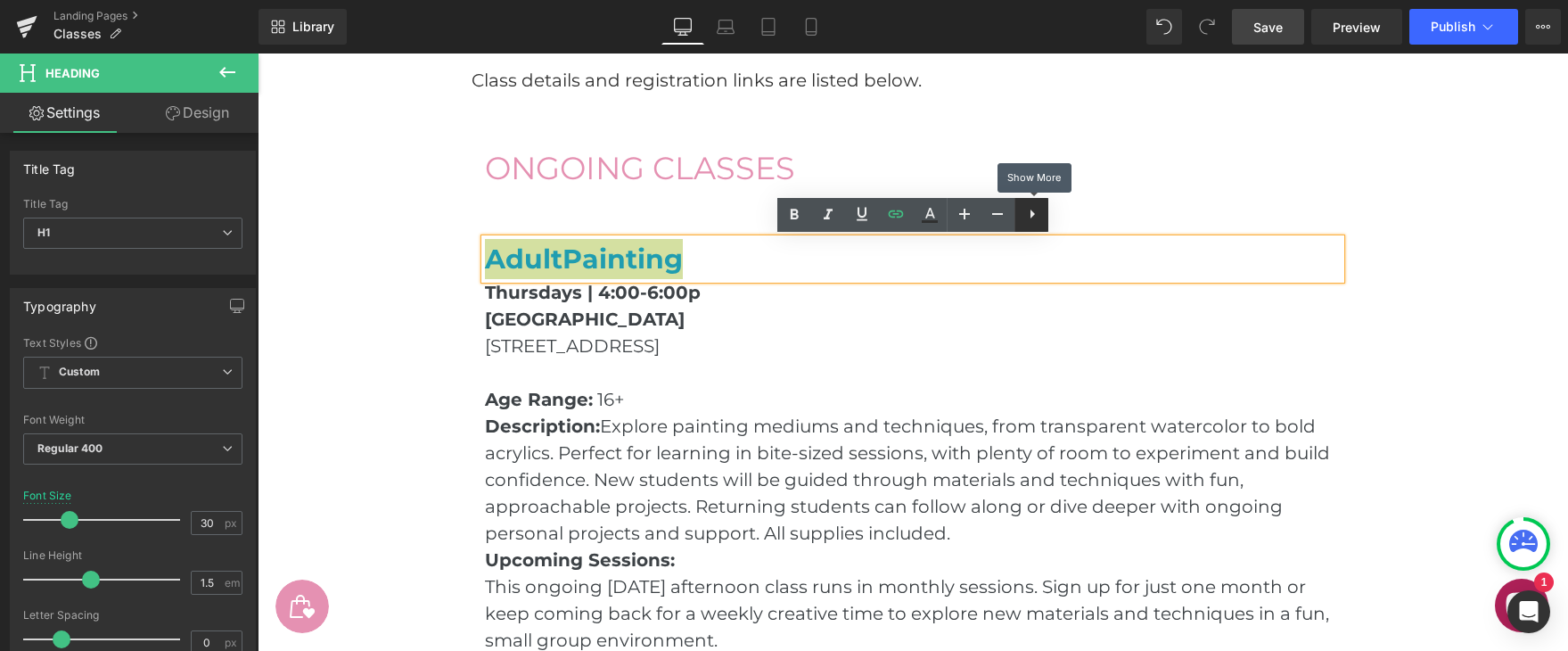
click at [1040, 211] on icon at bounding box center [1032, 214] width 21 height 21
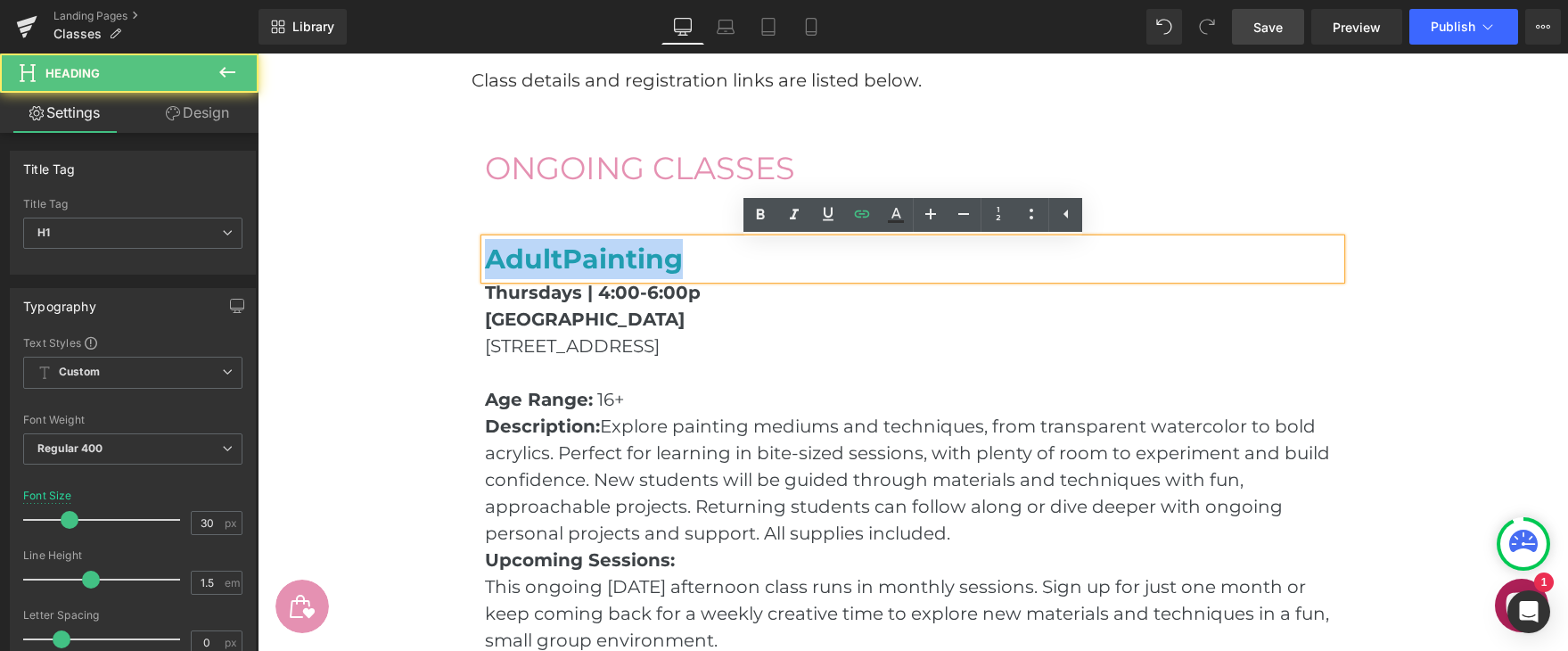
click at [816, 250] on h1 "Adult Painting" at bounding box center [913, 258] width 856 height 40
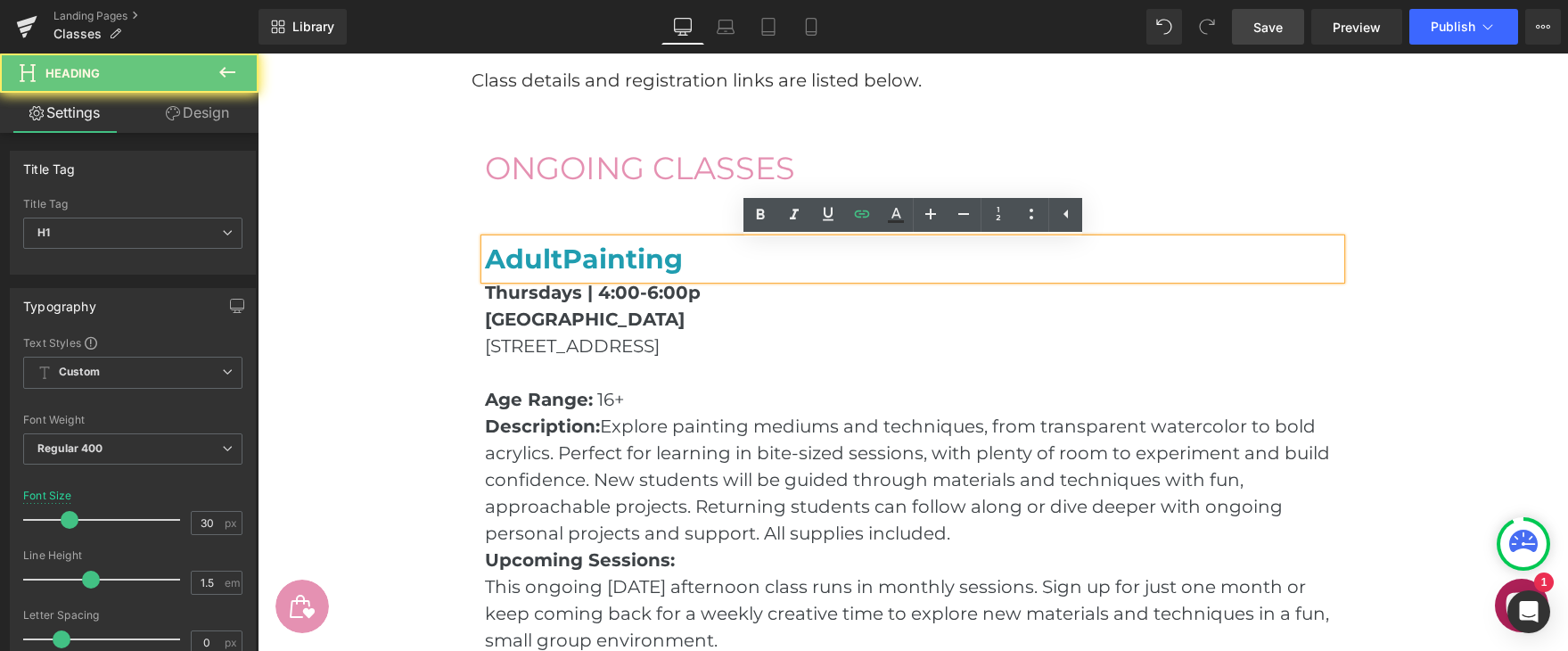
click at [759, 265] on h1 "Adult Painting" at bounding box center [913, 258] width 856 height 40
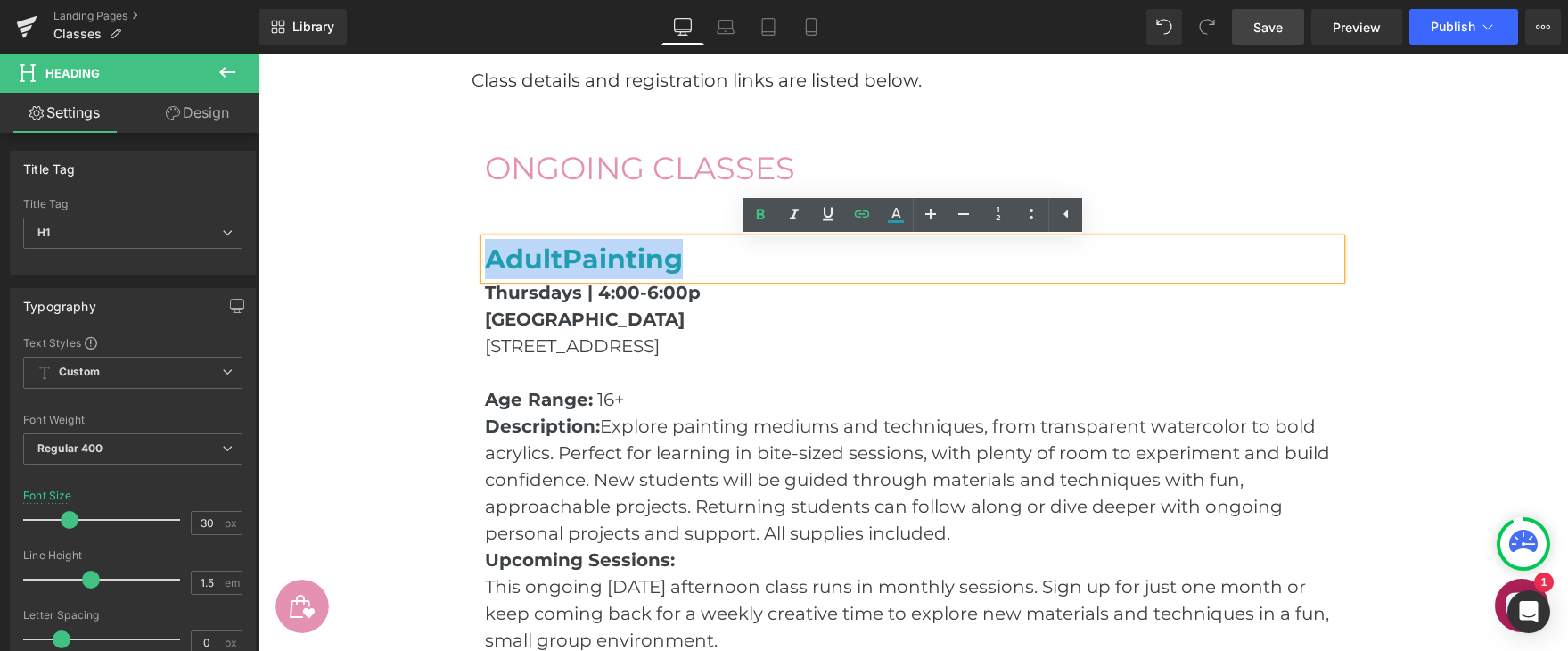
click at [759, 265] on h1 "Adult Painting" at bounding box center [913, 258] width 856 height 40
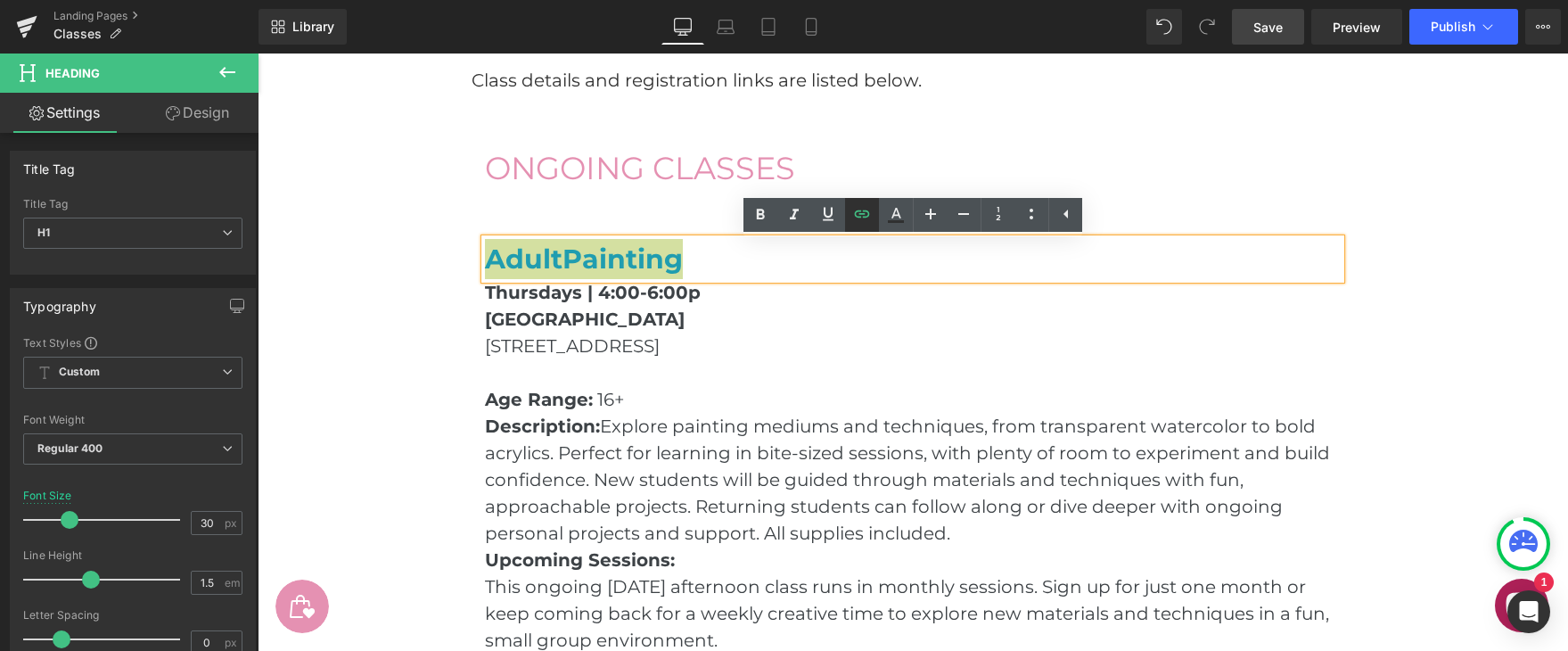
click at [853, 208] on icon at bounding box center [862, 214] width 21 height 21
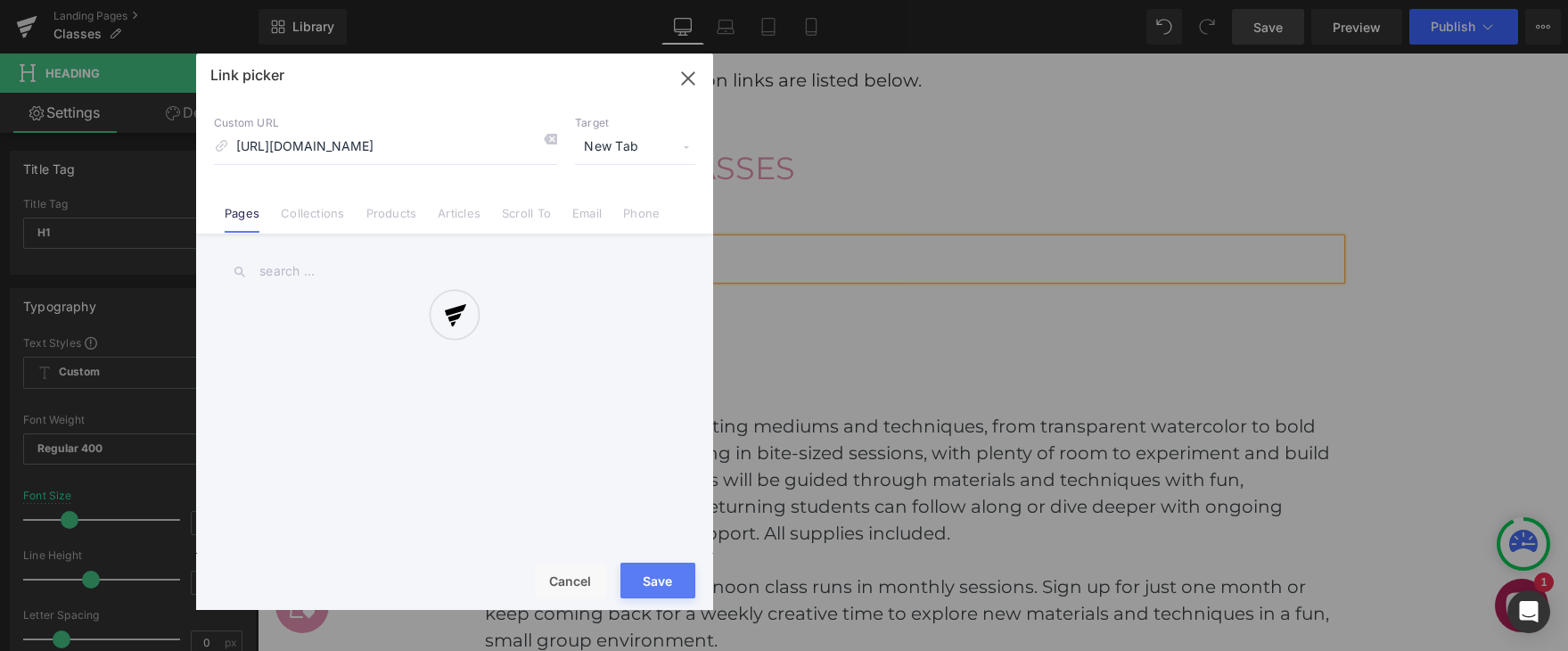
click at [831, 0] on div "Text Color Highlight Color #333333 Edit or remove link: Edit - Unlink - Cancel …" at bounding box center [784, 0] width 1568 height 0
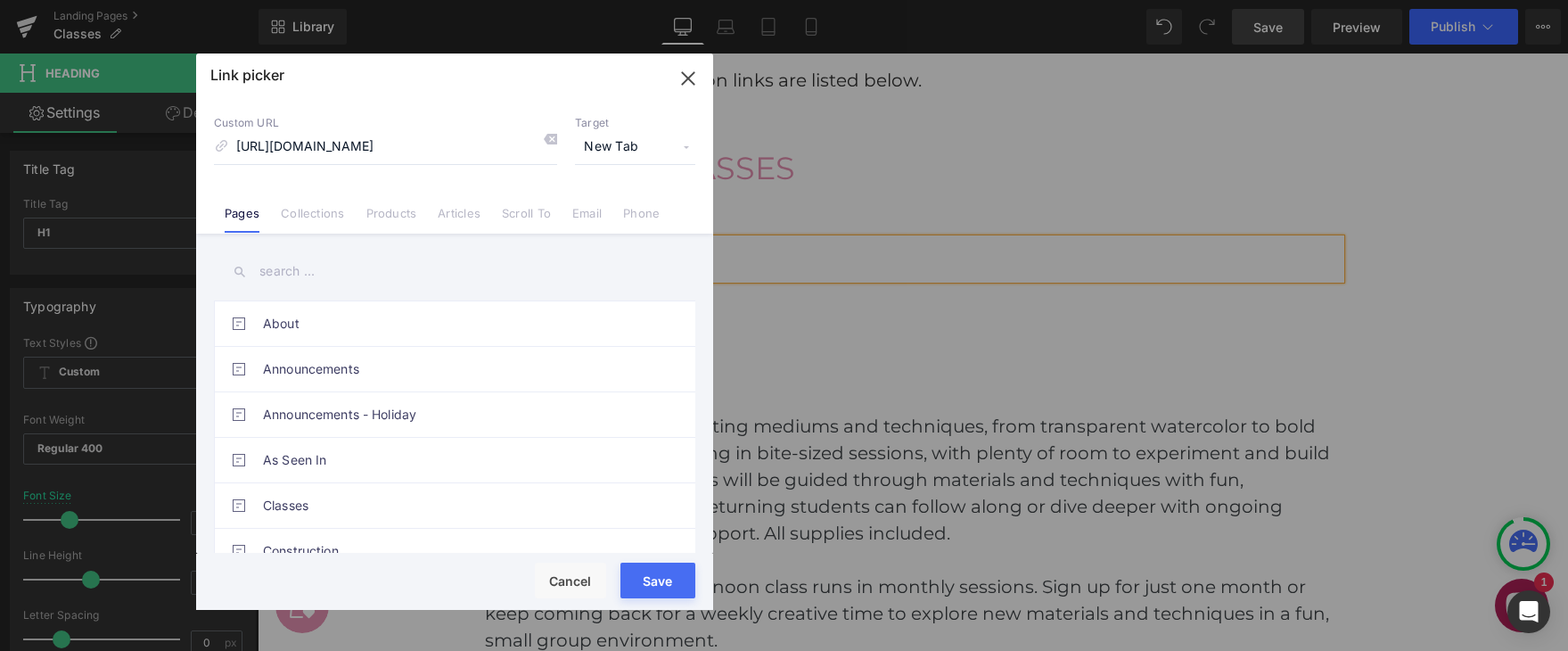
click at [600, 143] on span "New Tab" at bounding box center [635, 147] width 121 height 34
click at [603, 147] on span "New Tab" at bounding box center [635, 147] width 121 height 34
click at [664, 571] on button "Save" at bounding box center [657, 581] width 75 height 36
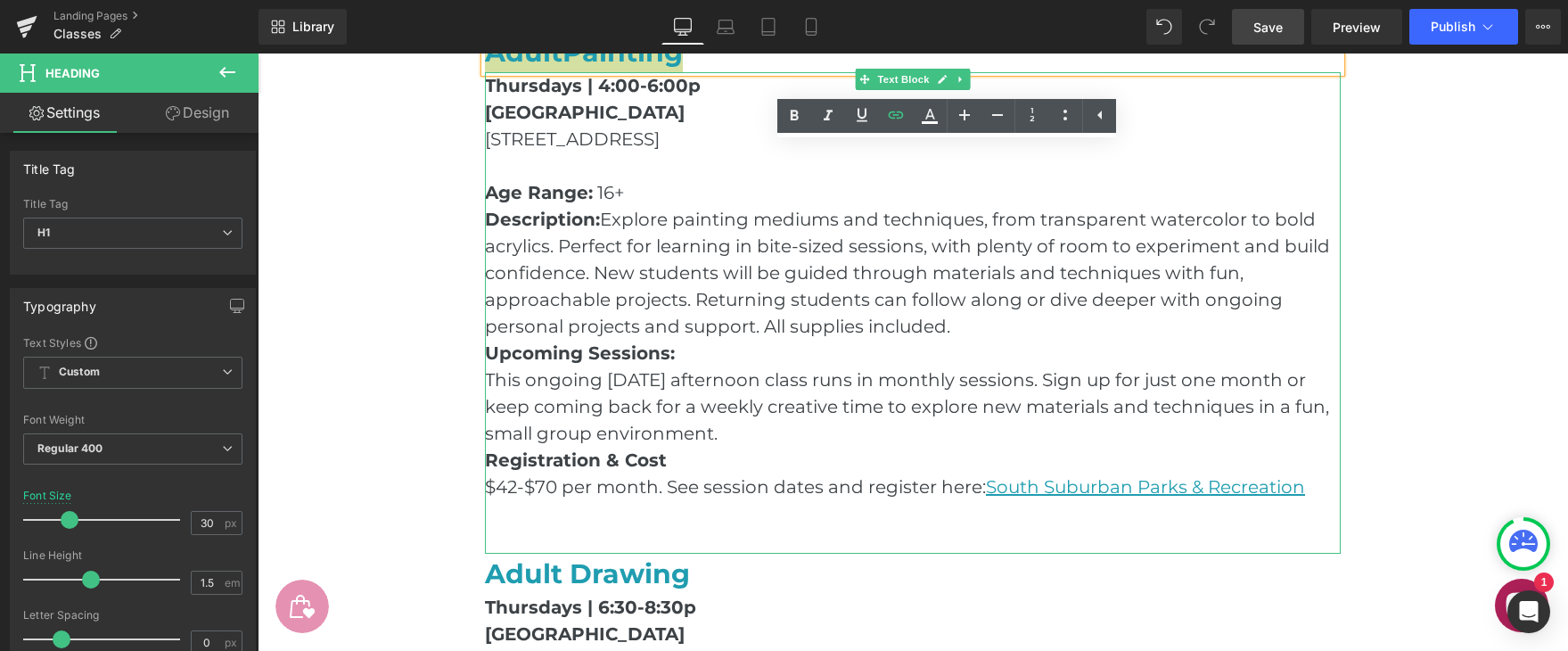
scroll to position [1060, 0]
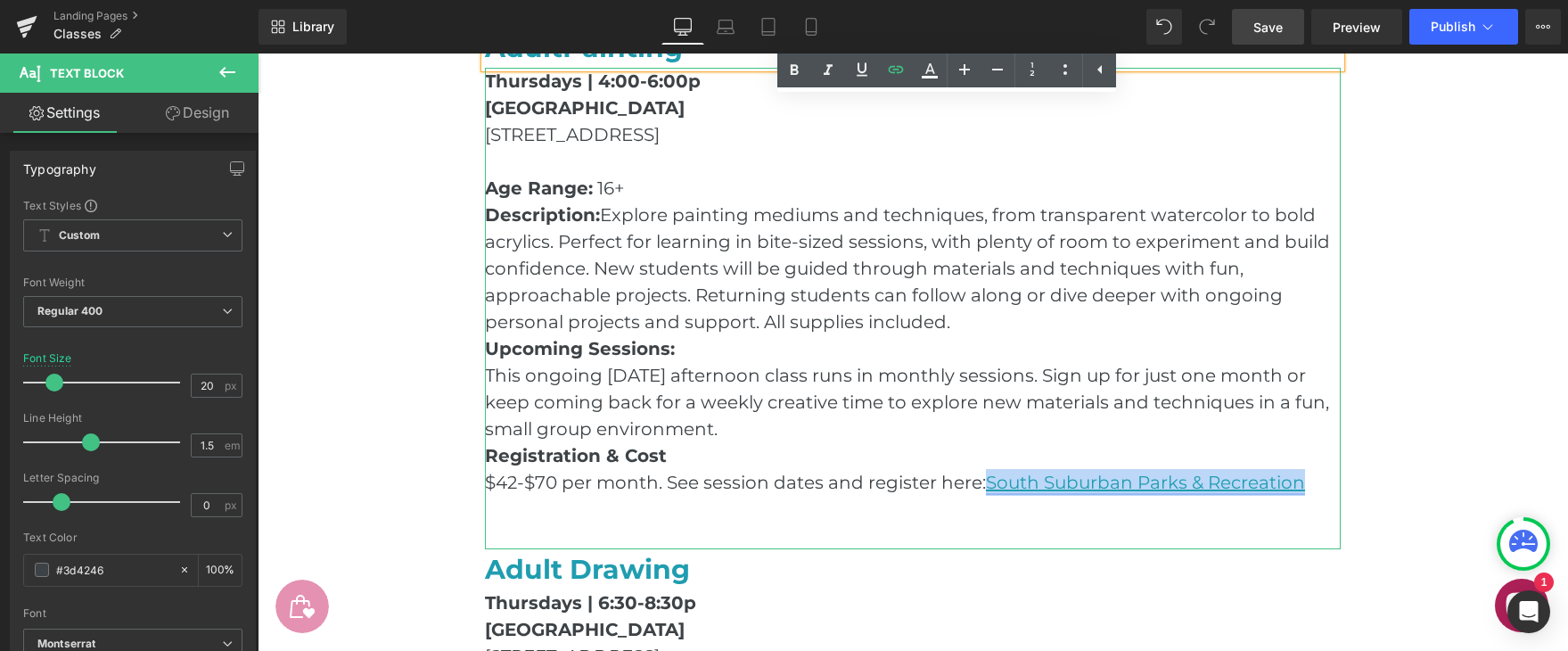
drag, startPoint x: 1316, startPoint y: 486, endPoint x: 990, endPoint y: 484, distance: 326.0
click at [990, 484] on p "$42-$70 per month. See session dates and register here : [GEOGRAPHIC_DATA] Park…" at bounding box center [913, 482] width 856 height 26
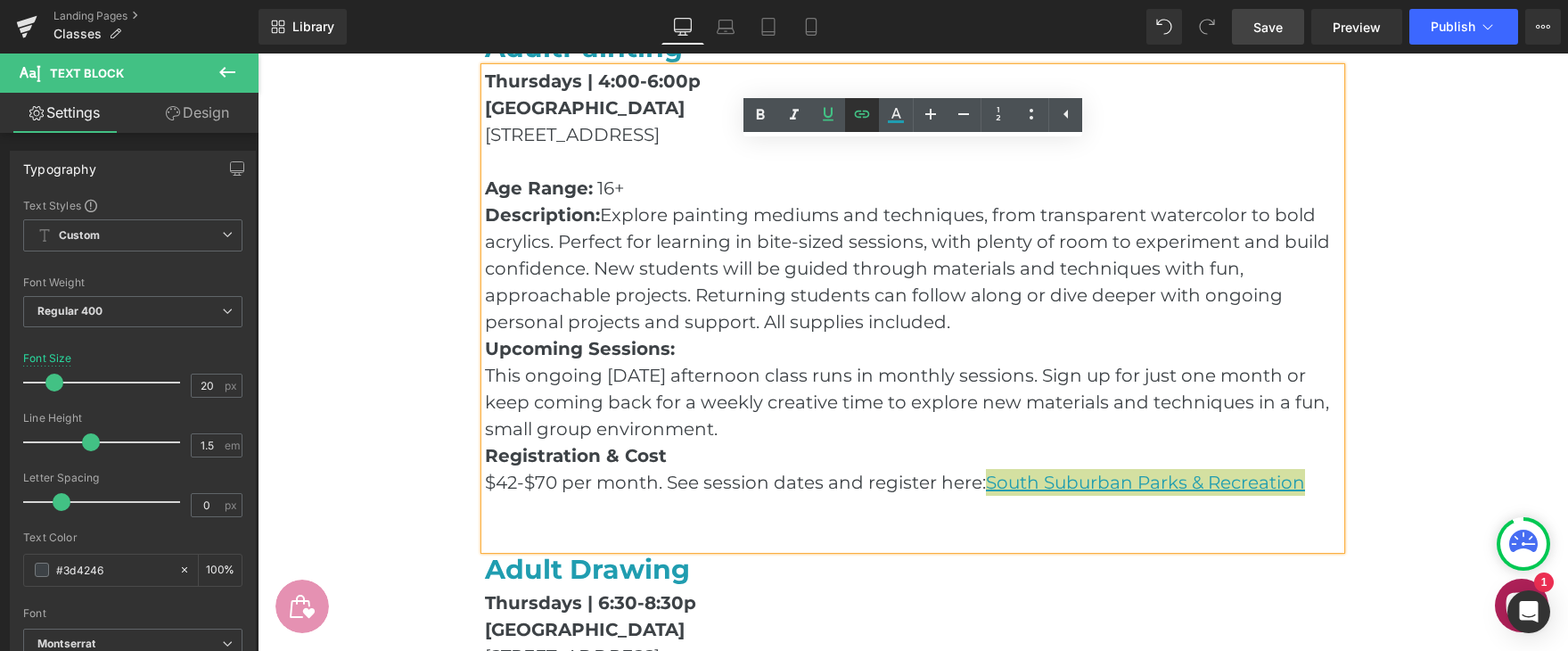
click at [859, 98] on link at bounding box center [862, 115] width 34 height 34
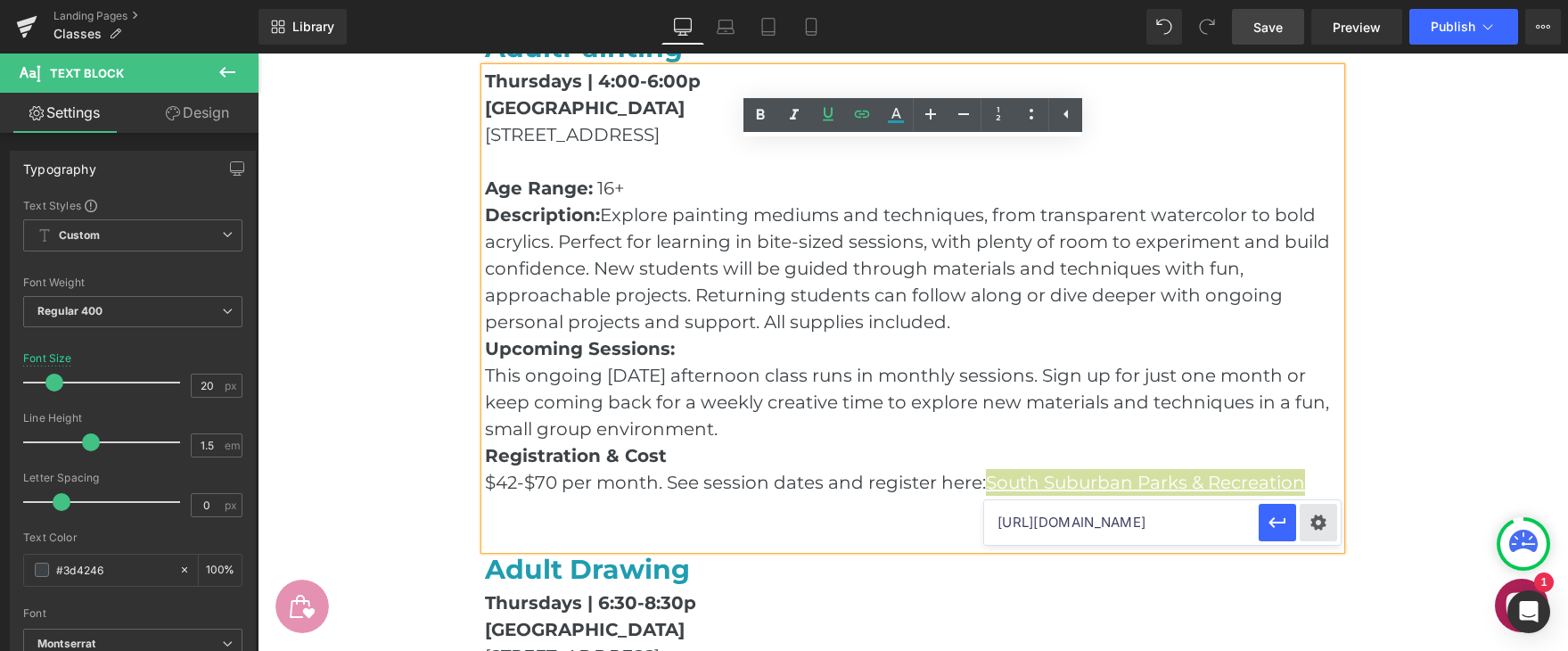
click at [1318, 0] on div "Text Color Highlight Color #333333 Edit or remove link: Edit - Unlink - Cancel …" at bounding box center [784, 0] width 1568 height 0
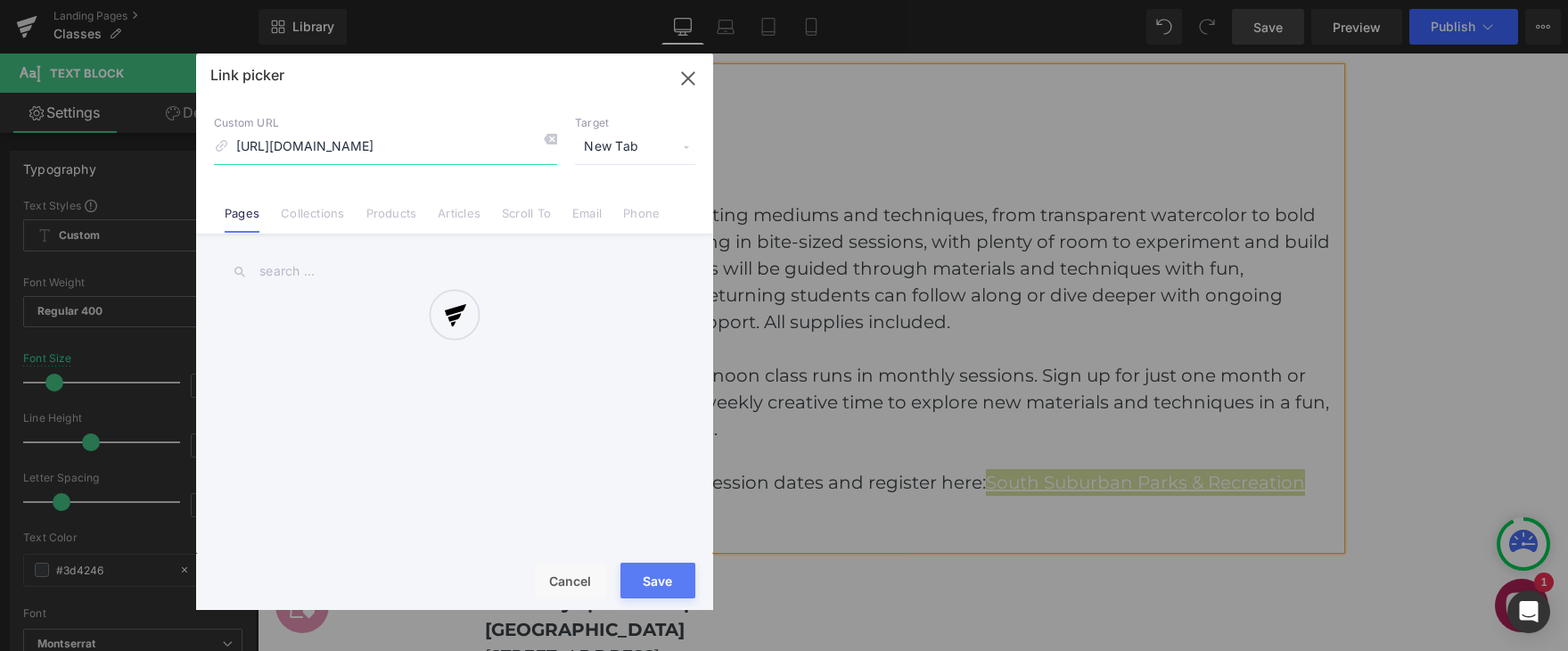
scroll to position [0, 548]
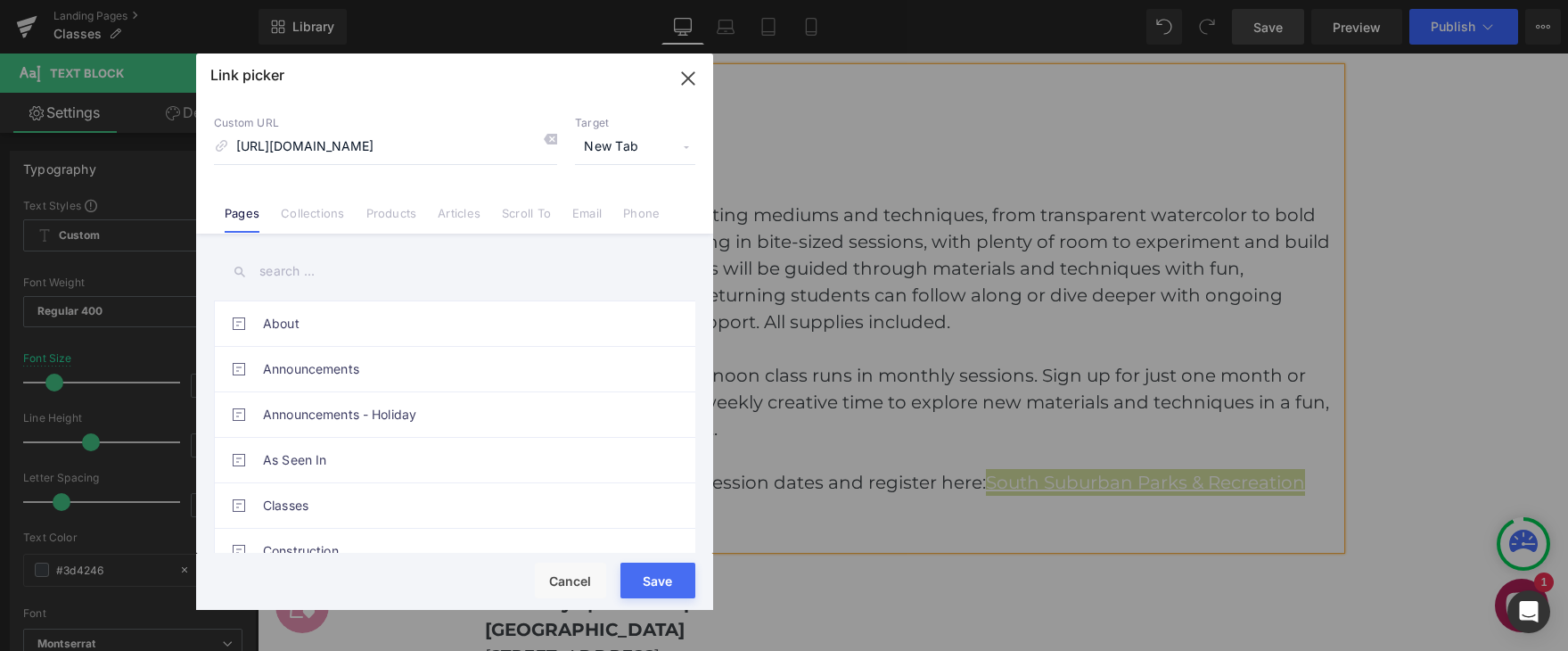
click at [602, 150] on span "New Tab" at bounding box center [635, 147] width 121 height 34
click at [602, 211] on li "New Tab" at bounding box center [635, 211] width 138 height 31
click at [652, 569] on button "Save" at bounding box center [657, 581] width 75 height 36
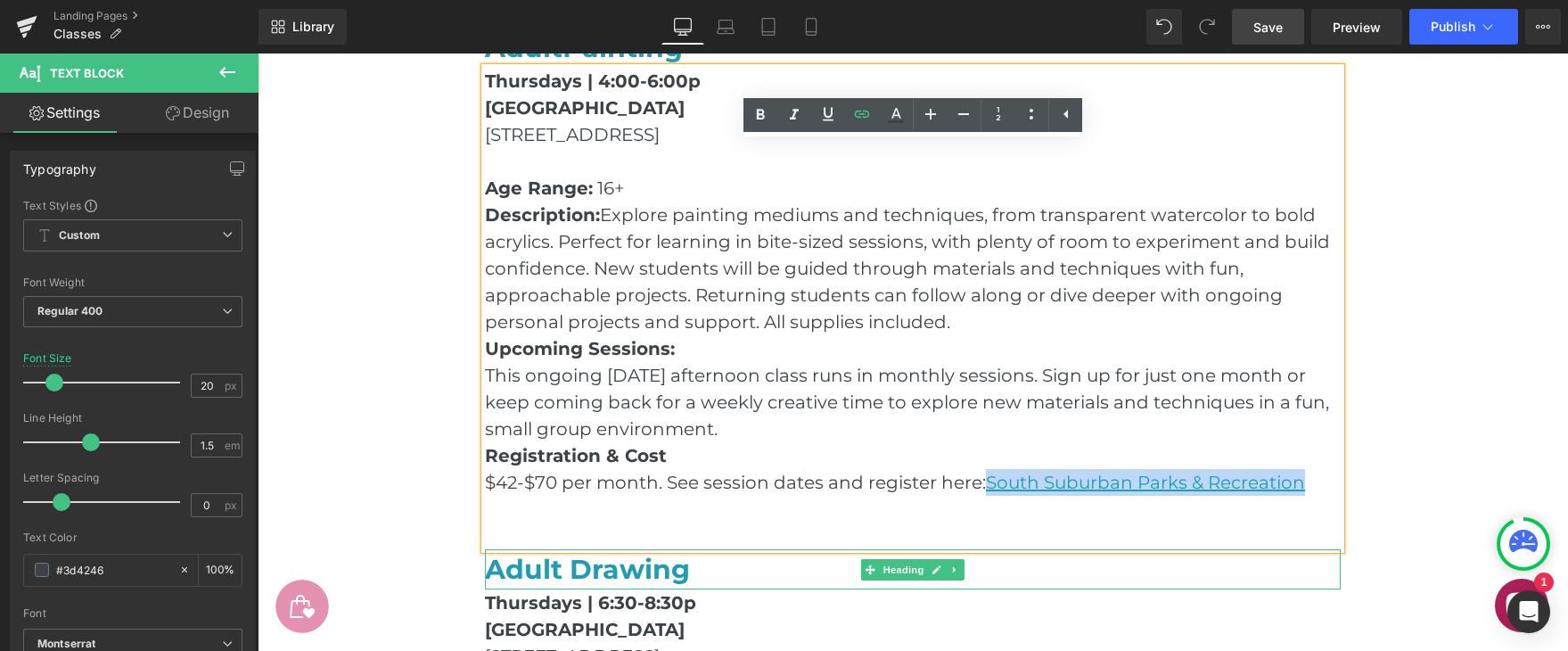
click at [652, 569] on link "Adult Drawing" at bounding box center [587, 570] width 205 height 33
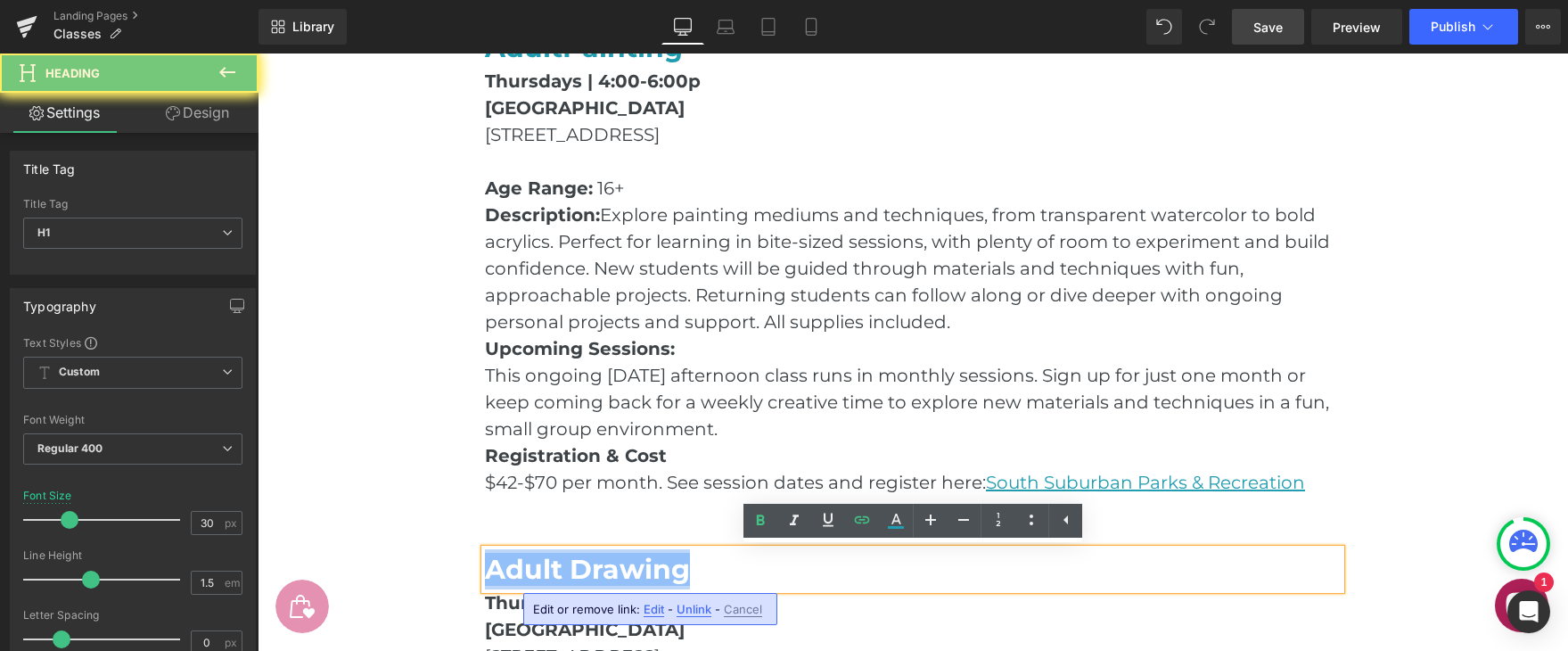
click at [652, 569] on link "Adult Drawing" at bounding box center [587, 570] width 205 height 33
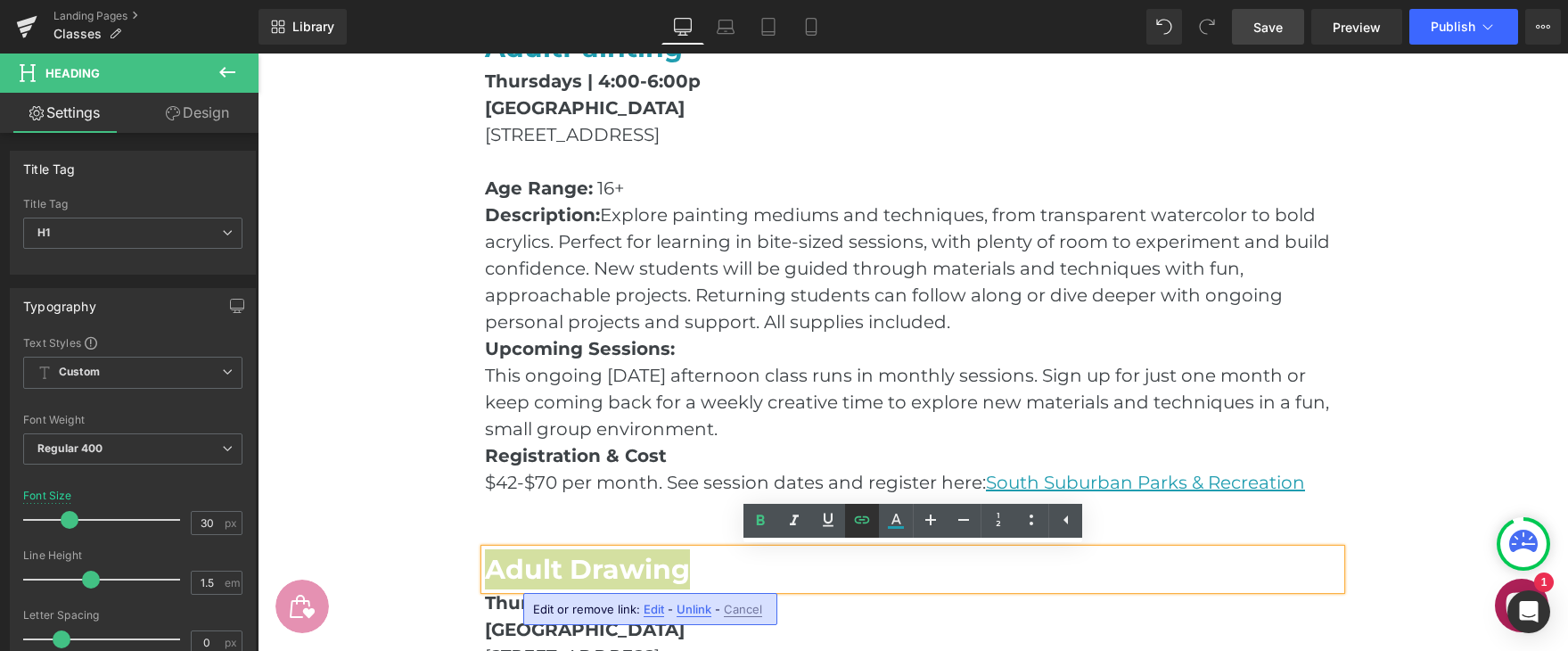
click at [860, 518] on icon at bounding box center [862, 520] width 21 height 21
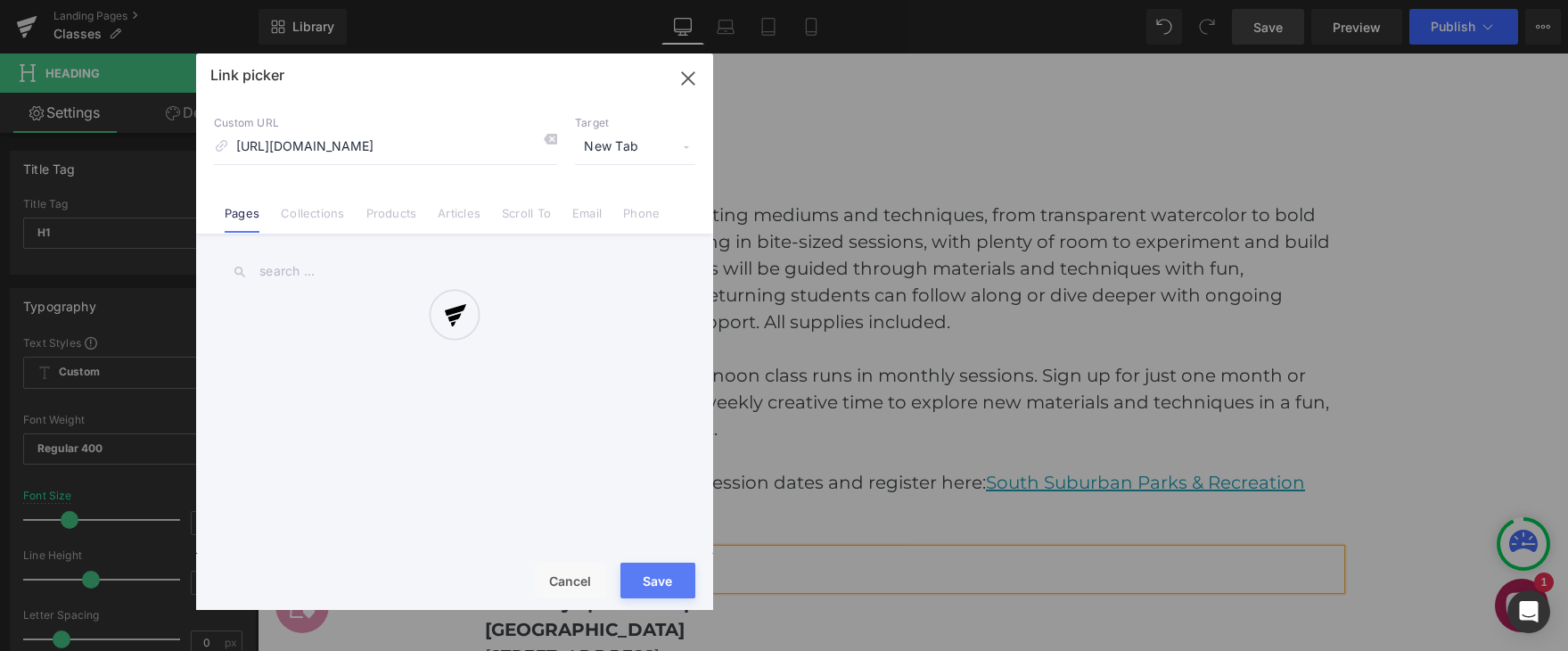
click at [834, 0] on div "Text Color Highlight Color #333333 Edit or remove link: Edit - Unlink - Cancel …" at bounding box center [784, 0] width 1568 height 0
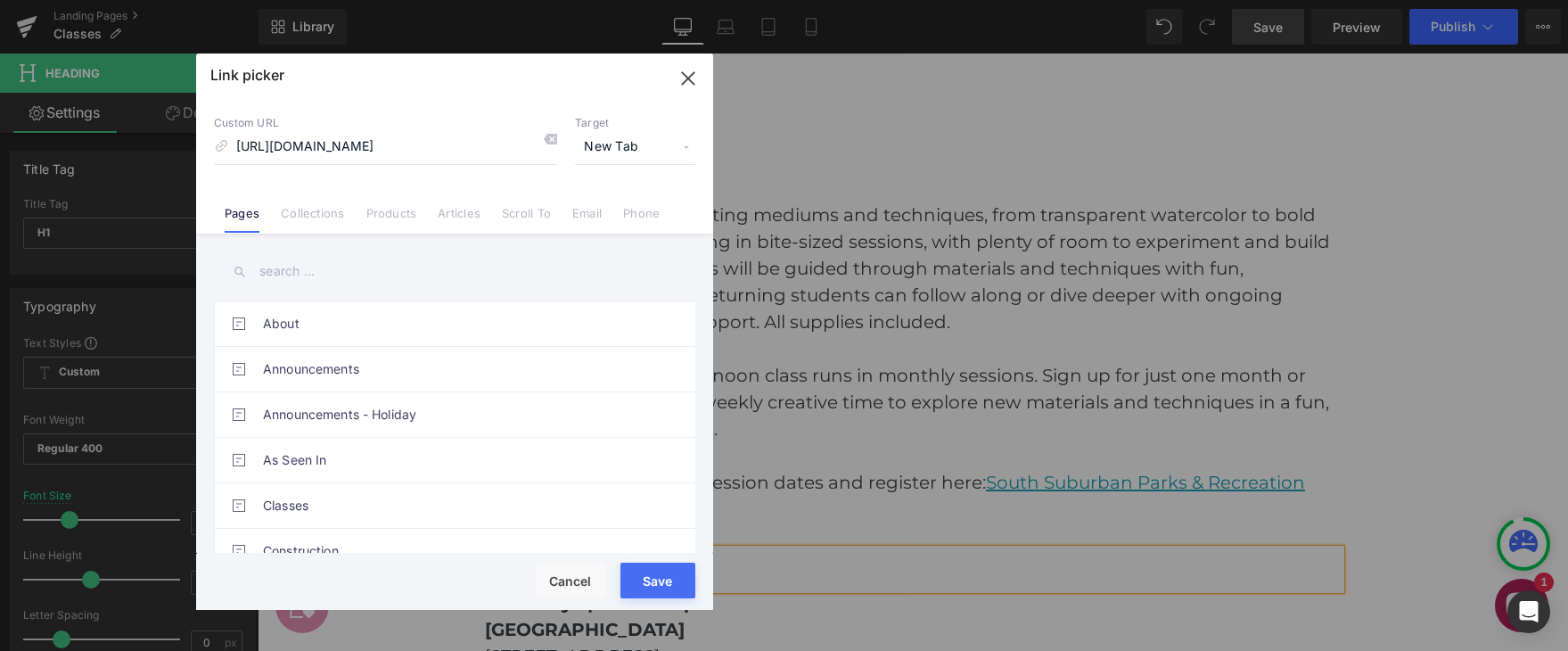
click at [673, 576] on button "Save" at bounding box center [657, 581] width 75 height 36
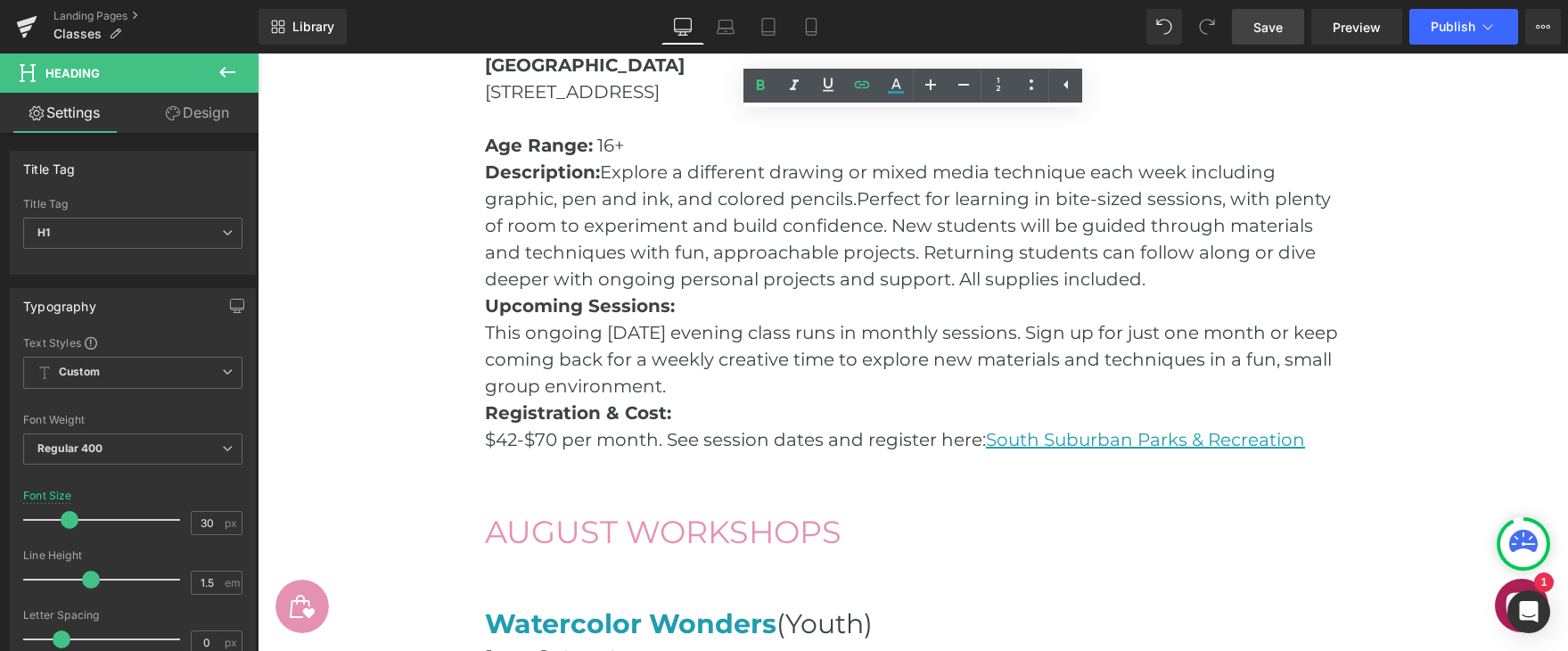
scroll to position [1652, 0]
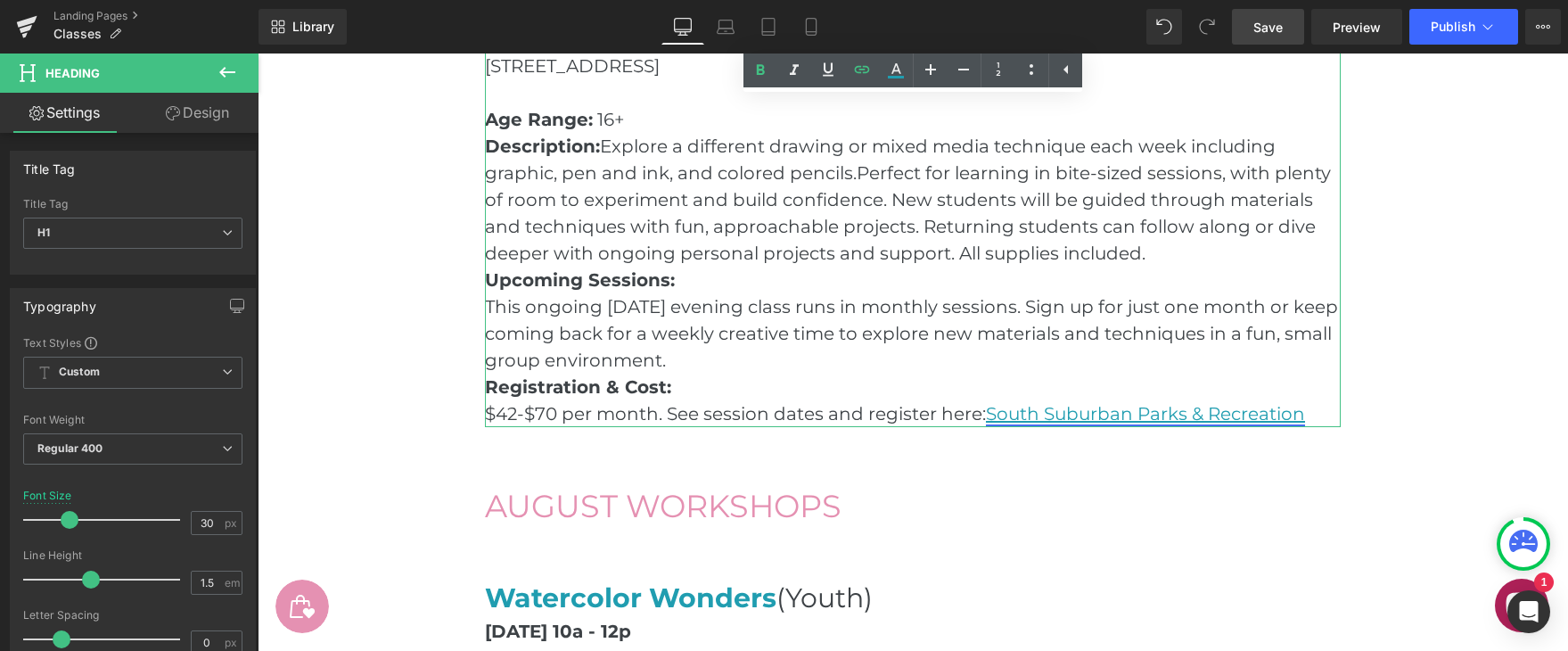
click at [1268, 414] on link "South Suburban Parks & Recreation" at bounding box center [1145, 414] width 319 height 21
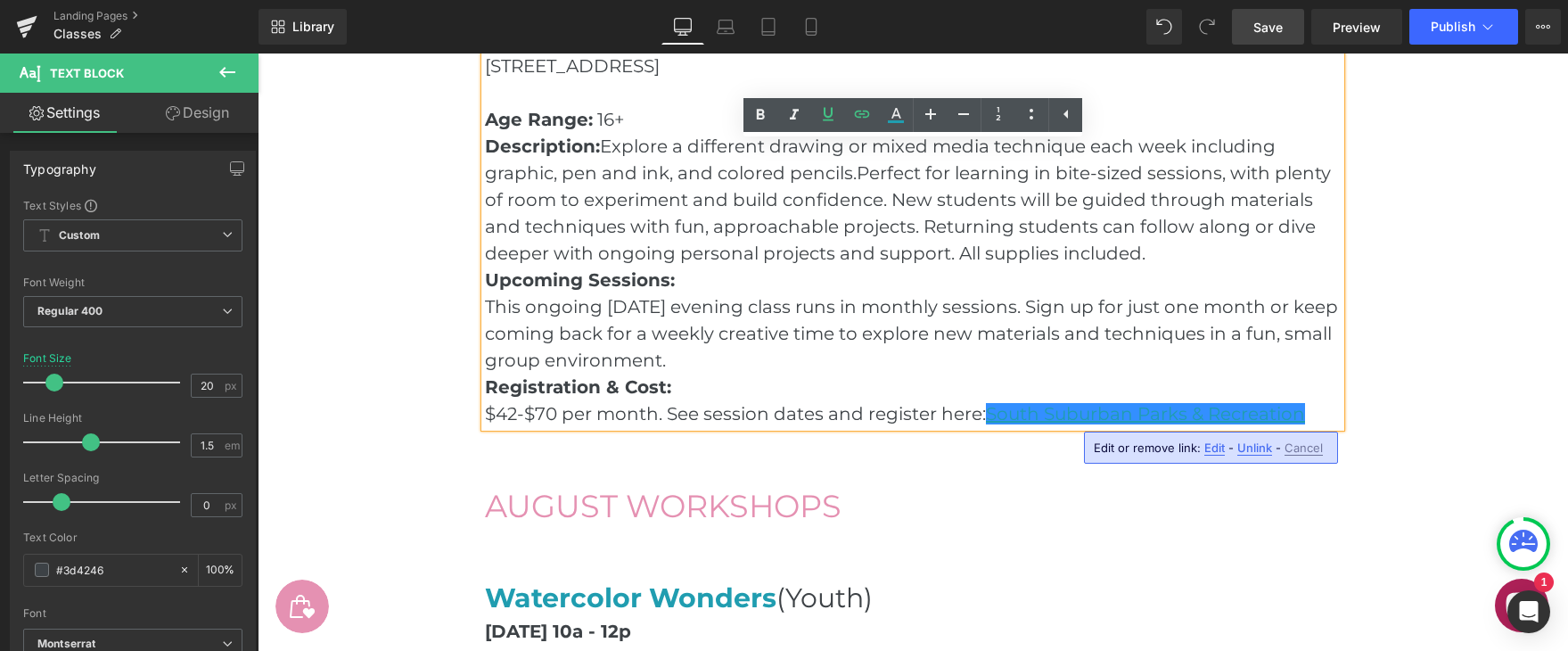
click at [1210, 449] on span "Edit" at bounding box center [1214, 448] width 20 height 16
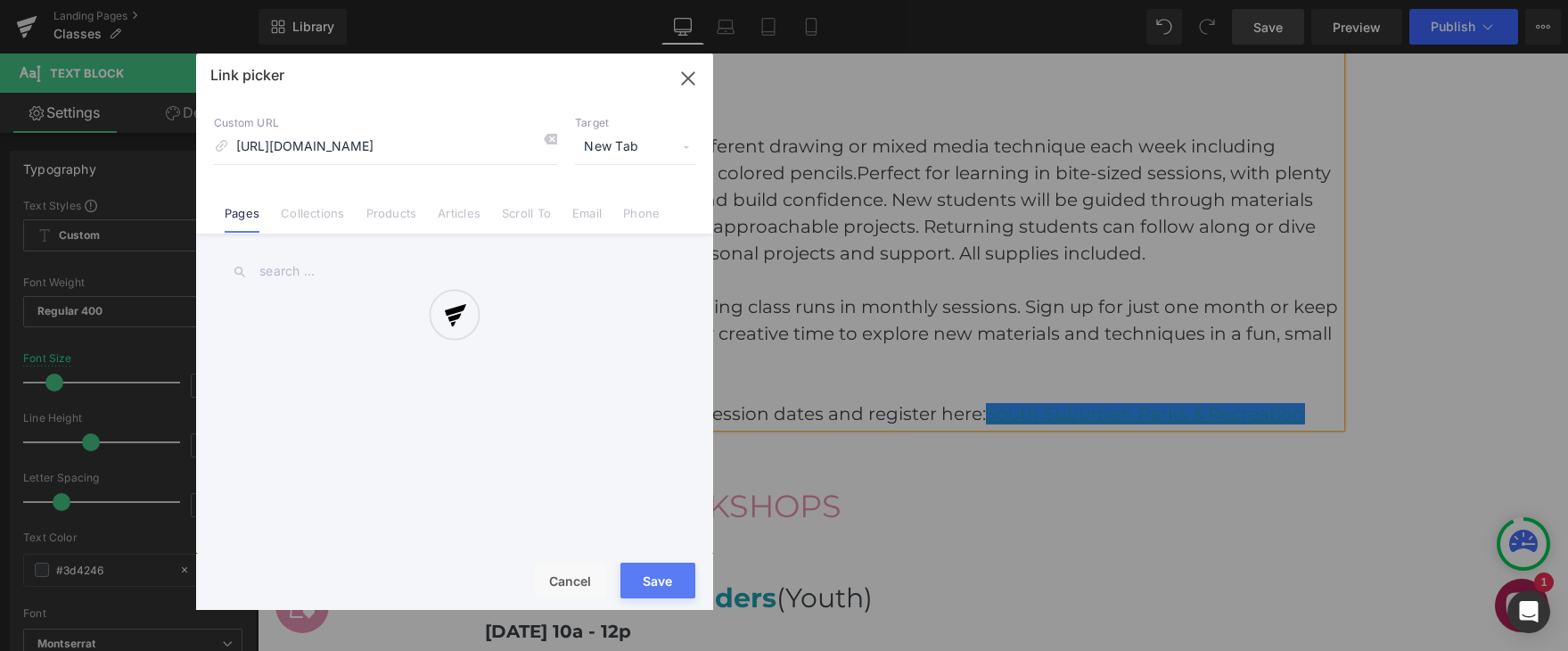
click at [1312, 0] on div "Text Color Highlight Color #333333 Edit or remove link: Edit - Unlink - Cancel …" at bounding box center [784, 0] width 1568 height 0
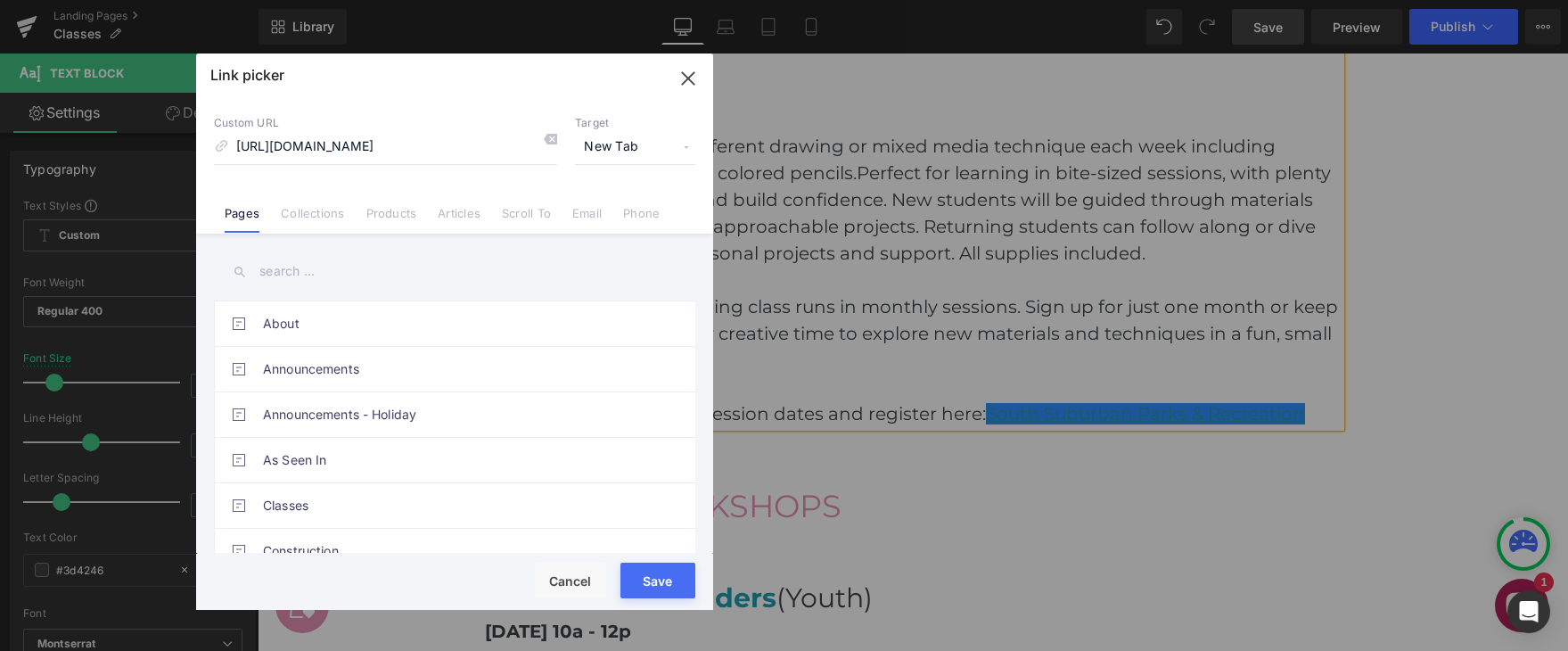
scroll to position [0, 0]
click at [655, 567] on button "Save" at bounding box center [657, 581] width 75 height 36
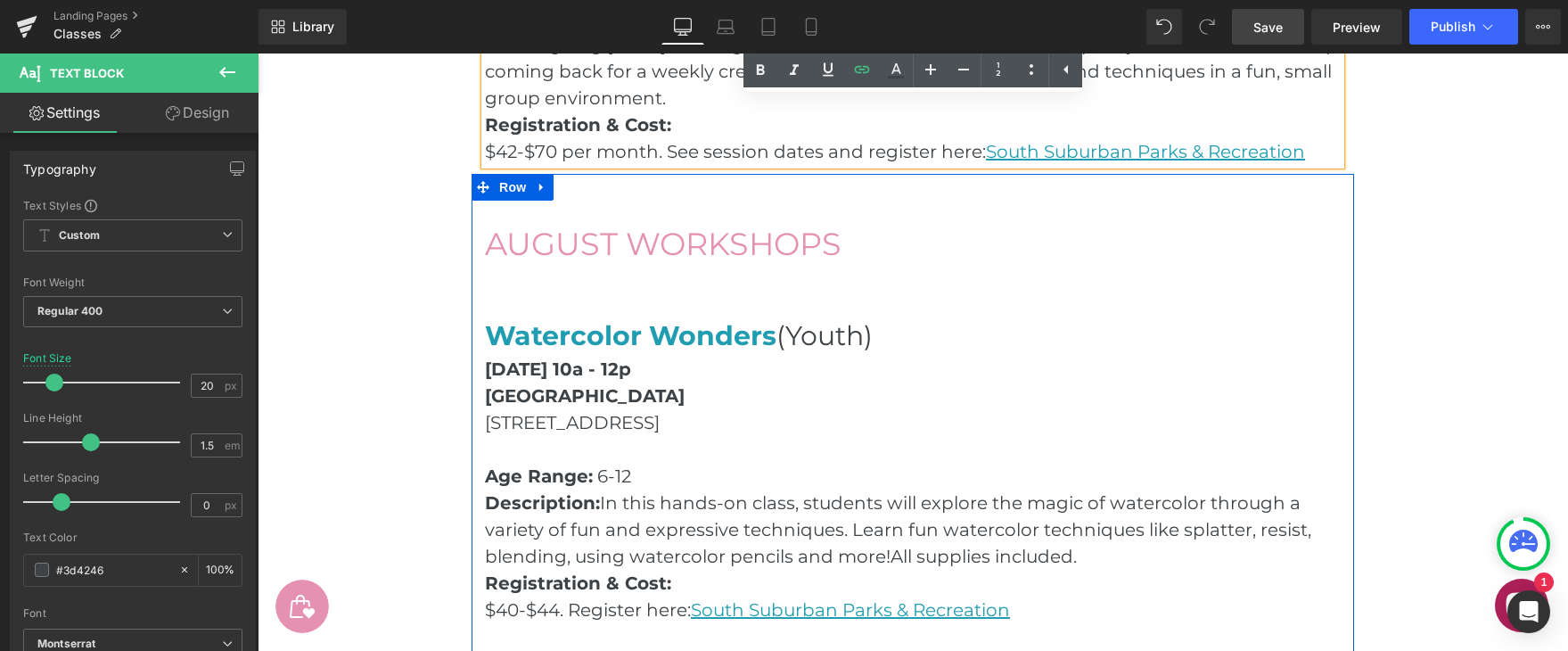
scroll to position [1930, 0]
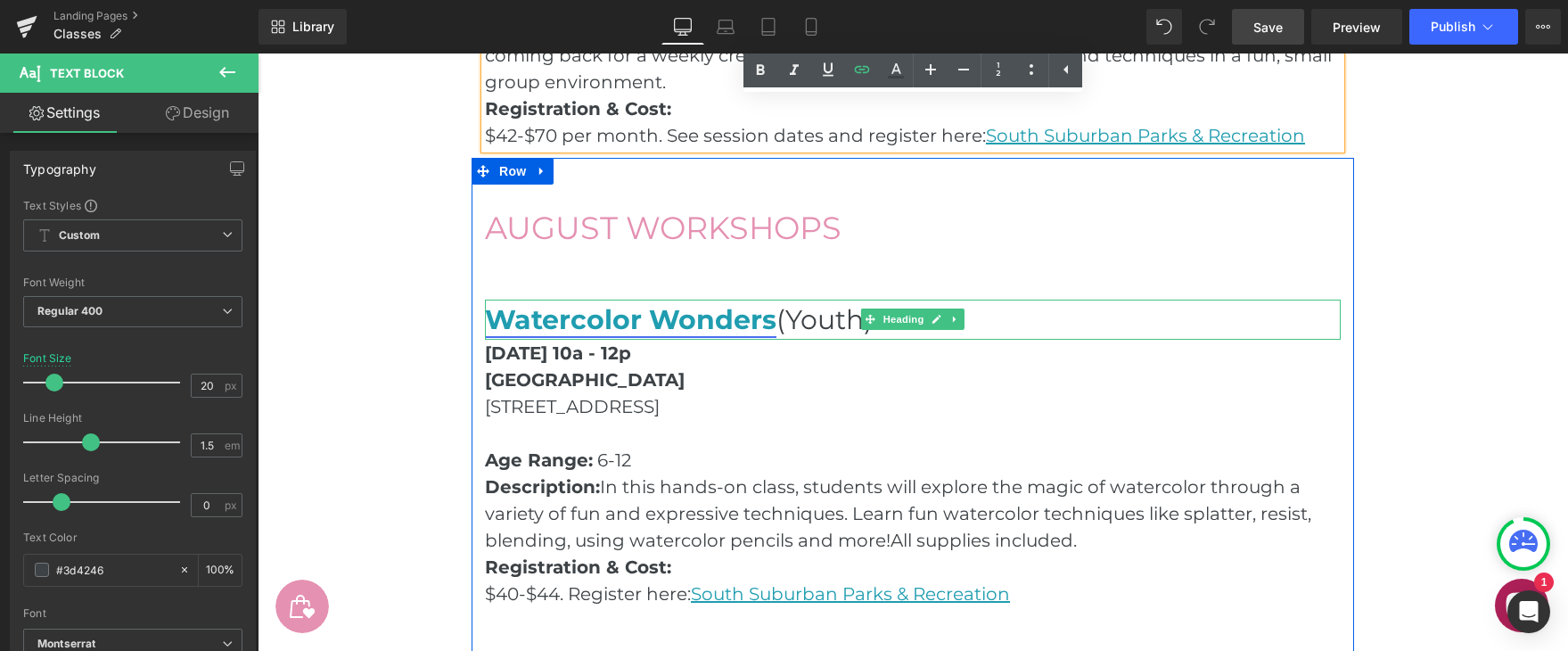
click at [692, 324] on link "Watercolor Wonders" at bounding box center [630, 320] width 291 height 33
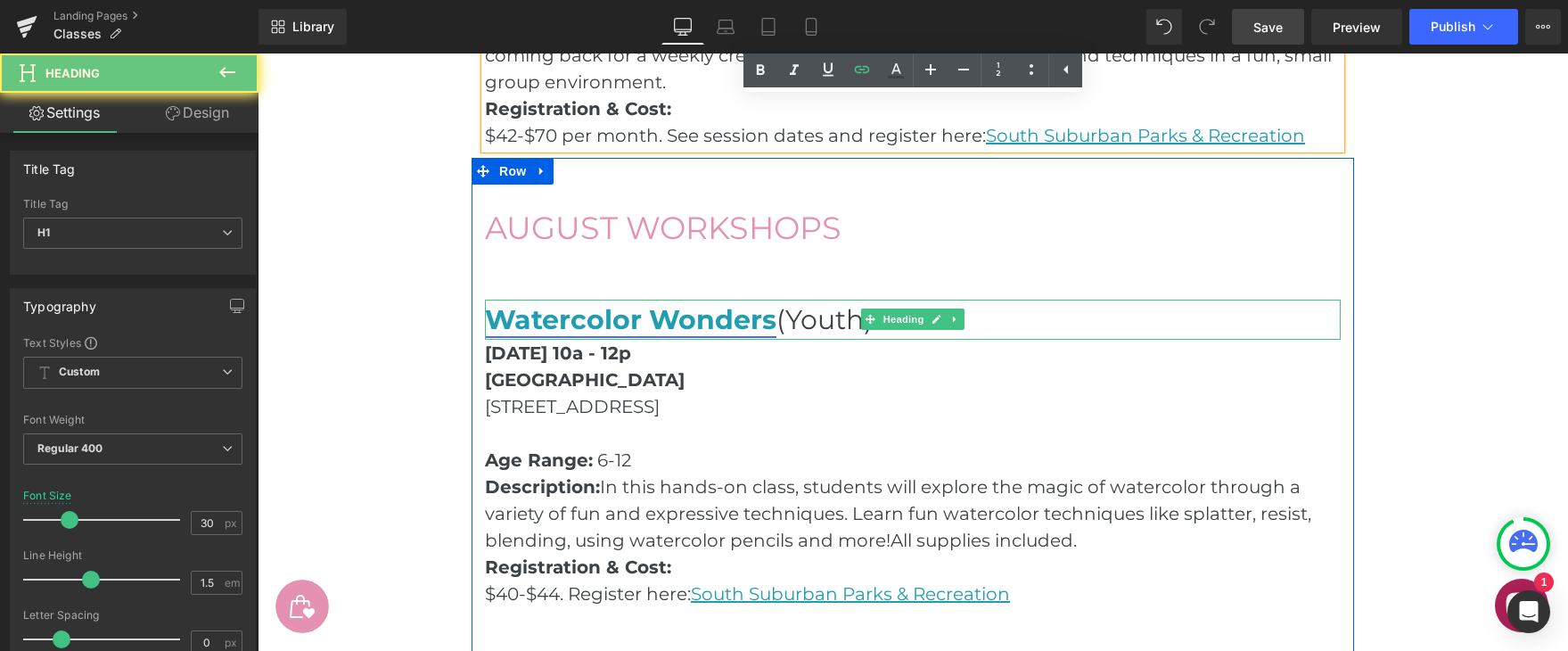
click at [692, 324] on link "Watercolor Wonders" at bounding box center [630, 320] width 291 height 33
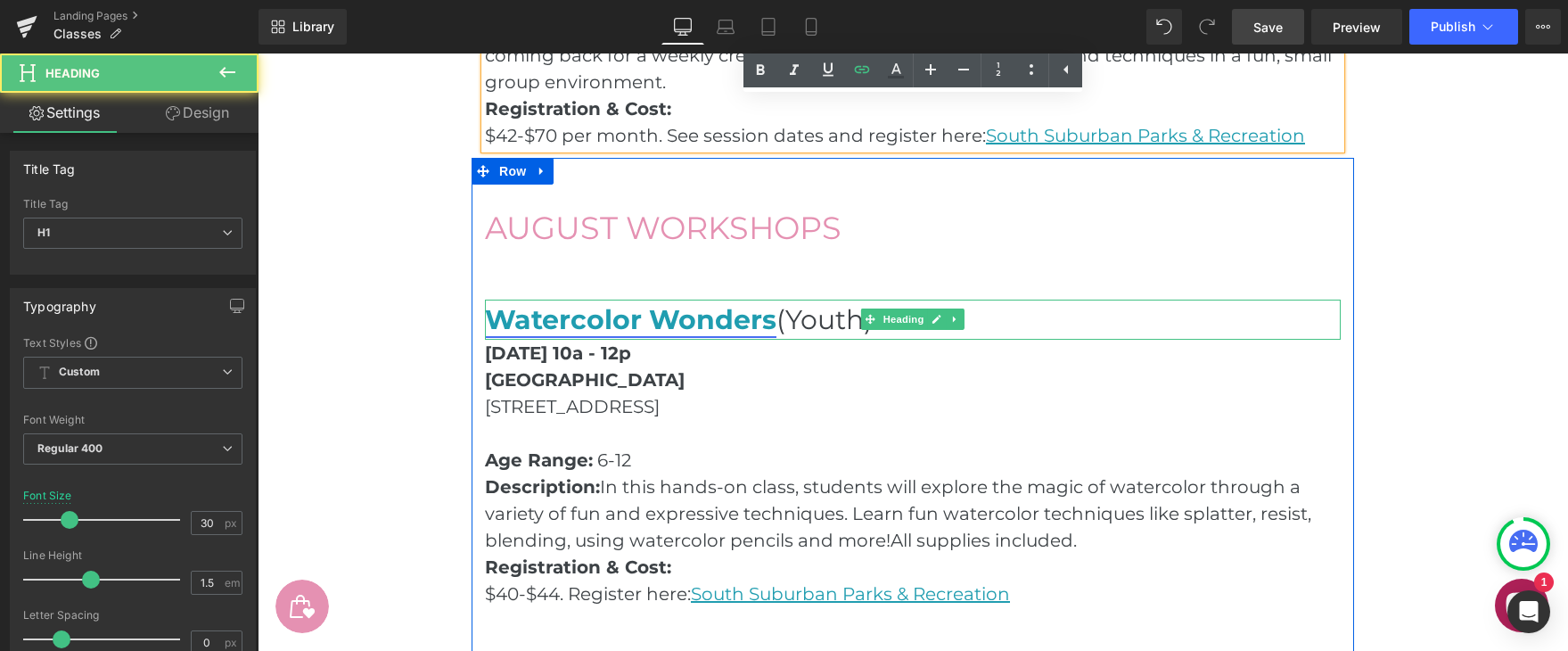
click at [692, 324] on link "Watercolor Wonders" at bounding box center [630, 320] width 291 height 33
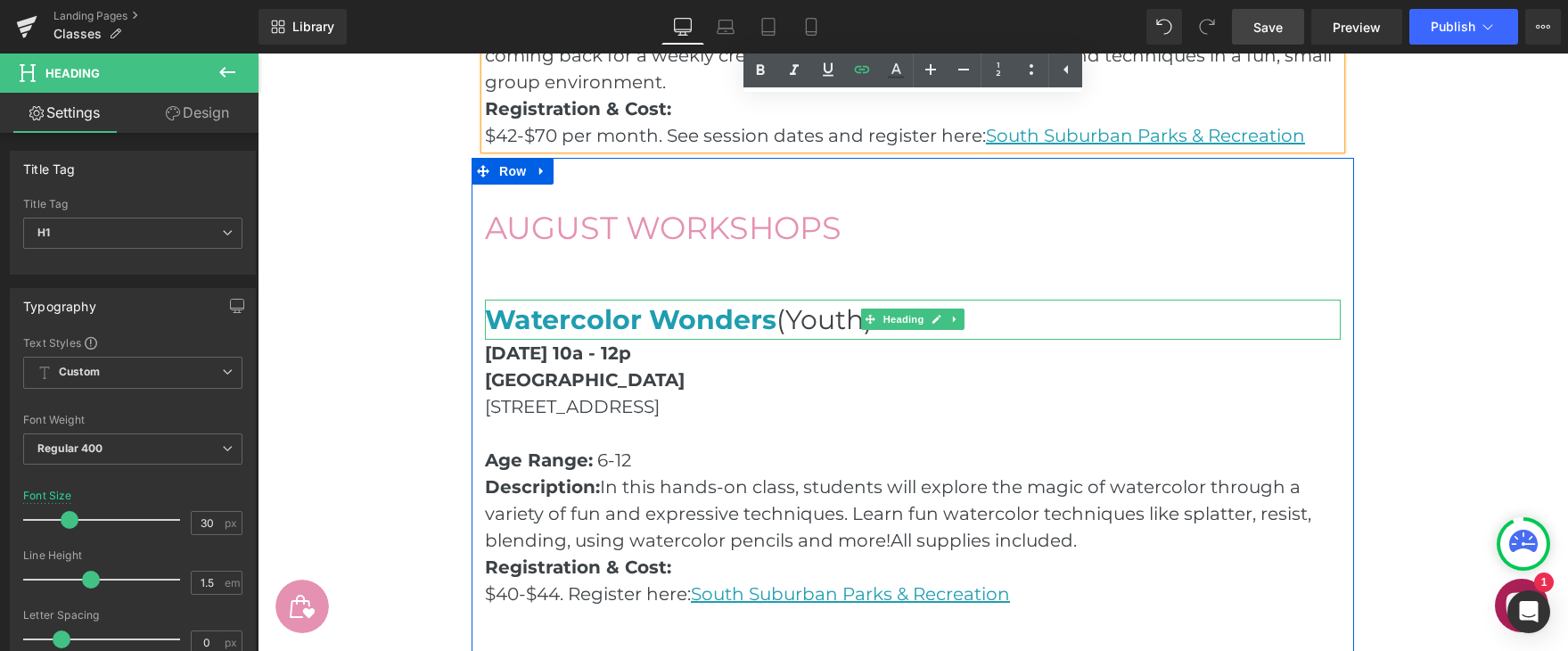
click at [1103, 312] on h1 "Watercolor Wonders (Youth)" at bounding box center [913, 320] width 856 height 40
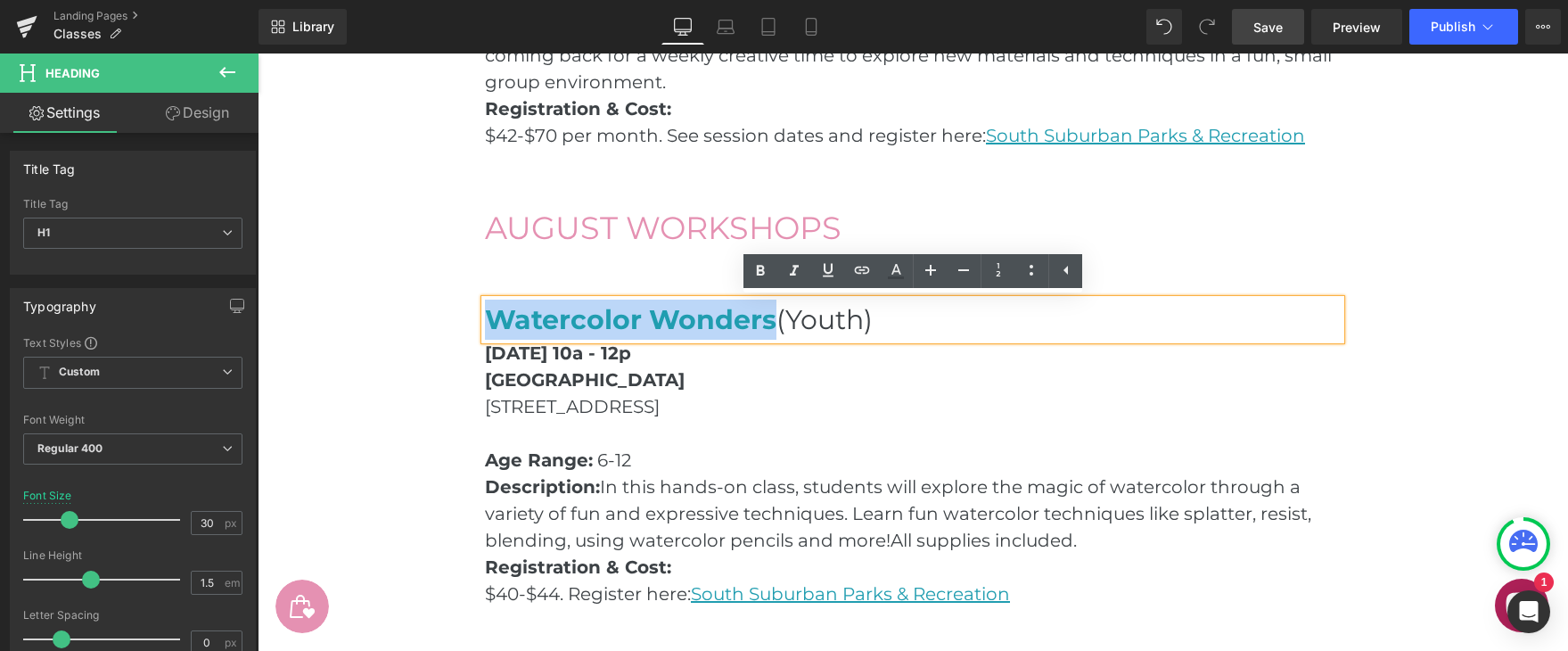
drag, startPoint x: 775, startPoint y: 326, endPoint x: 465, endPoint y: 316, distance: 310.2
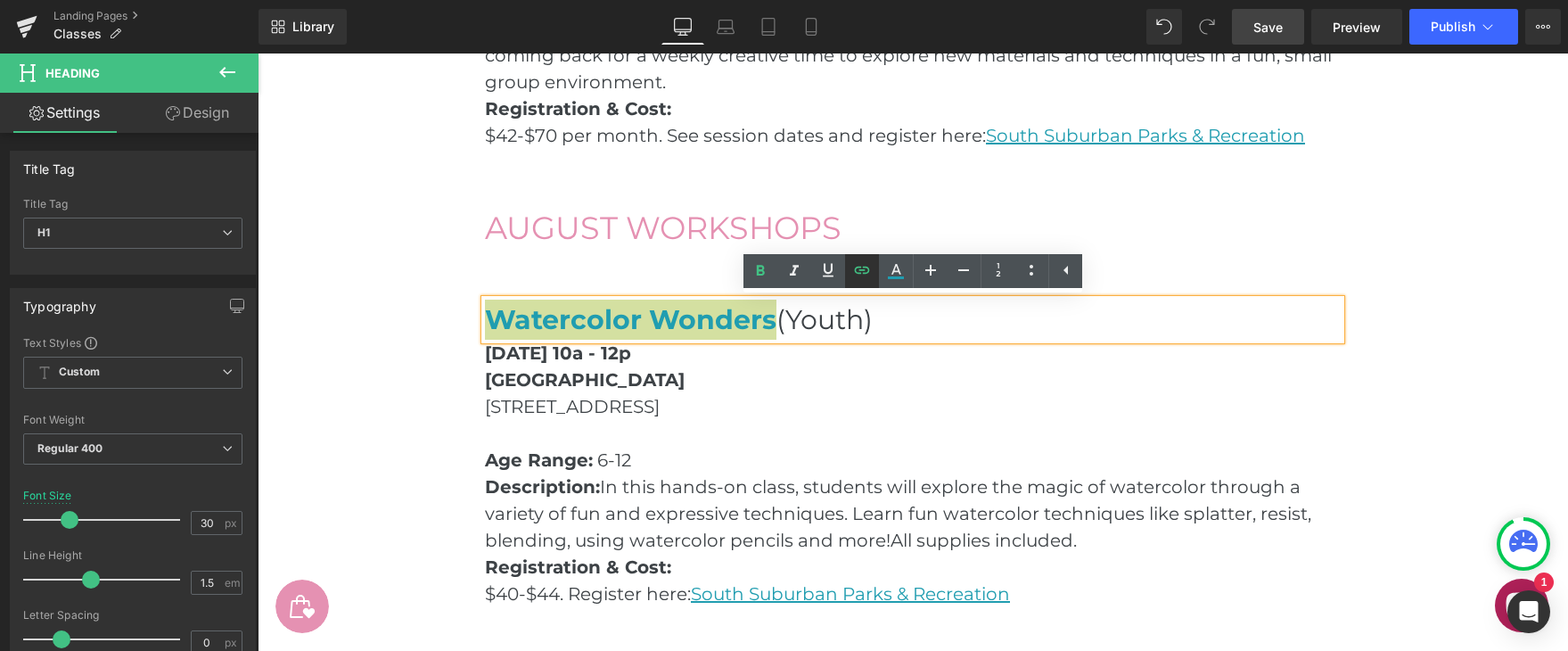
click at [857, 263] on icon at bounding box center [862, 270] width 21 height 21
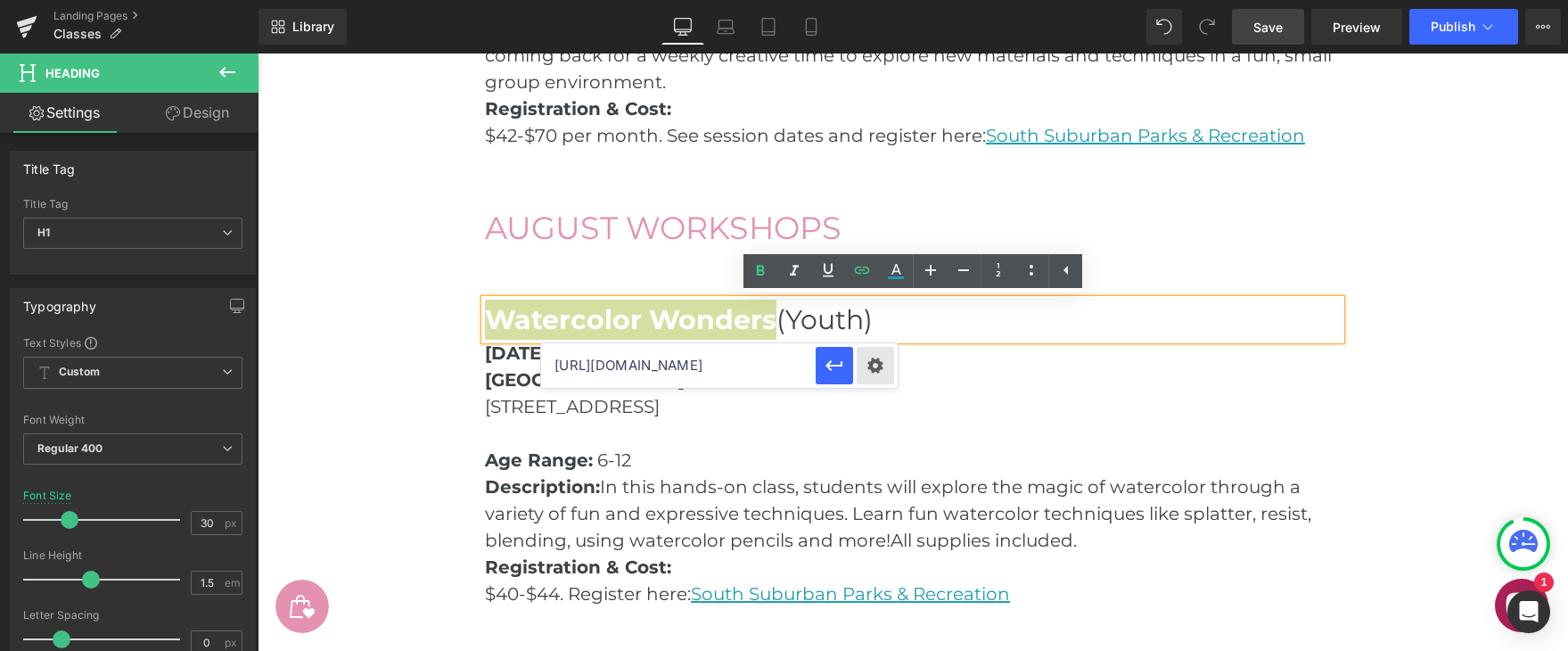
click at [887, 0] on div "Text Color Highlight Color #333333 Edit or remove link: Edit - Unlink - Cancel …" at bounding box center [784, 0] width 1568 height 0
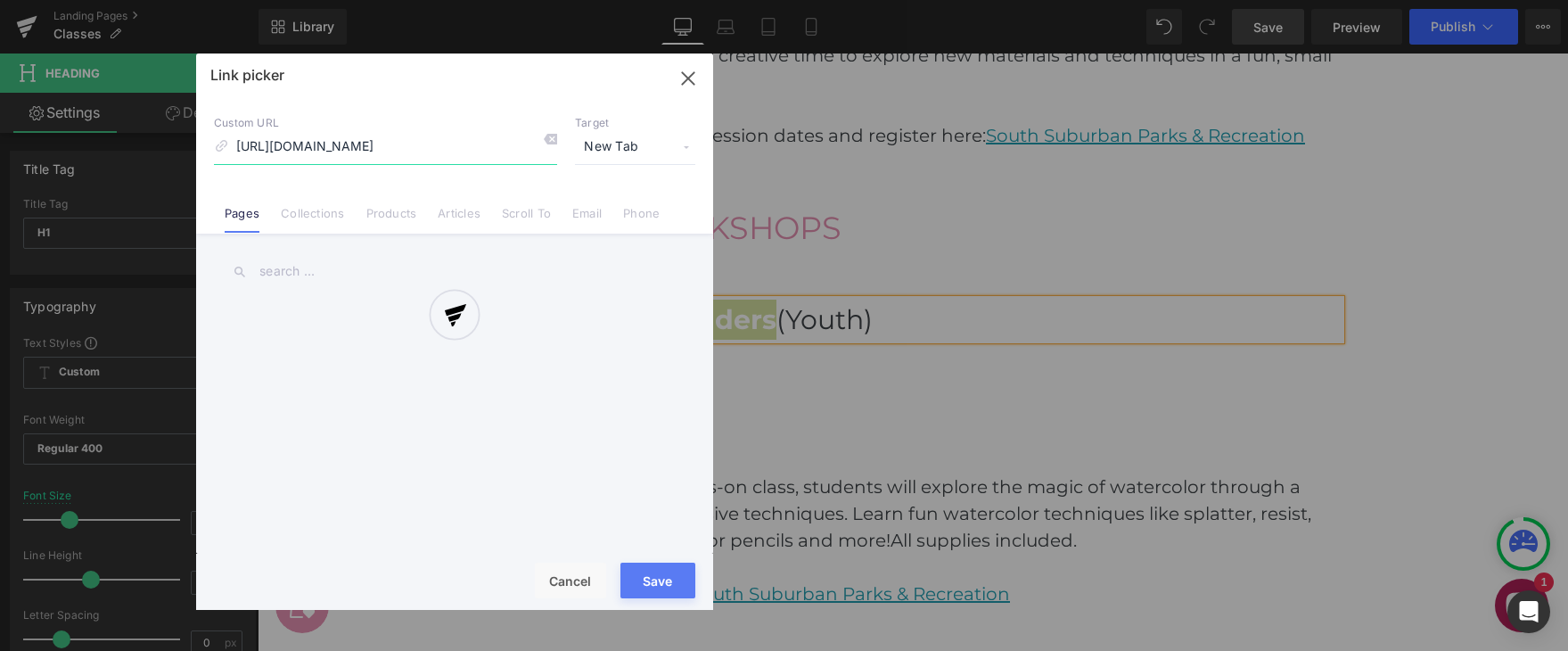
scroll to position [0, 275]
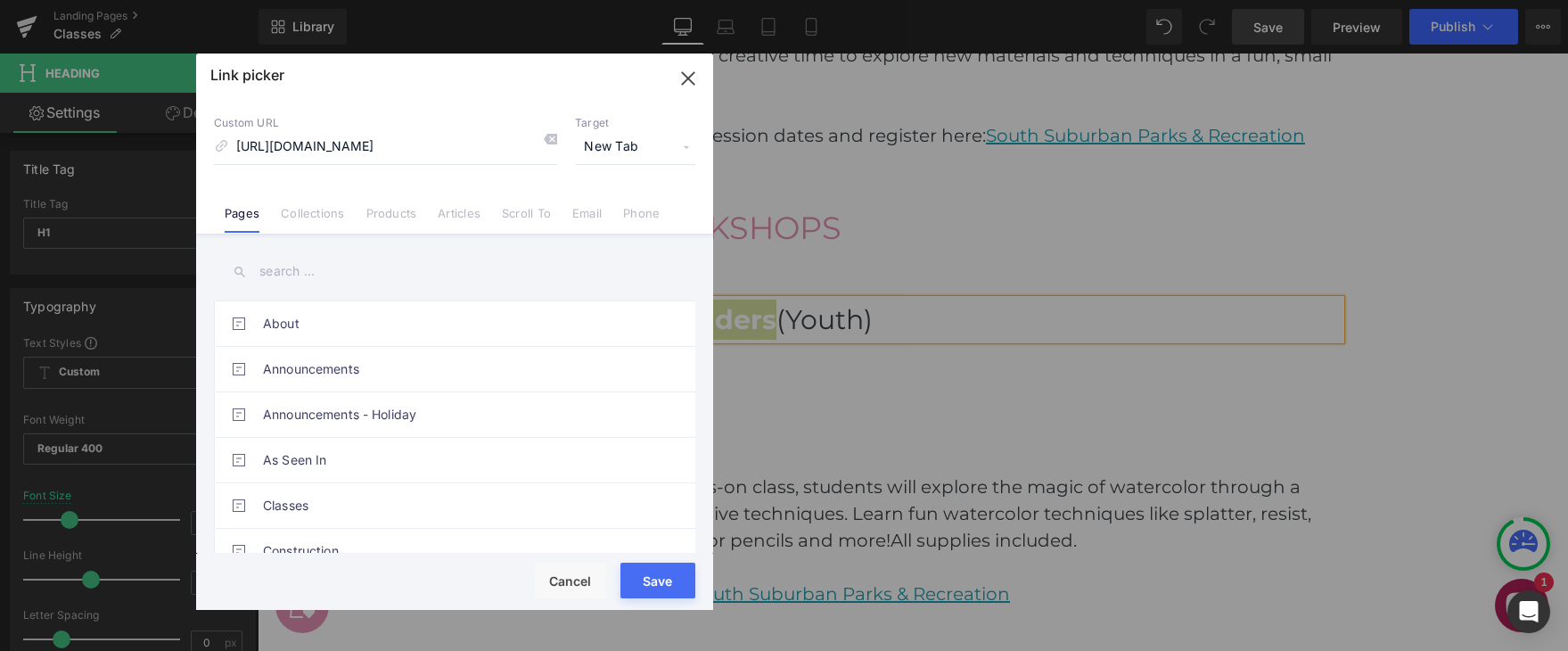
click at [660, 574] on button "Save" at bounding box center [657, 581] width 75 height 36
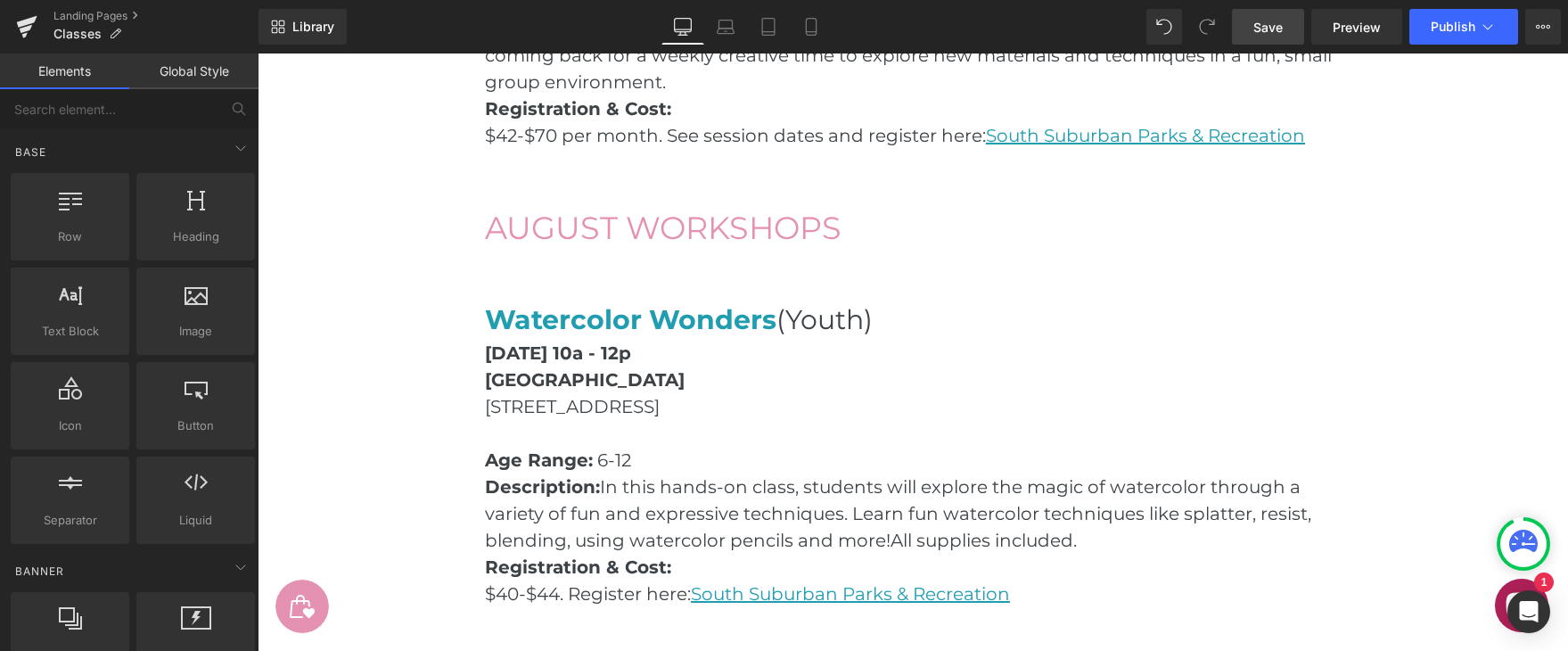
scroll to position [2051, 0]
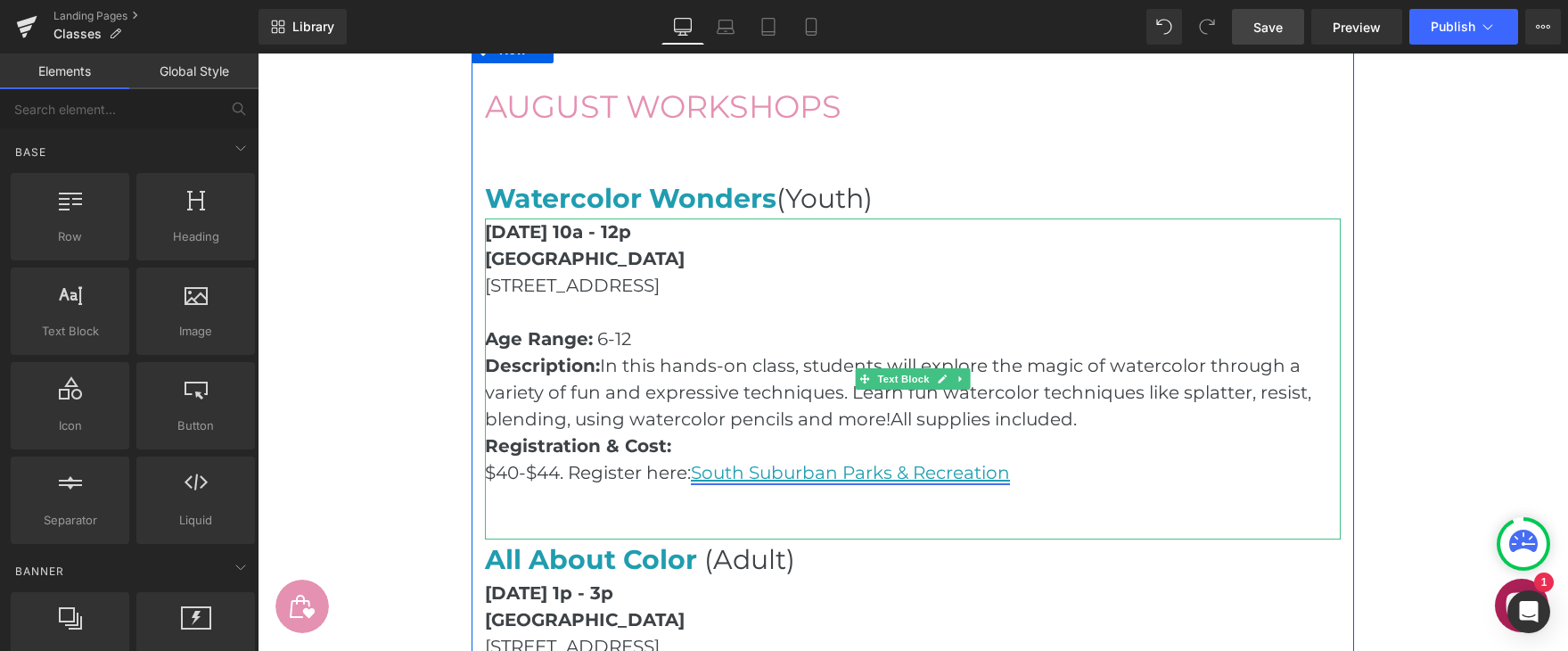
click at [908, 479] on link "South Suburban Parks & Recreation" at bounding box center [850, 473] width 319 height 21
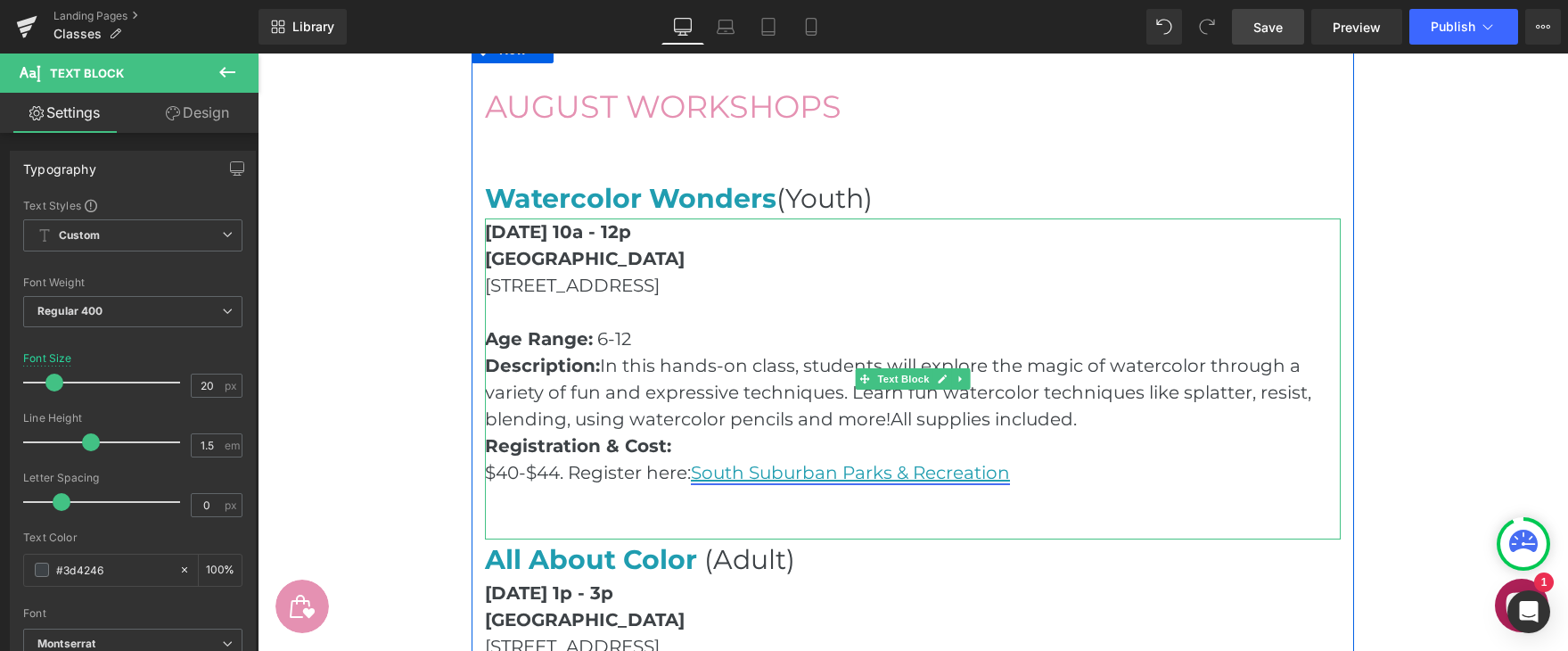
click at [798, 476] on link "South Suburban Parks & Recreation" at bounding box center [850, 473] width 319 height 21
click at [1064, 474] on p "$40-$44. Register here: [GEOGRAPHIC_DATA] Parks & Recreation" at bounding box center [913, 472] width 856 height 26
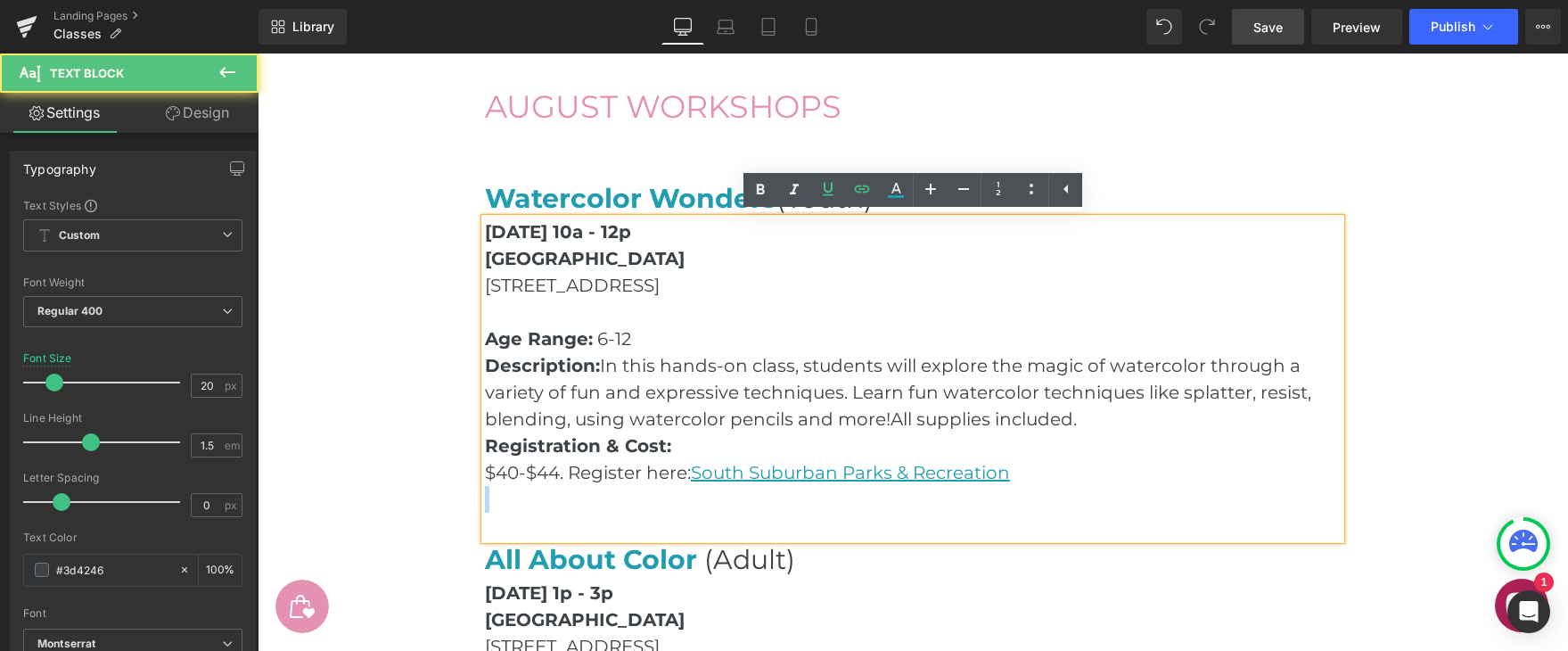
click at [1064, 474] on p "$40-$44. Register here: [GEOGRAPHIC_DATA] Parks & Recreation" at bounding box center [913, 472] width 856 height 26
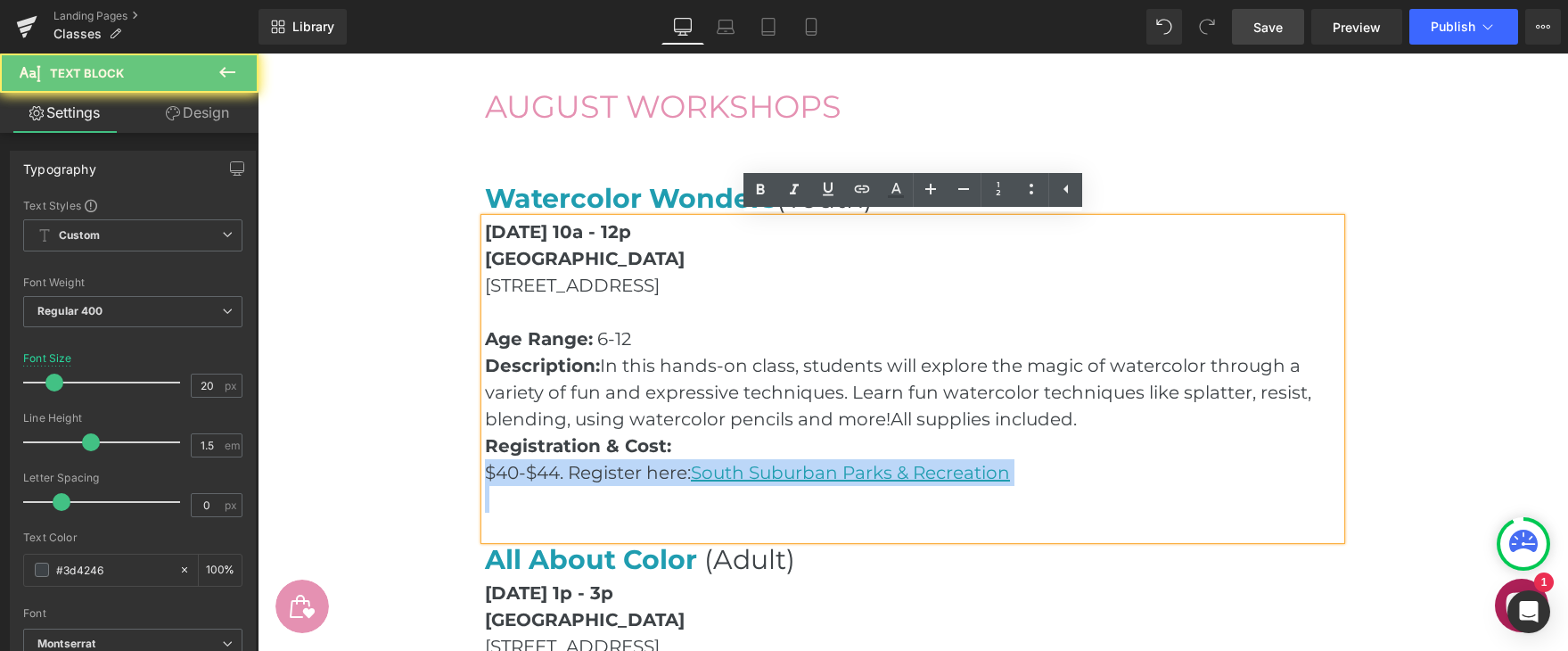
click at [1064, 474] on p "$40-$44. Register here: [GEOGRAPHIC_DATA] Parks & Recreation" at bounding box center [913, 472] width 856 height 26
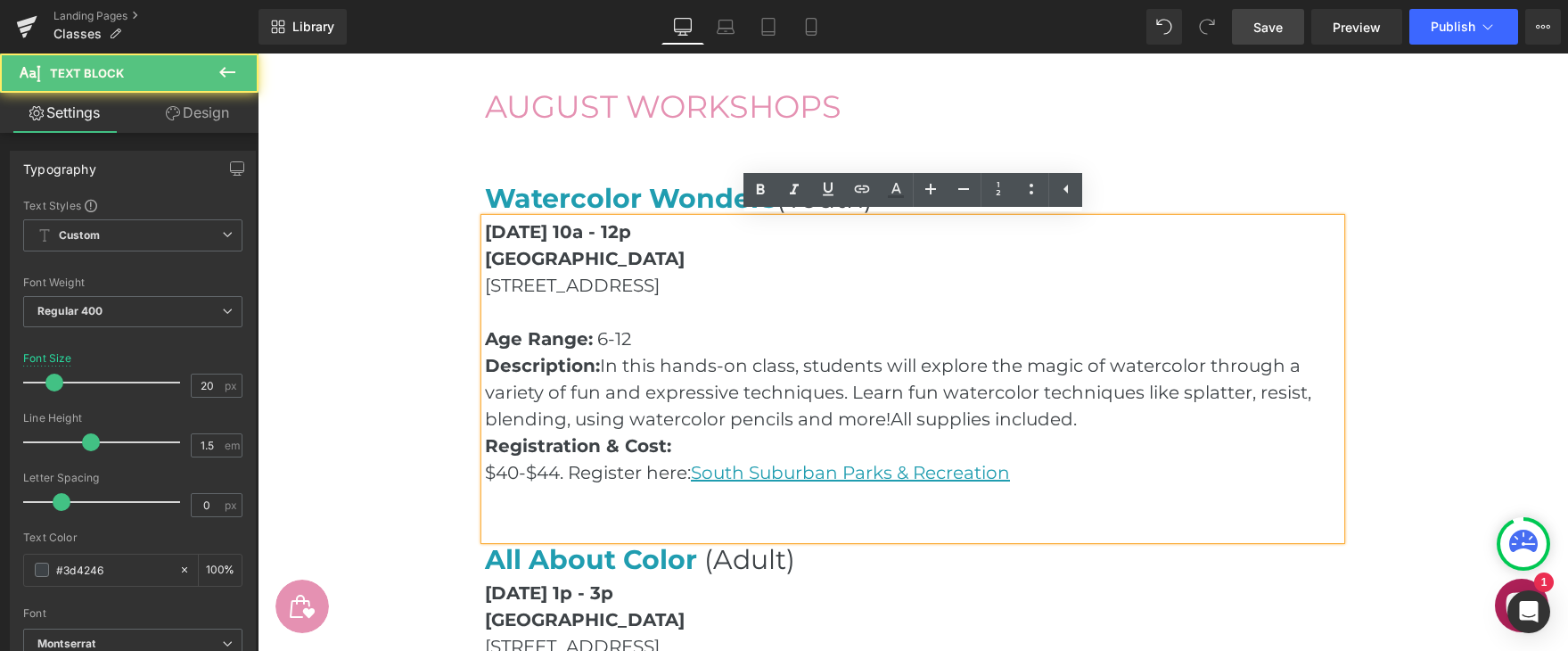
click at [832, 449] on p "Registration & Cost:" at bounding box center [913, 445] width 856 height 26
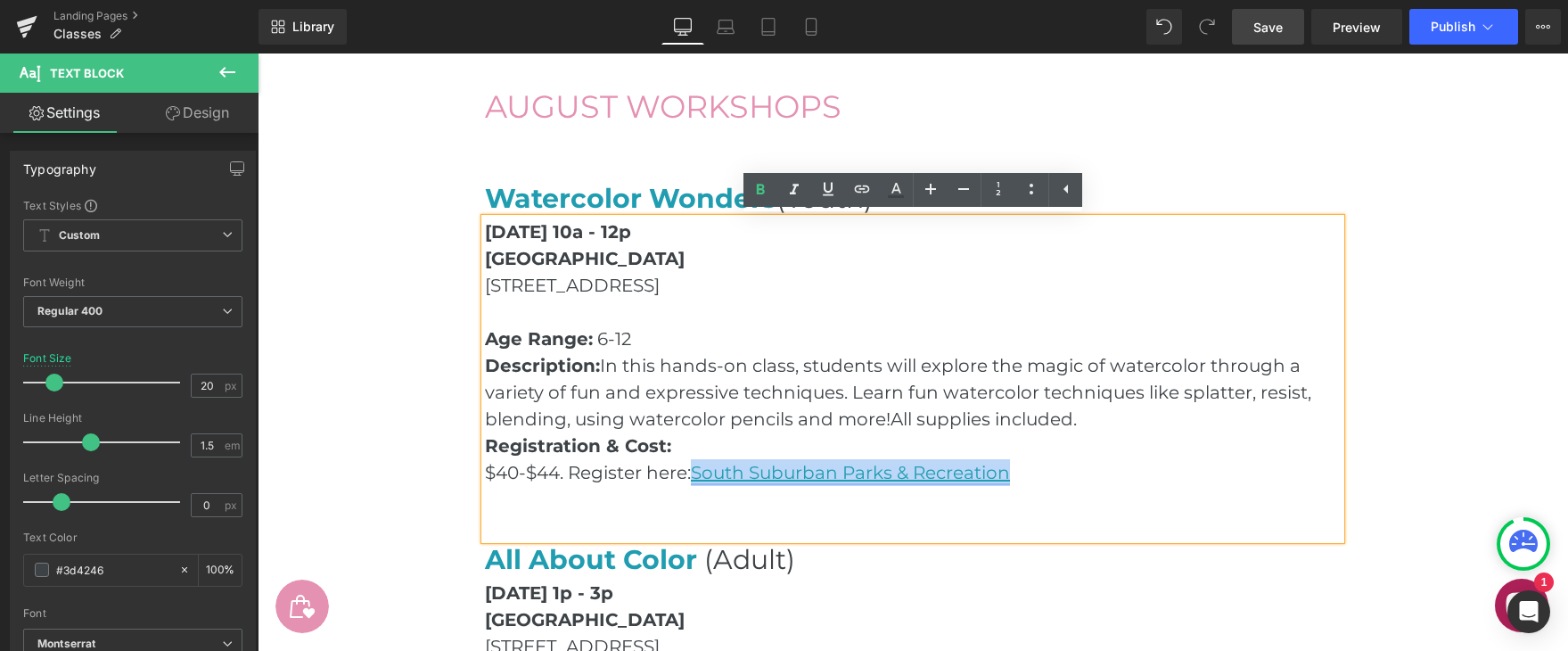
drag, startPoint x: 1077, startPoint y: 468, endPoint x: 698, endPoint y: 468, distance: 379.0
click at [696, 468] on p "$40-$44. Register here: [GEOGRAPHIC_DATA] Parks & Recreation" at bounding box center [913, 472] width 856 height 26
click at [868, 188] on icon at bounding box center [863, 187] width 16 height 7
type input "[URL][DOMAIN_NAME]"
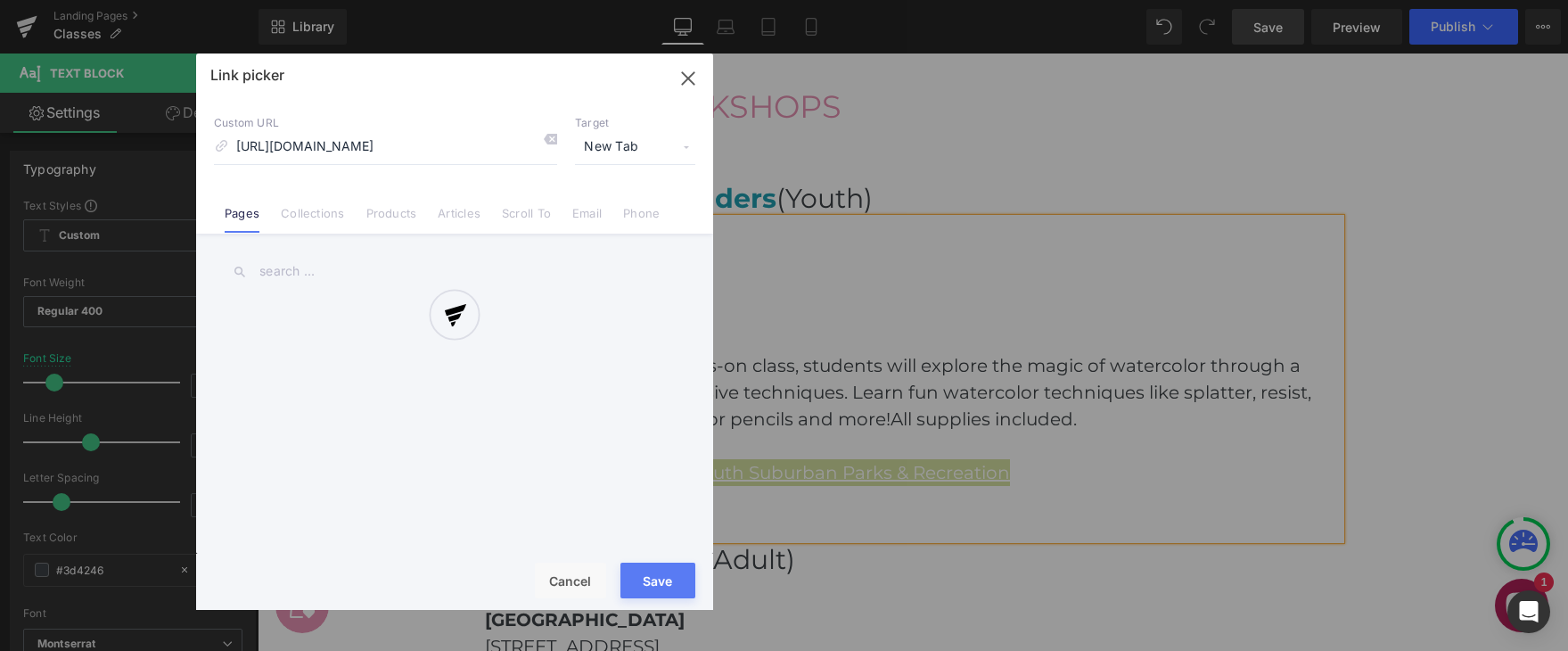
click at [1087, 0] on div "Text Color Highlight Color #333333 Edit or remove link: Edit - Unlink - Cancel …" at bounding box center [784, 0] width 1568 height 0
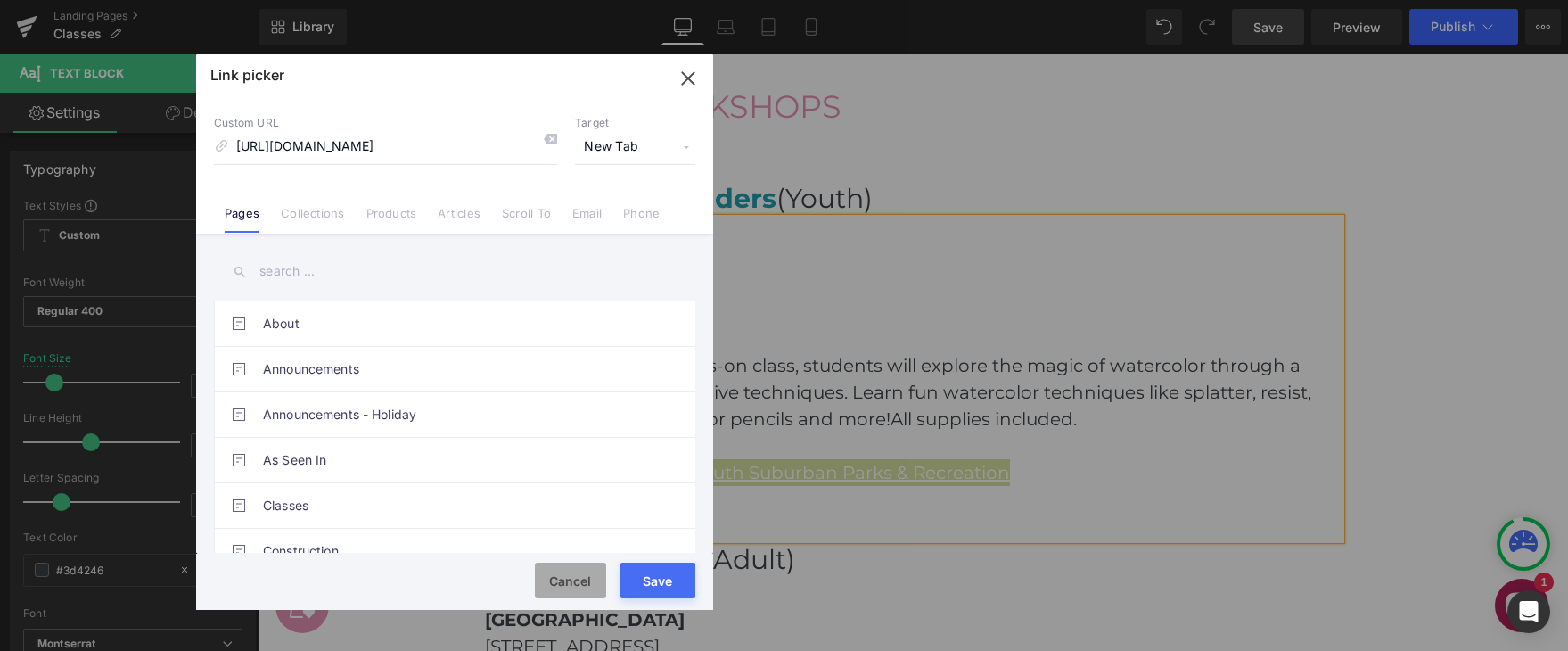
drag, startPoint x: 559, startPoint y: 576, endPoint x: 301, endPoint y: 522, distance: 263.6
click at [559, 576] on button "Cancel" at bounding box center [570, 581] width 71 height 36
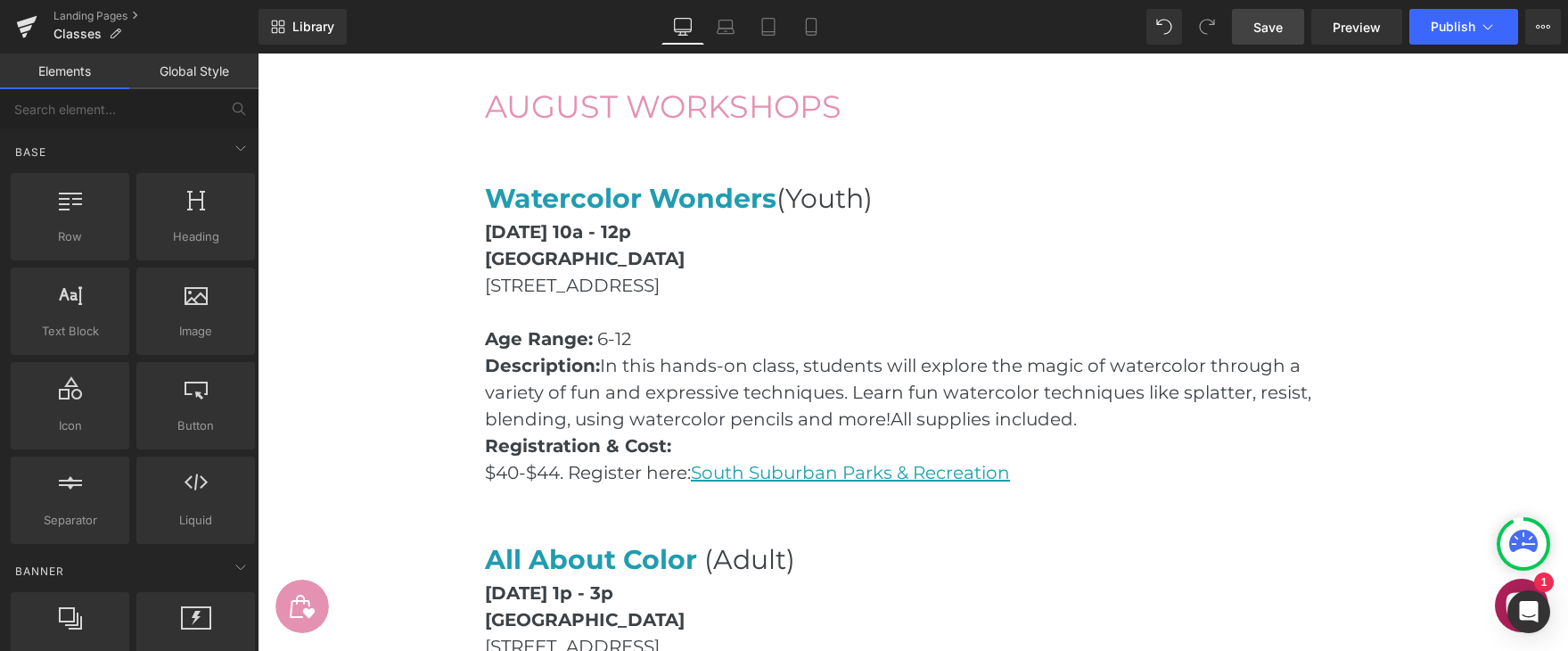
click at [1258, 26] on span "Save" at bounding box center [1268, 26] width 29 height 19
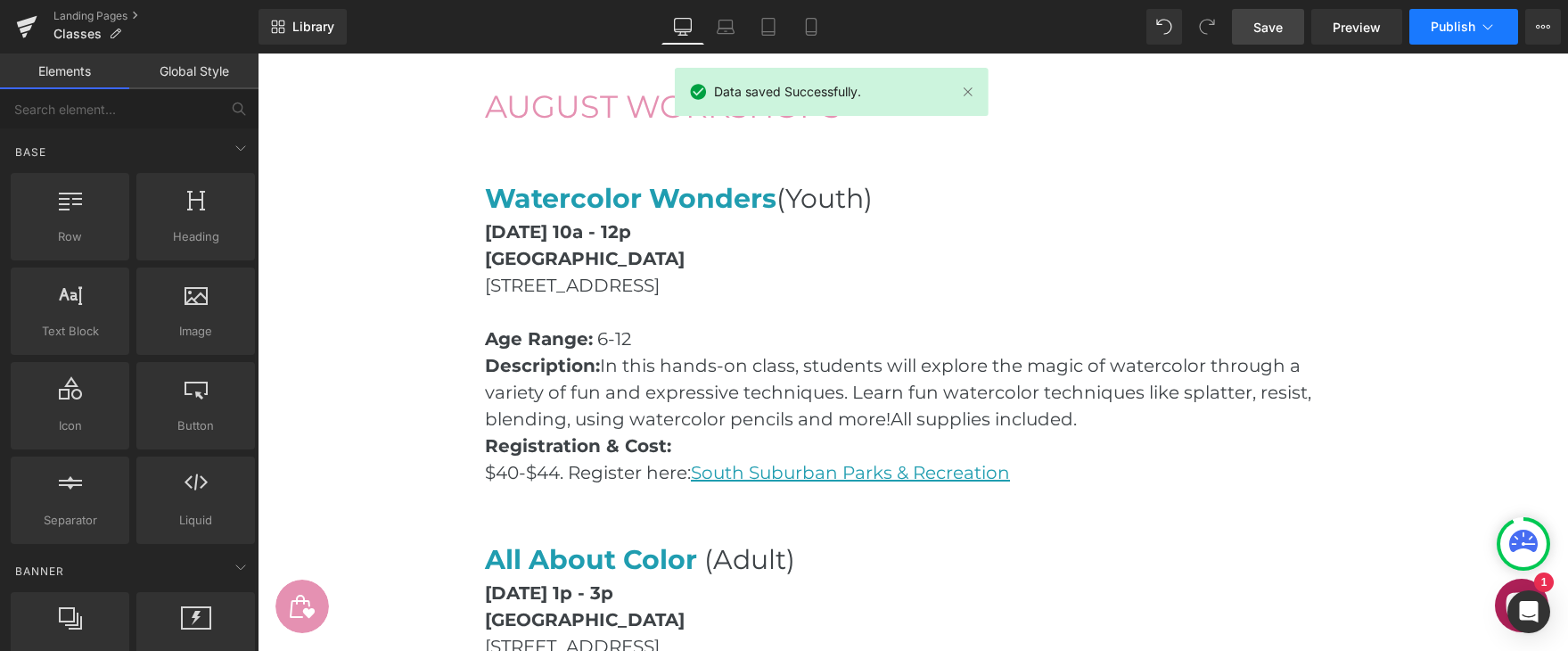
click at [1443, 20] on span "Publish" at bounding box center [1453, 26] width 45 height 15
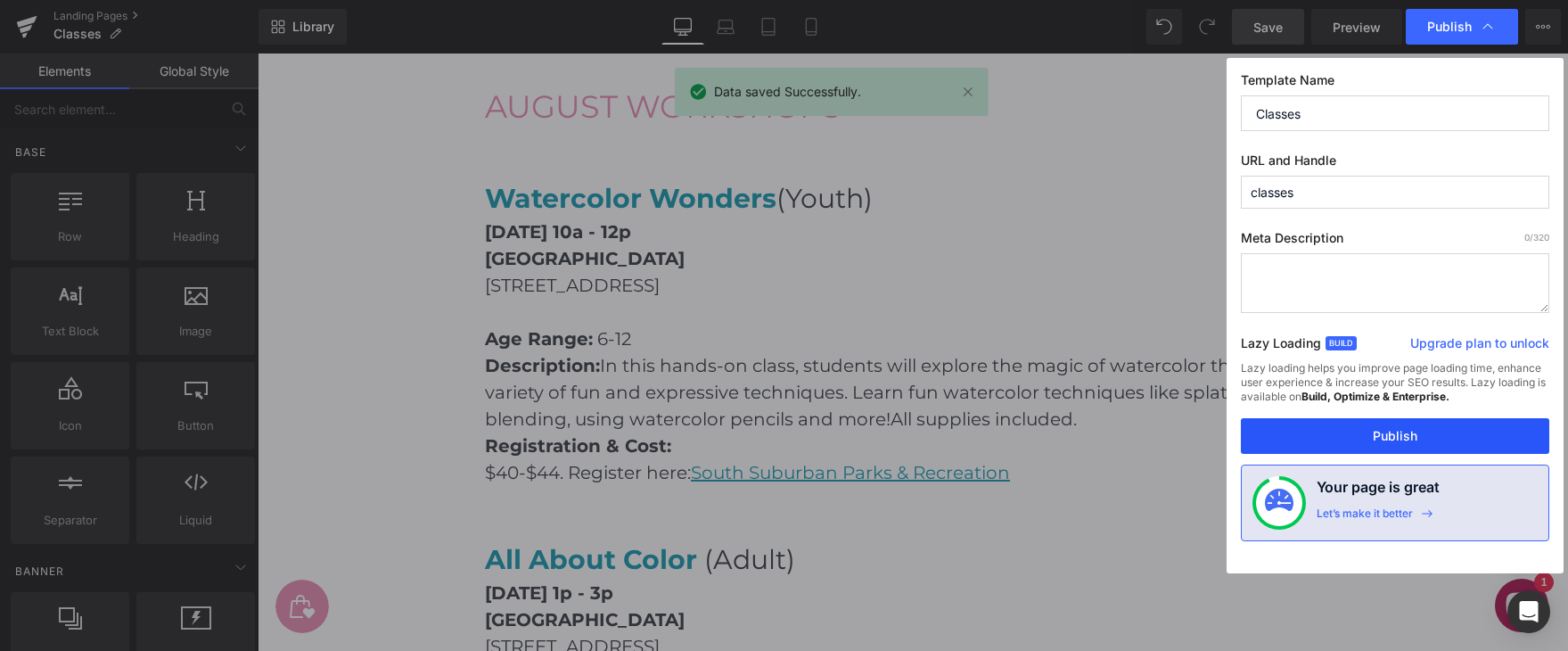
click at [1381, 438] on button "Publish" at bounding box center [1395, 436] width 309 height 36
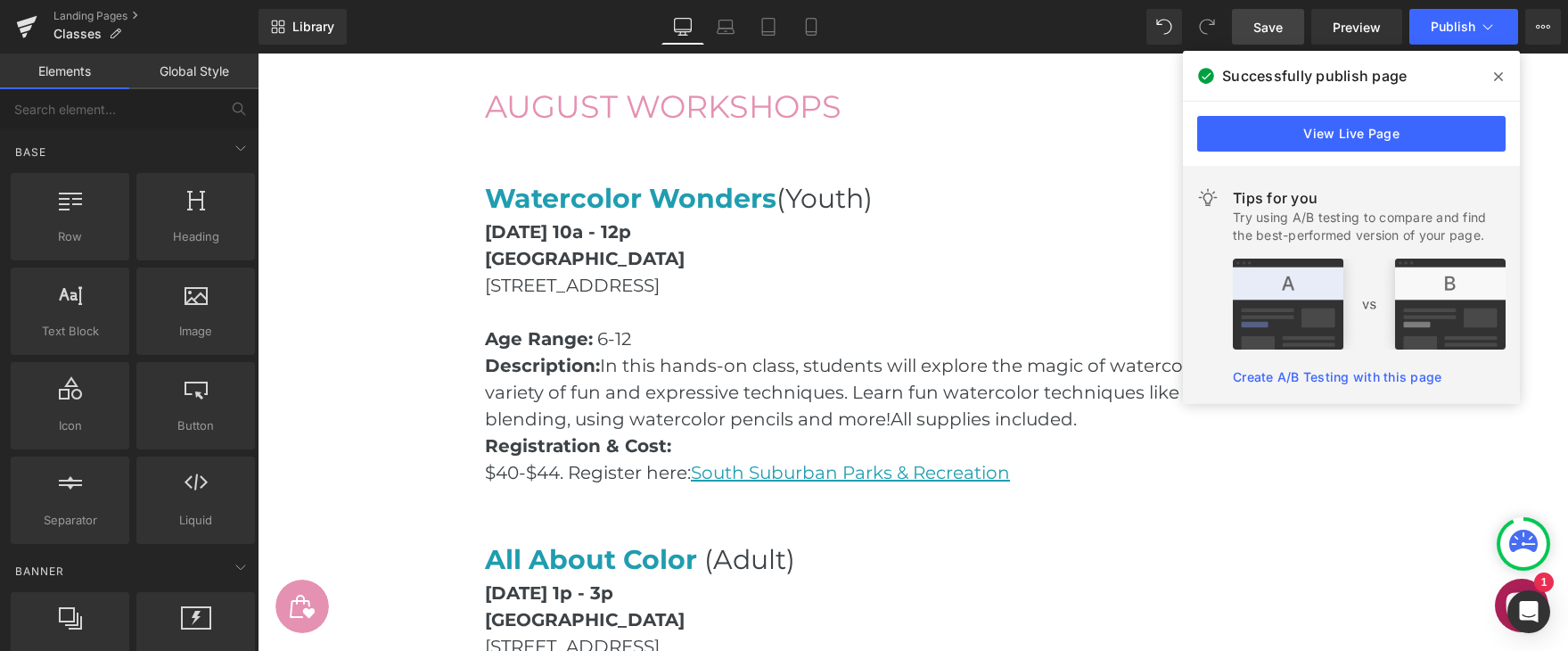
click at [1500, 73] on icon at bounding box center [1498, 76] width 9 height 15
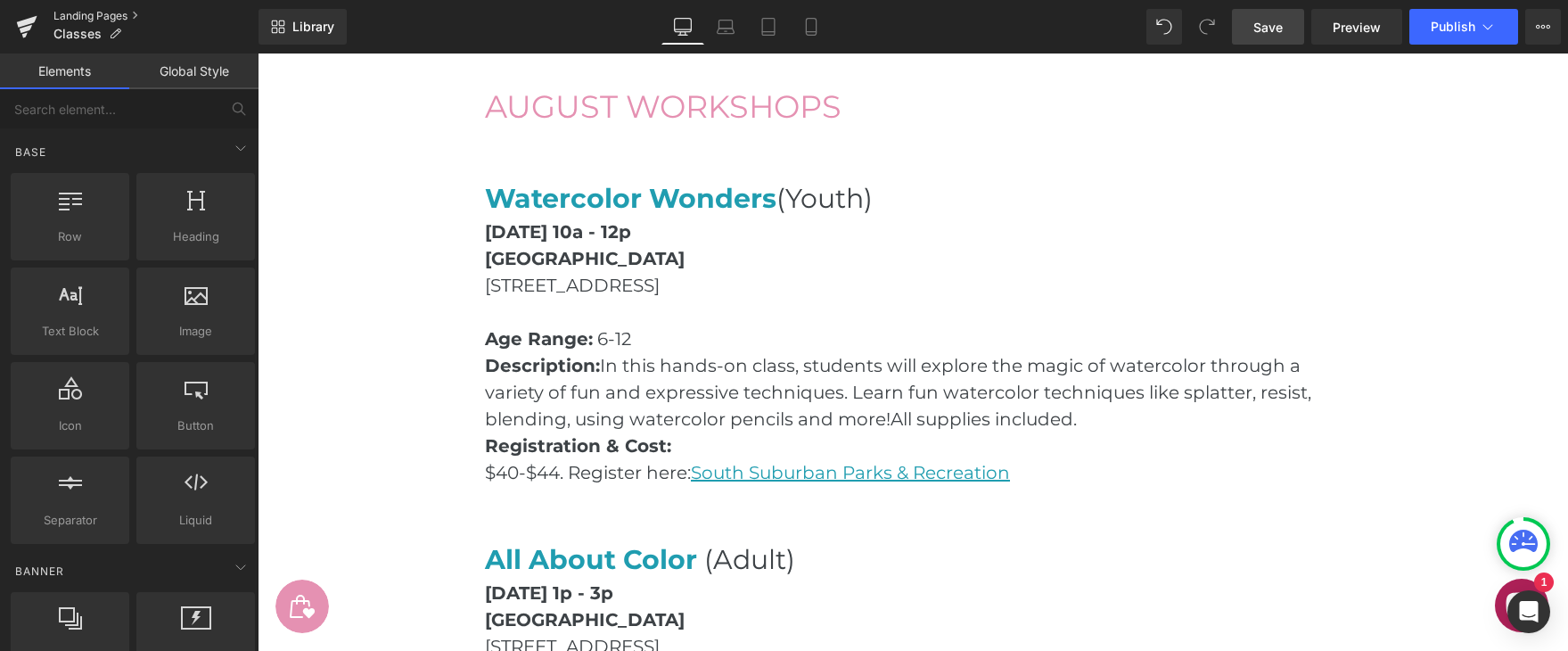
click at [76, 19] on link "Landing Pages" at bounding box center [156, 16] width 205 height 15
